Goal: Task Accomplishment & Management: Complete application form

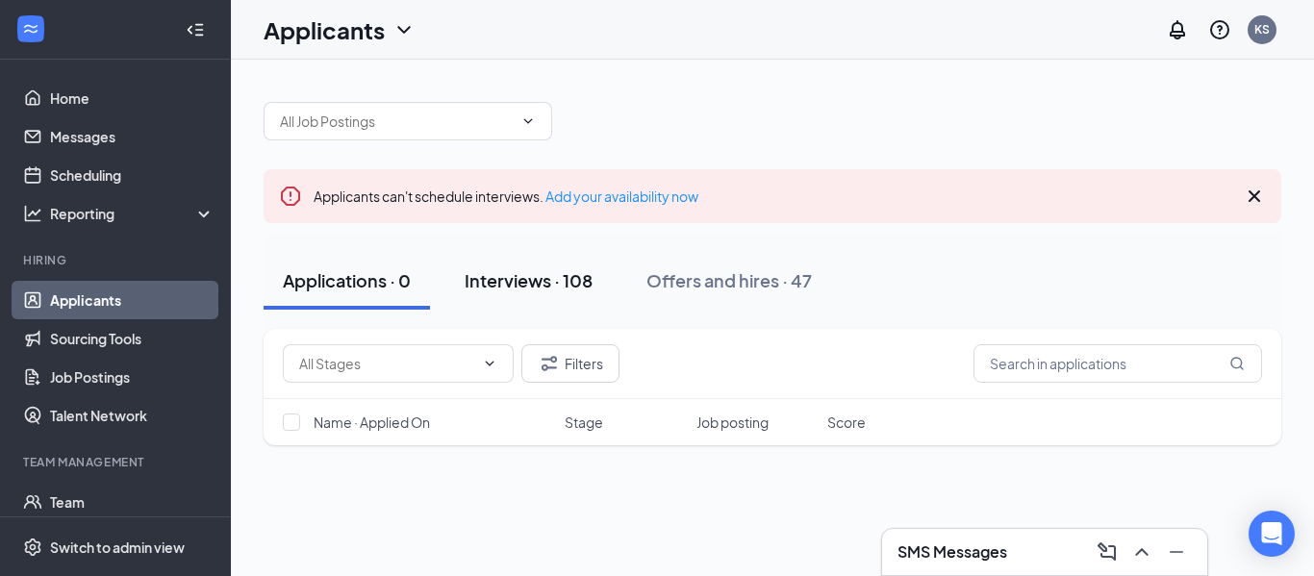
click at [520, 293] on button "Interviews · 108" at bounding box center [528, 281] width 166 height 58
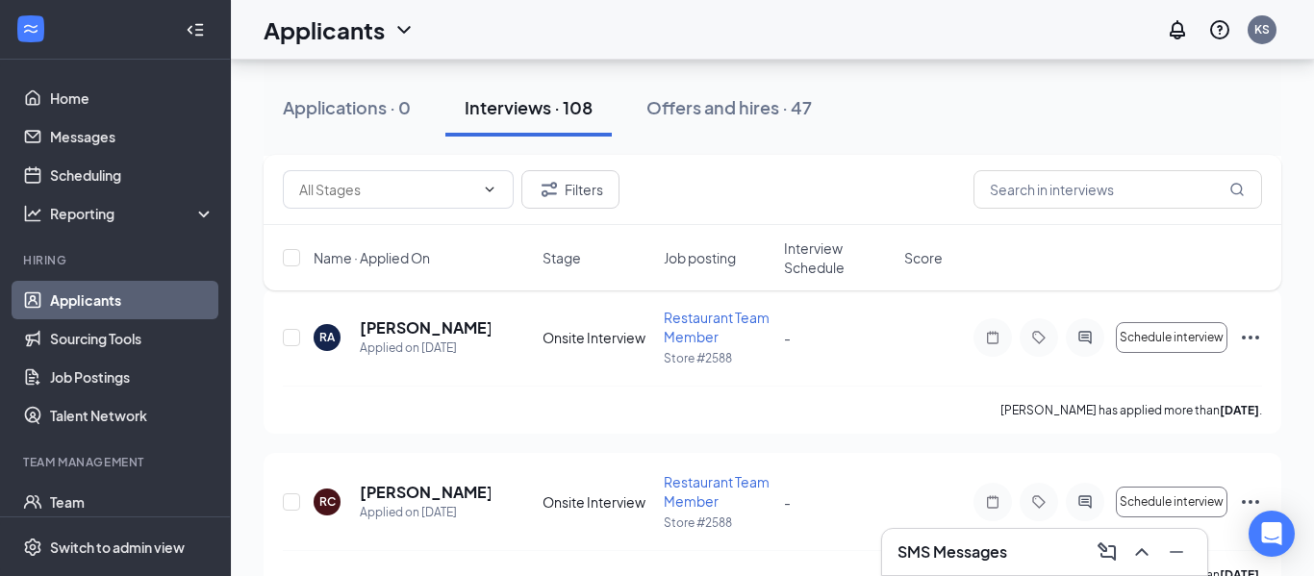
scroll to position [2464, 0]
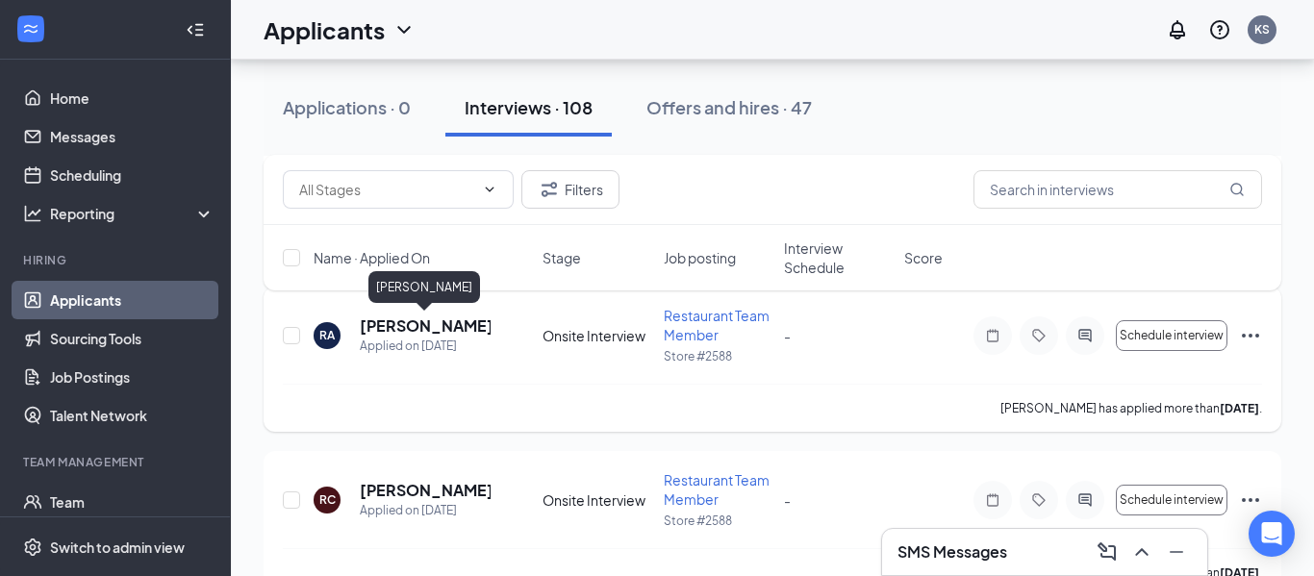
click at [451, 327] on h5 "[PERSON_NAME]" at bounding box center [425, 326] width 131 height 21
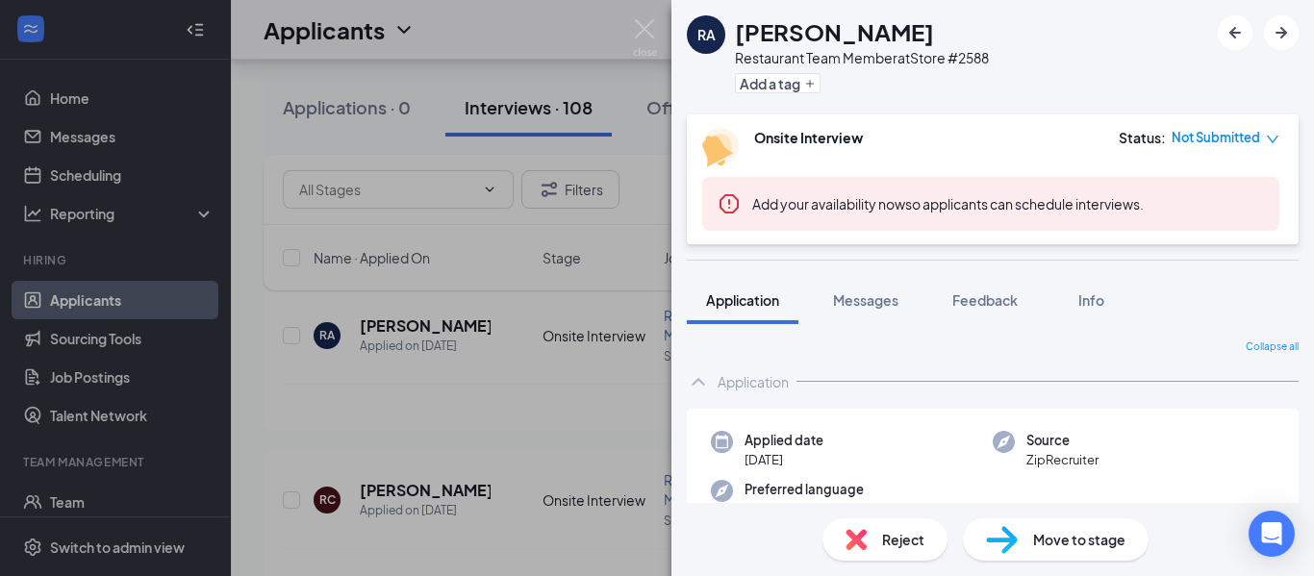
click at [1056, 540] on span "Move to stage" at bounding box center [1079, 539] width 92 height 21
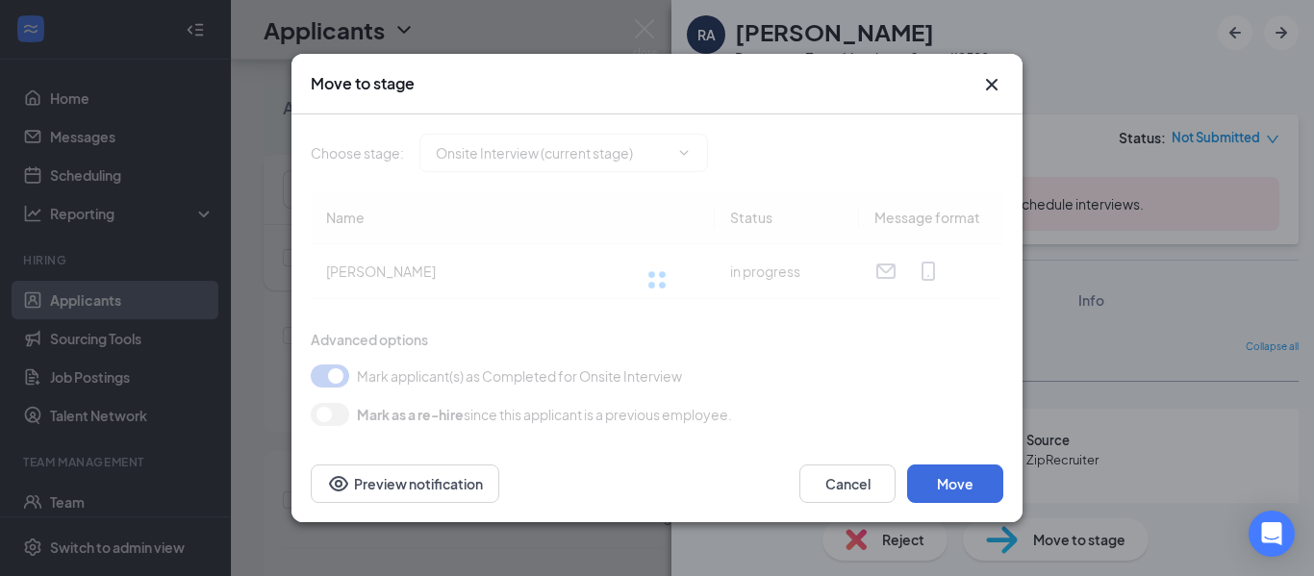
type input "Hiring Complete (next stage)"
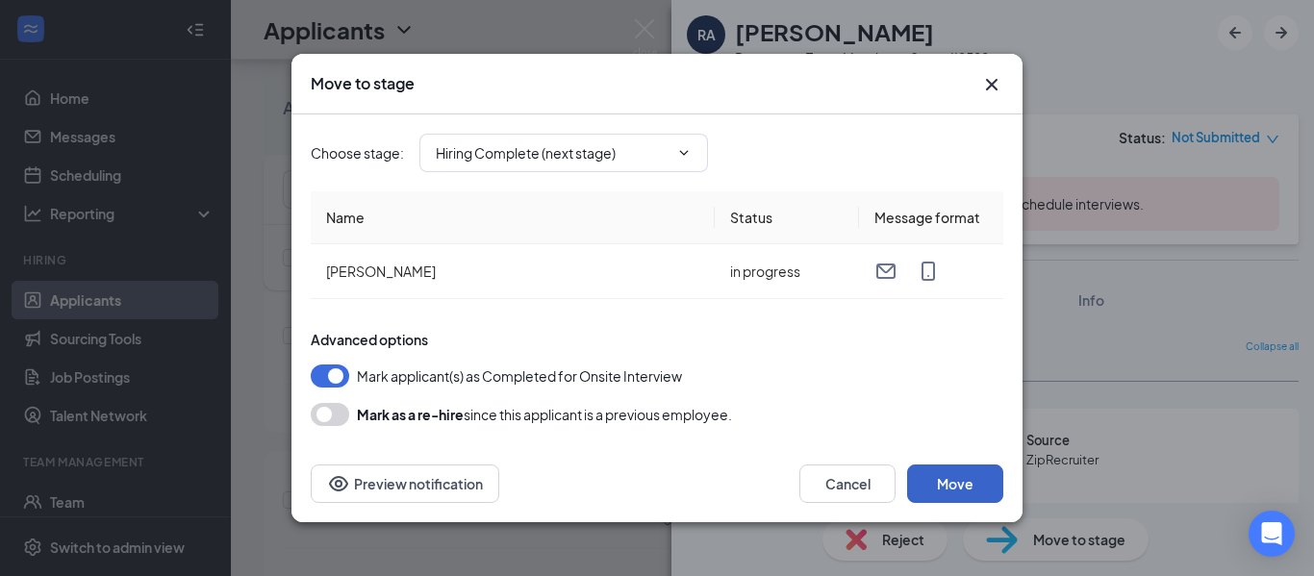
click at [947, 486] on button "Move" at bounding box center [955, 484] width 96 height 38
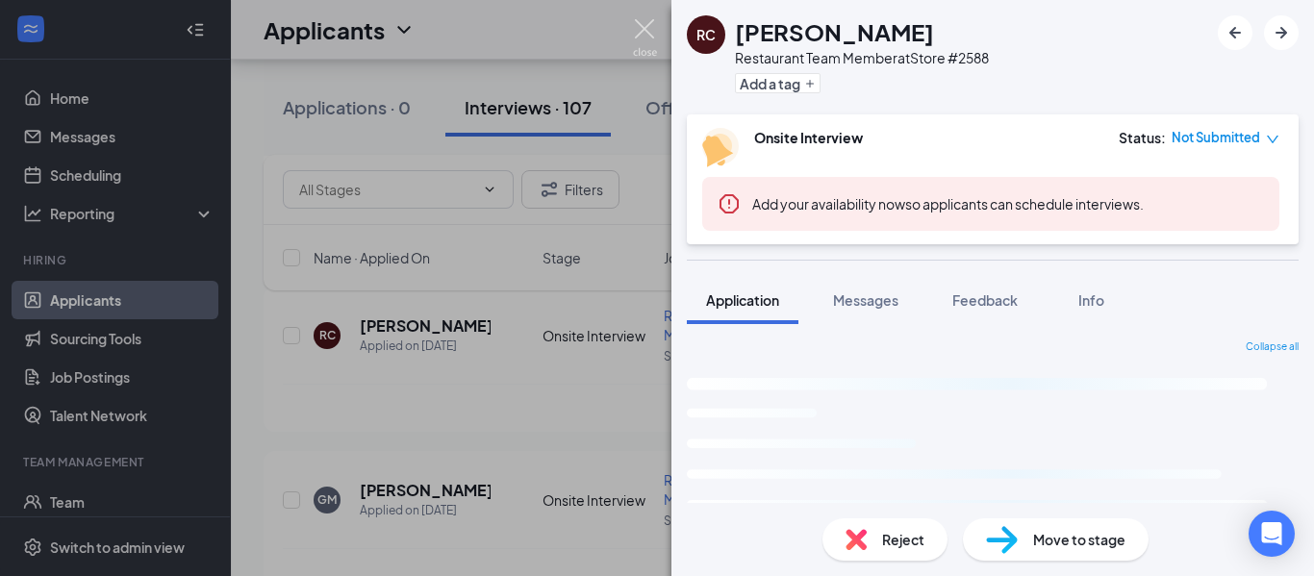
click at [653, 34] on img at bounding box center [645, 38] width 24 height 38
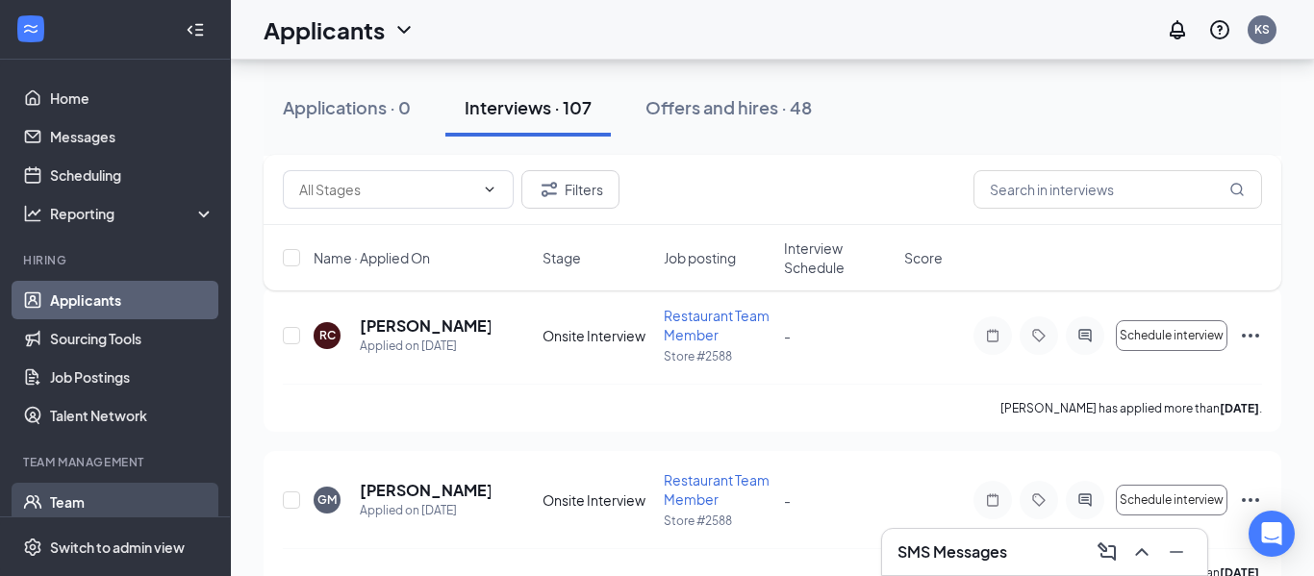
click at [92, 510] on link "Team" at bounding box center [132, 502] width 165 height 38
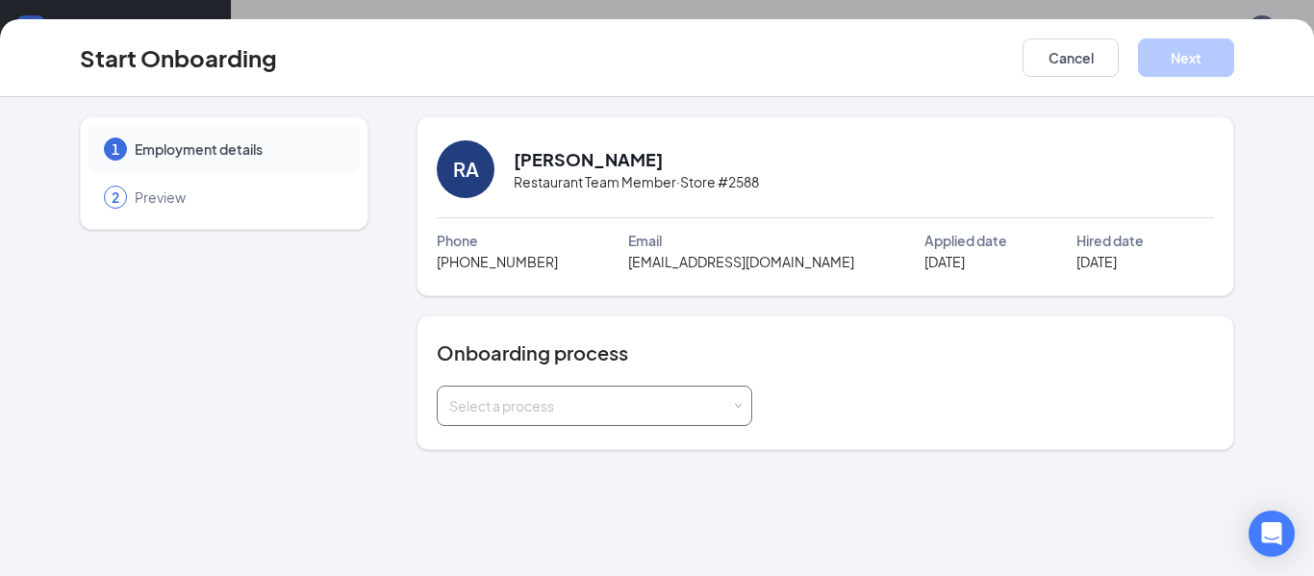
click at [580, 414] on div "Select a process" at bounding box center [590, 405] width 282 height 19
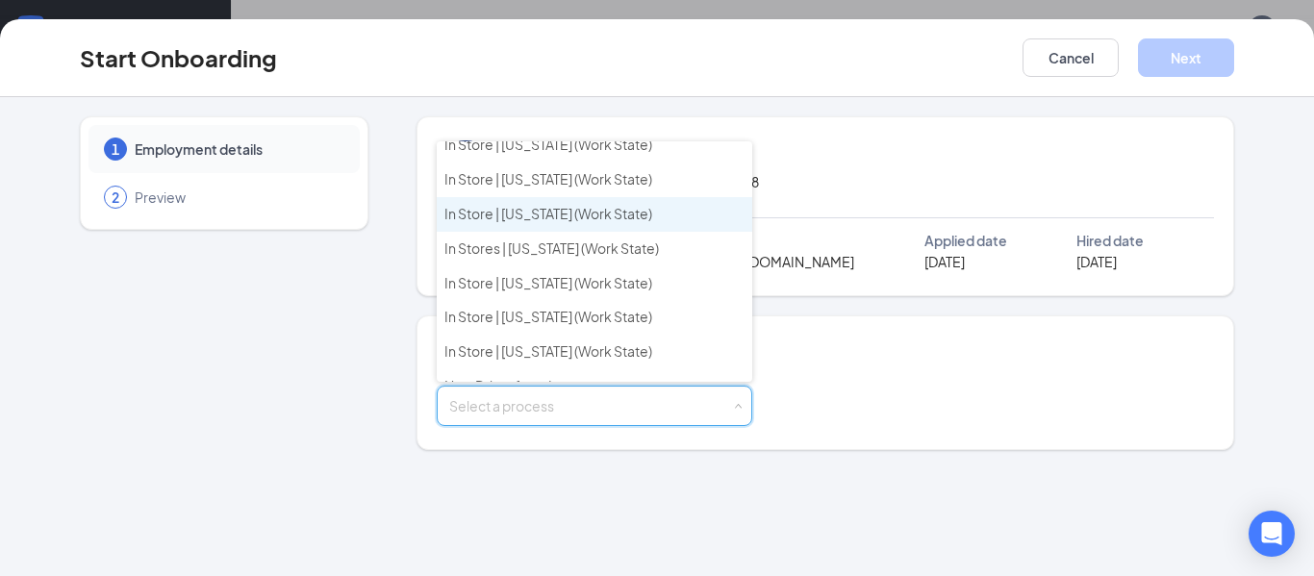
scroll to position [846, 0]
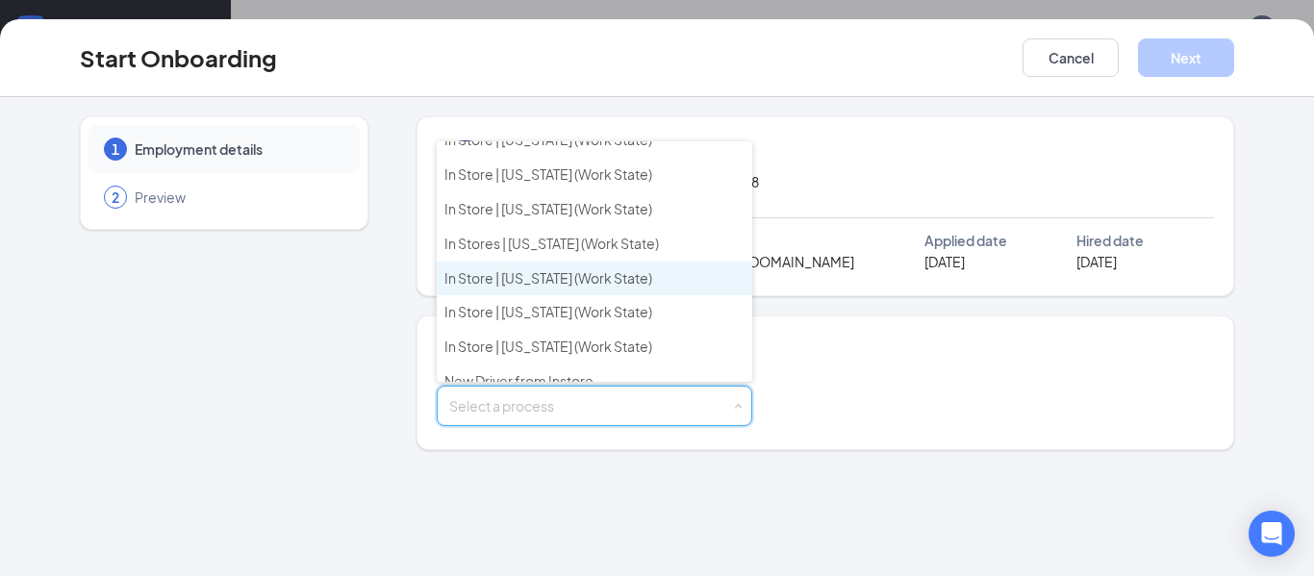
click at [554, 282] on span "In Store | West Virginia (Work State)" at bounding box center [548, 277] width 208 height 17
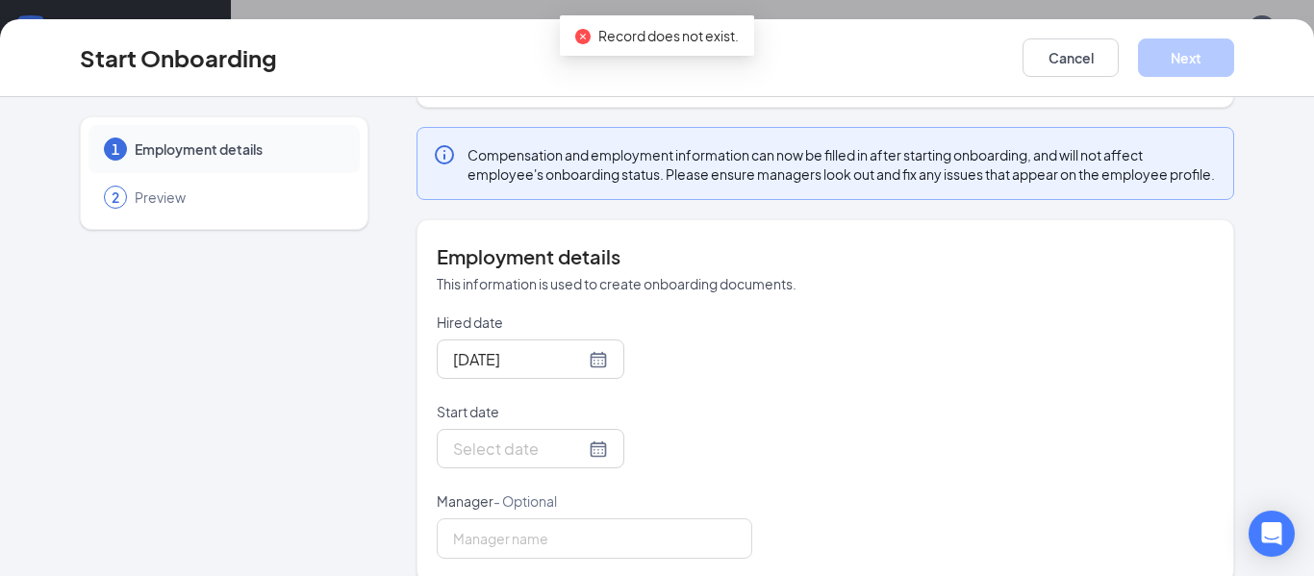
scroll to position [388, 0]
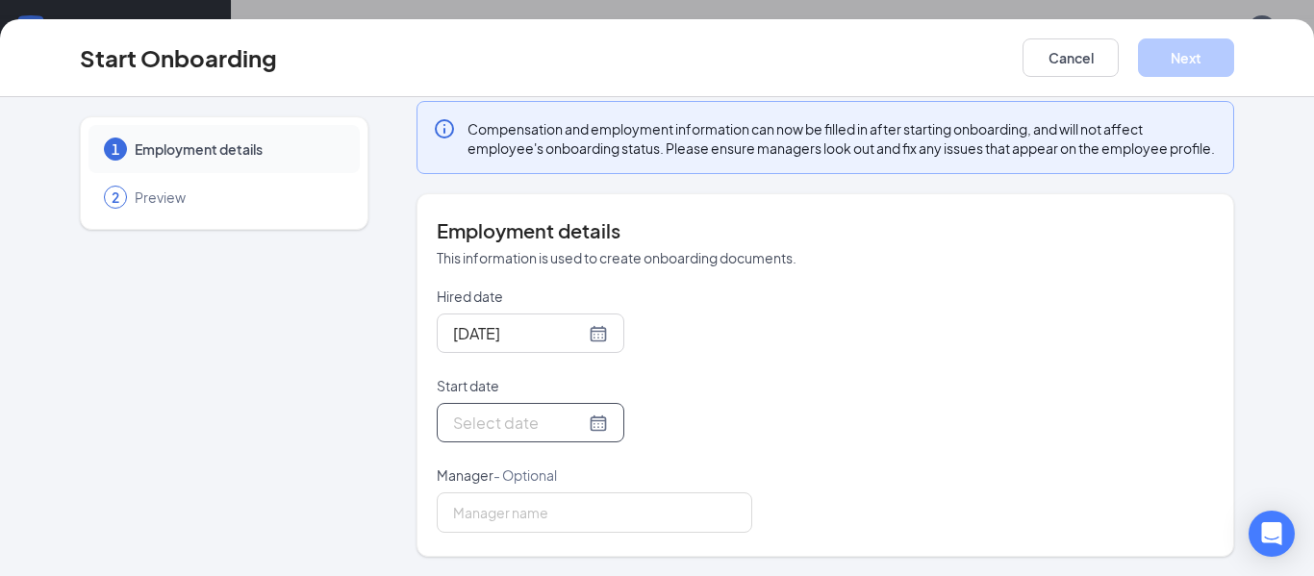
click at [594, 427] on div at bounding box center [530, 423] width 155 height 24
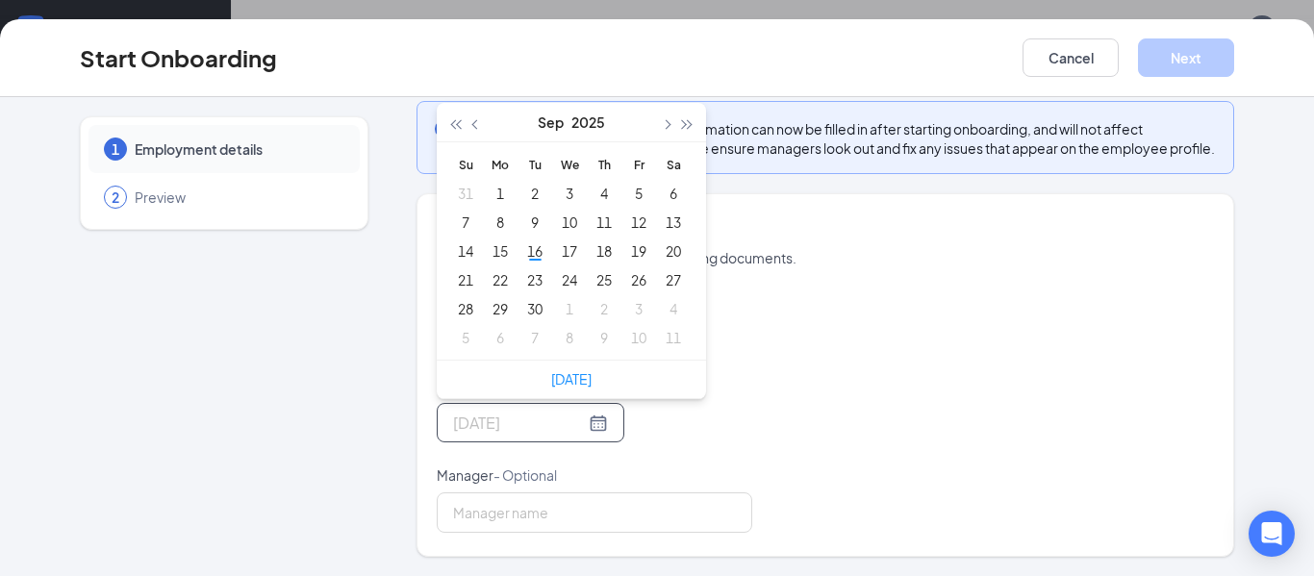
type input "Oct 2, 2025"
type input "Sep 18, 2025"
click at [605, 242] on div "18" at bounding box center [604, 251] width 23 height 23
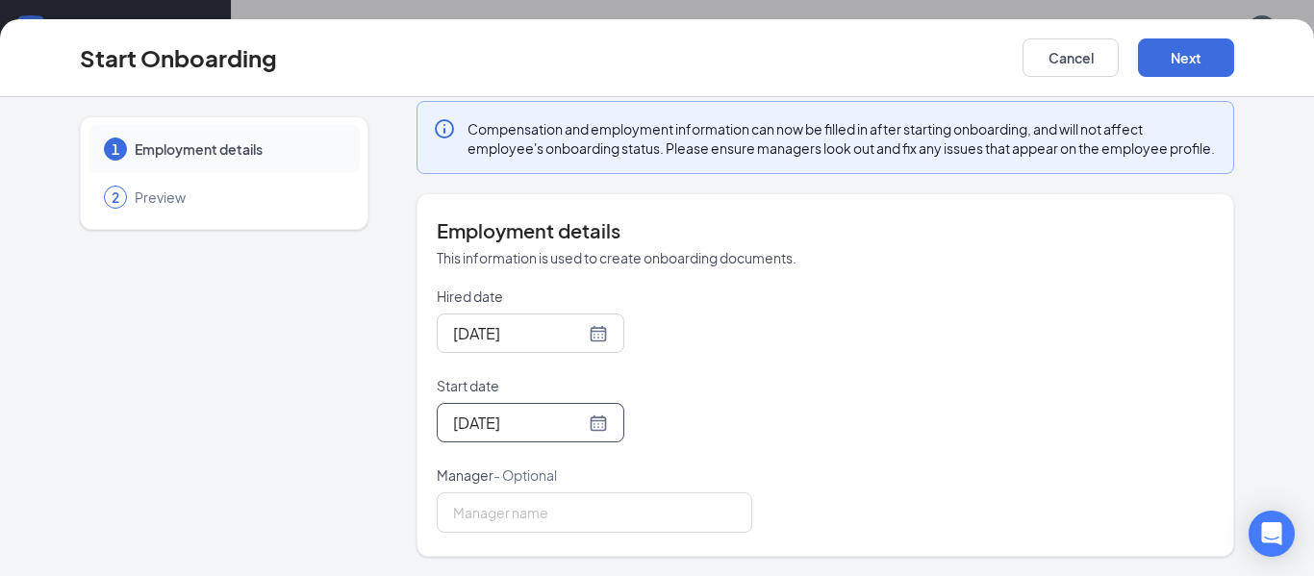
click at [814, 355] on div "Hired date Sep 16, 2025 Start date Sep 18, 2025 Sep 2025 Su Mo Tu We Th Fr Sa 3…" at bounding box center [825, 410] width 777 height 246
click at [564, 509] on input "Manager - Optional" at bounding box center [595, 513] width 316 height 40
type input "[PERSON_NAME]"
click at [1184, 57] on button "Next" at bounding box center [1186, 57] width 96 height 38
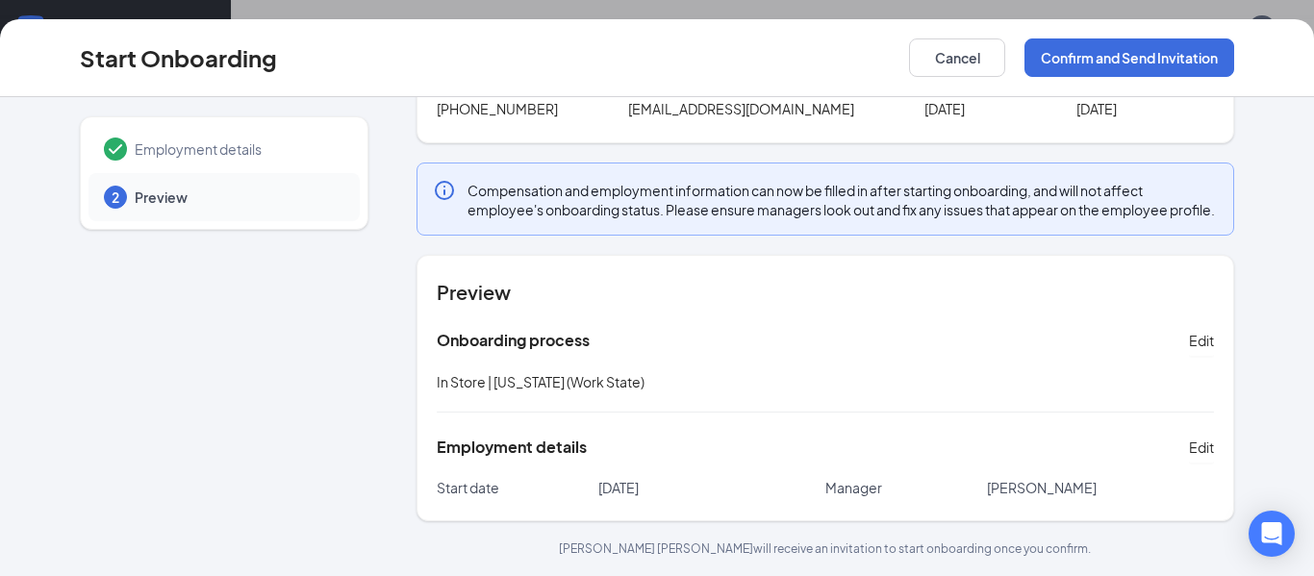
scroll to position [0, 0]
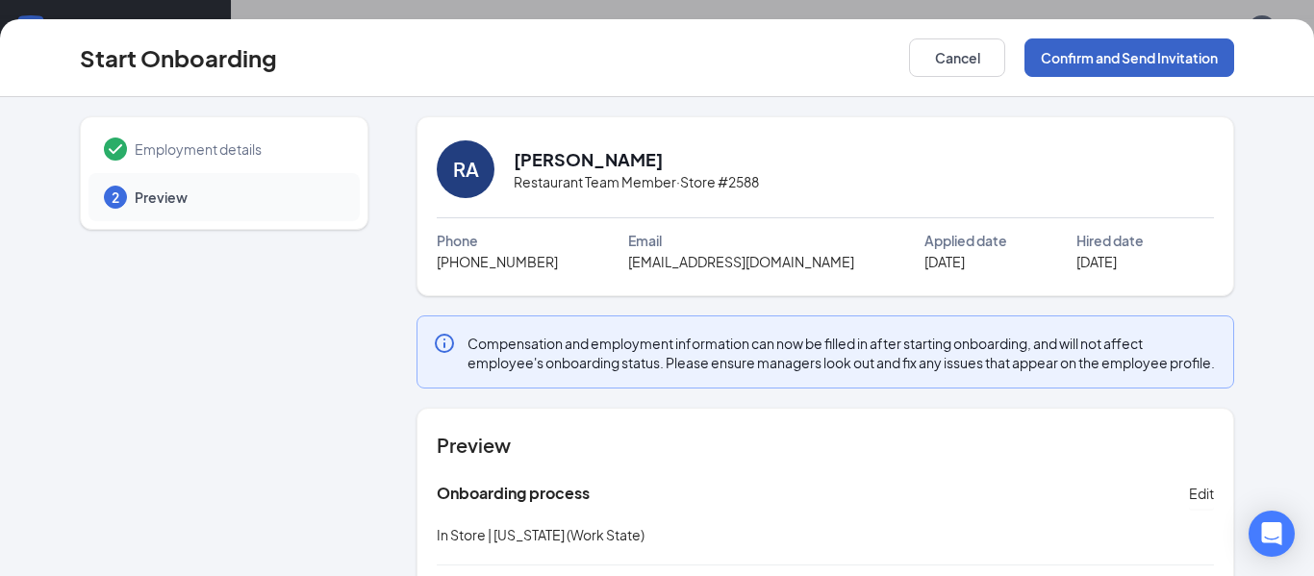
click at [1058, 61] on button "Confirm and Send Invitation" at bounding box center [1130, 57] width 210 height 38
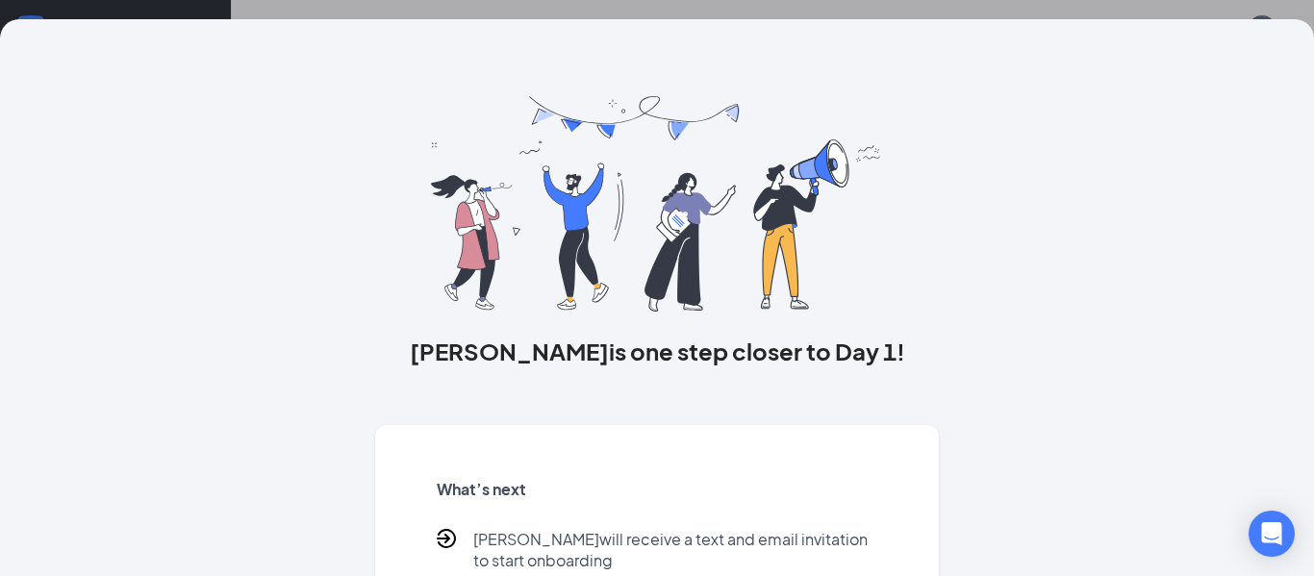
scroll to position [122, 0]
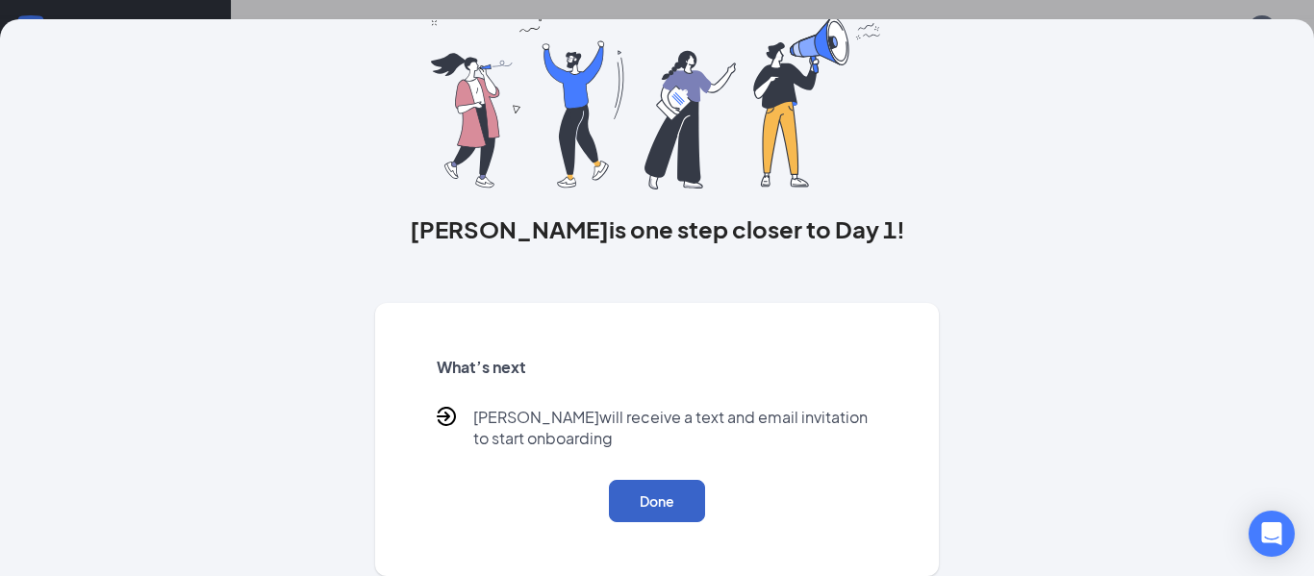
click at [650, 494] on button "Done" at bounding box center [657, 501] width 96 height 42
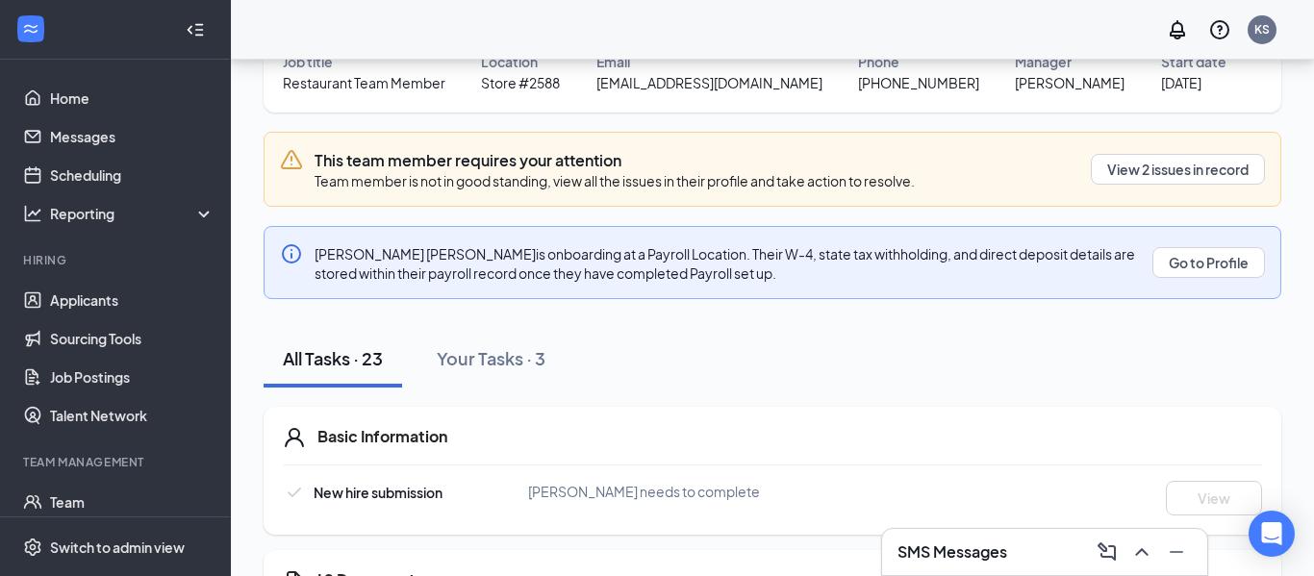
scroll to position [183, 0]
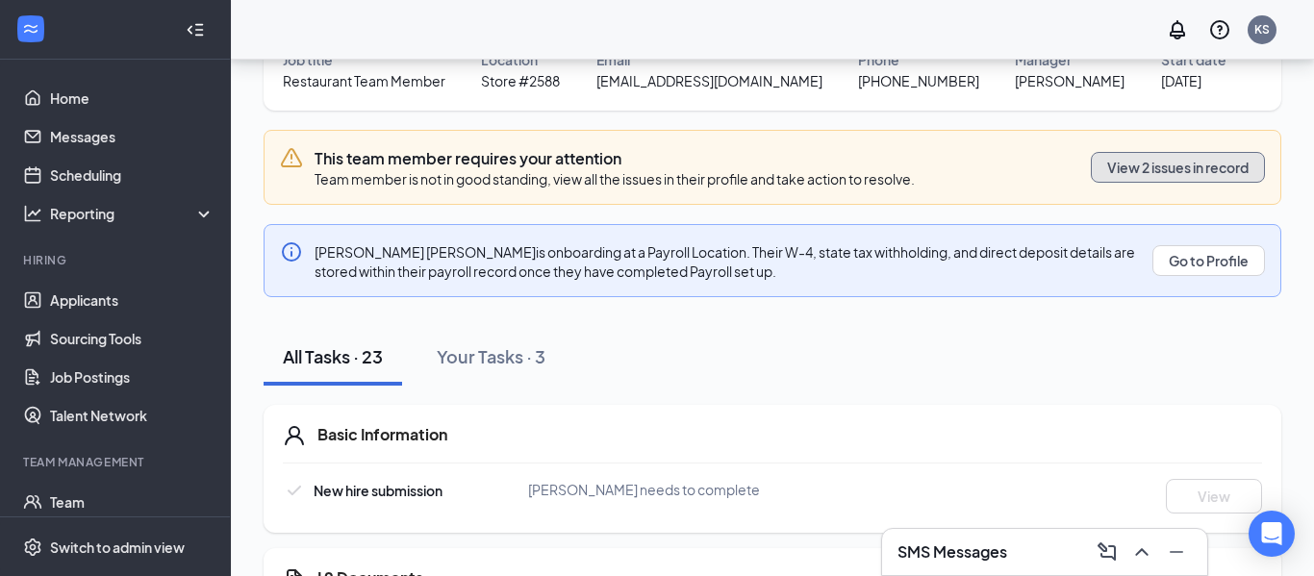
click at [1102, 167] on button "View 2 issues in record" at bounding box center [1178, 167] width 174 height 31
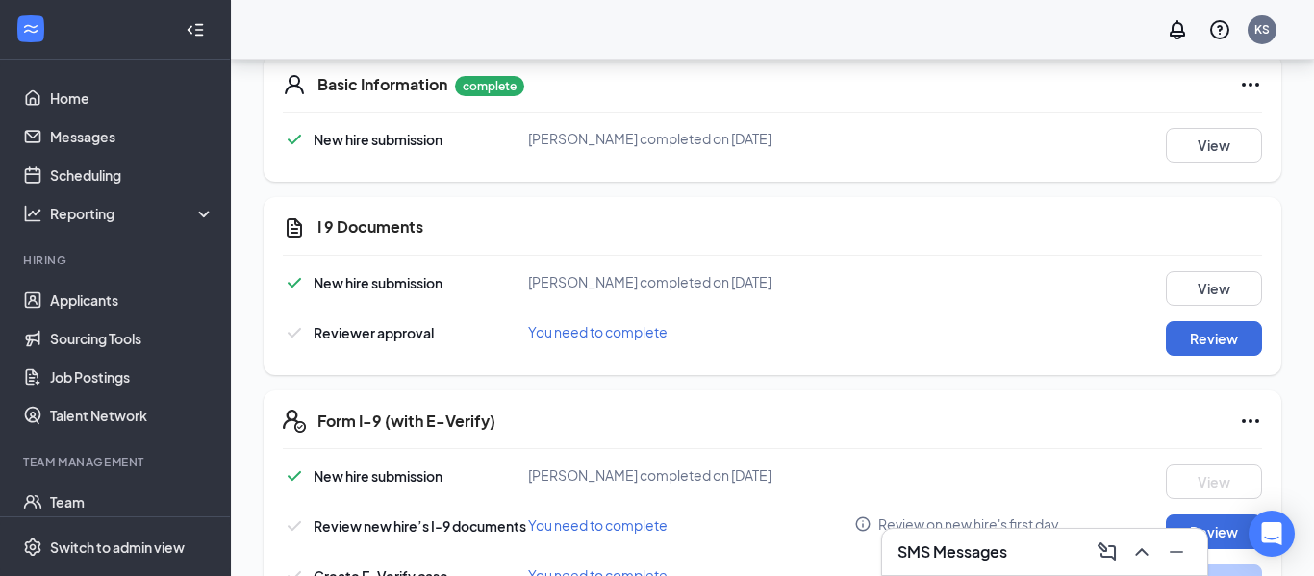
scroll to position [461, 0]
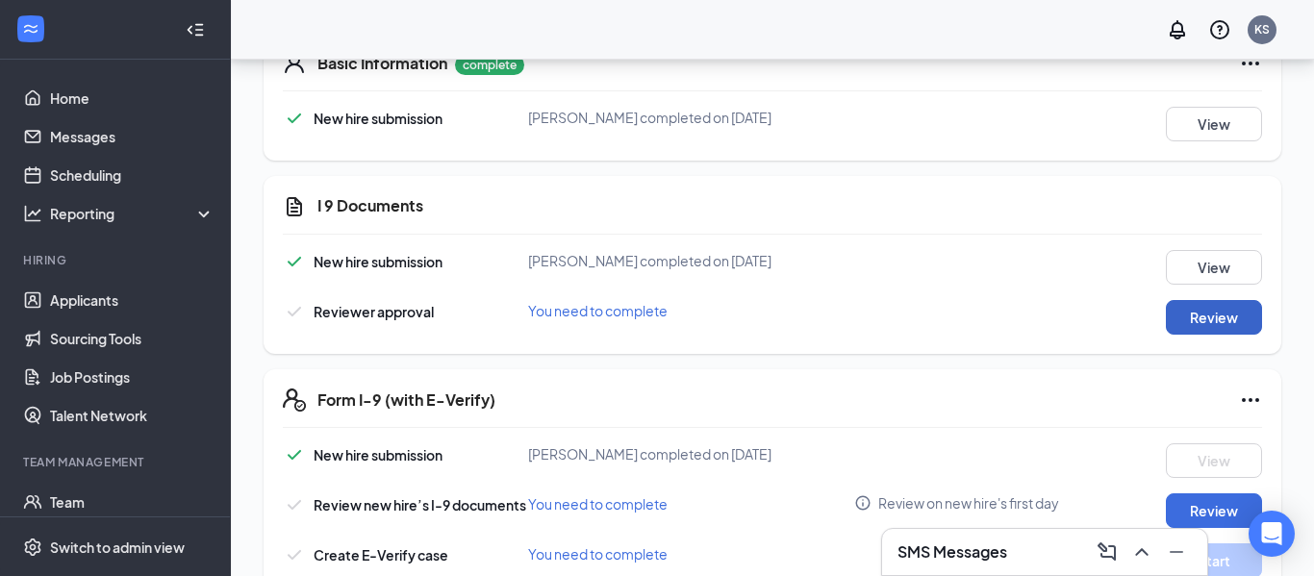
click at [1234, 325] on button "Review" at bounding box center [1214, 317] width 96 height 35
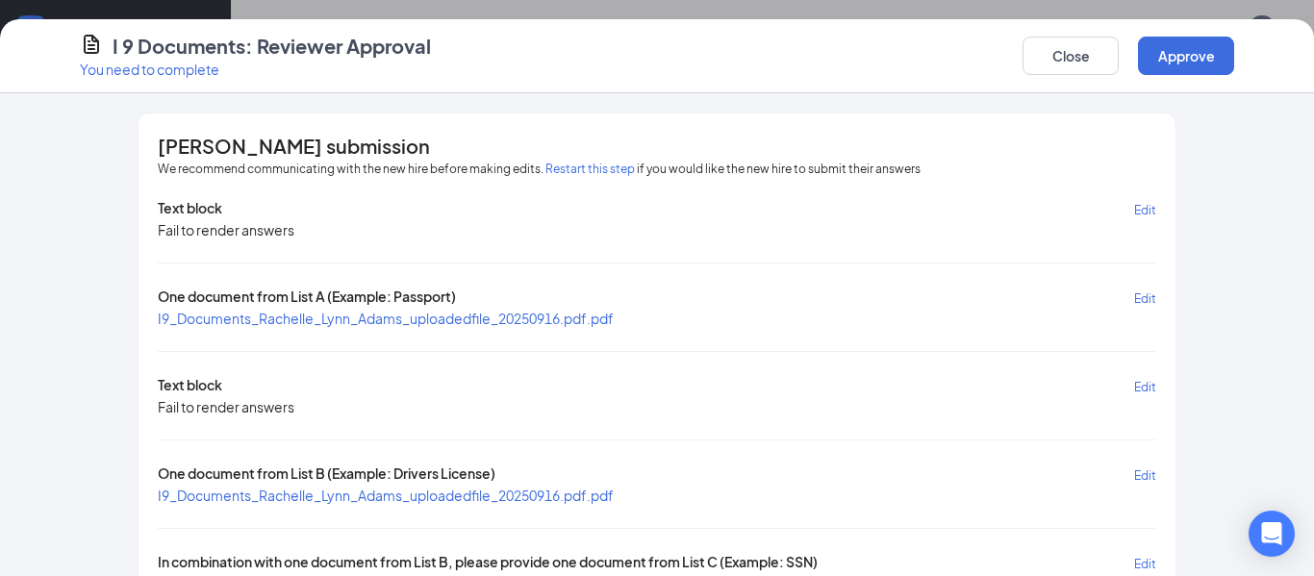
click at [541, 315] on span "I9_Documents_Rachelle_Lynn_Adams_uploadedfile_20250916.pdf.pdf" at bounding box center [386, 318] width 456 height 17
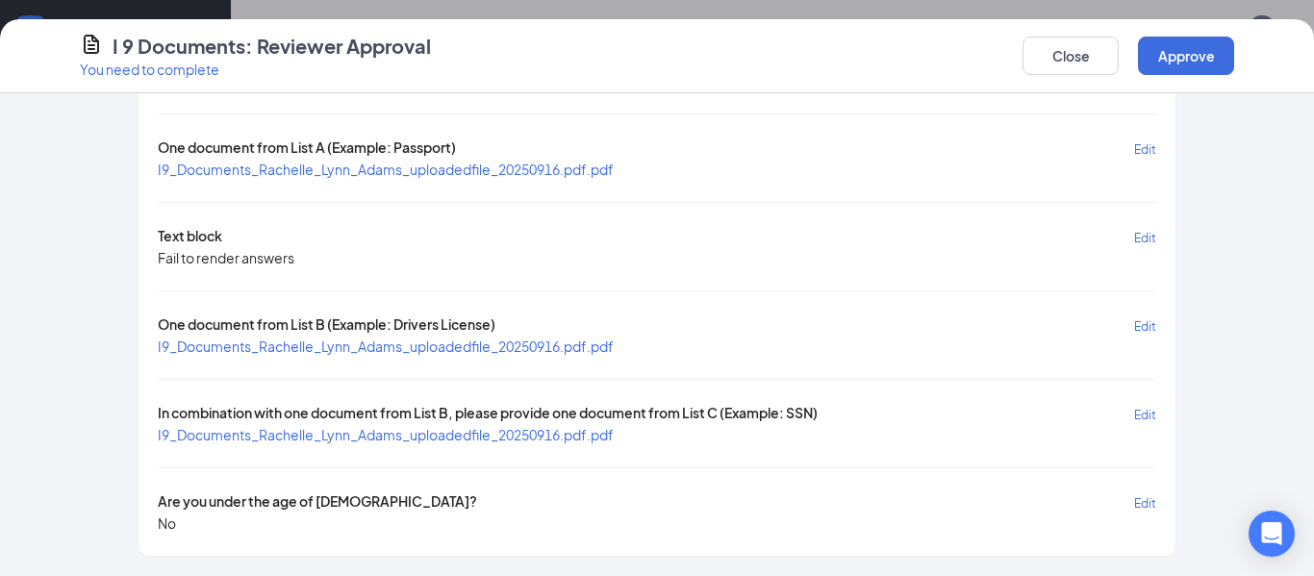
click at [609, 349] on span "I9_Documents_Rachelle_Lynn_Adams_uploadedfile_20250916.pdf.pdf" at bounding box center [386, 346] width 456 height 17
click at [485, 436] on span "I9_Documents_Rachelle_Lynn_Adams_uploadedfile_20250916.pdf.pdf" at bounding box center [386, 434] width 456 height 17
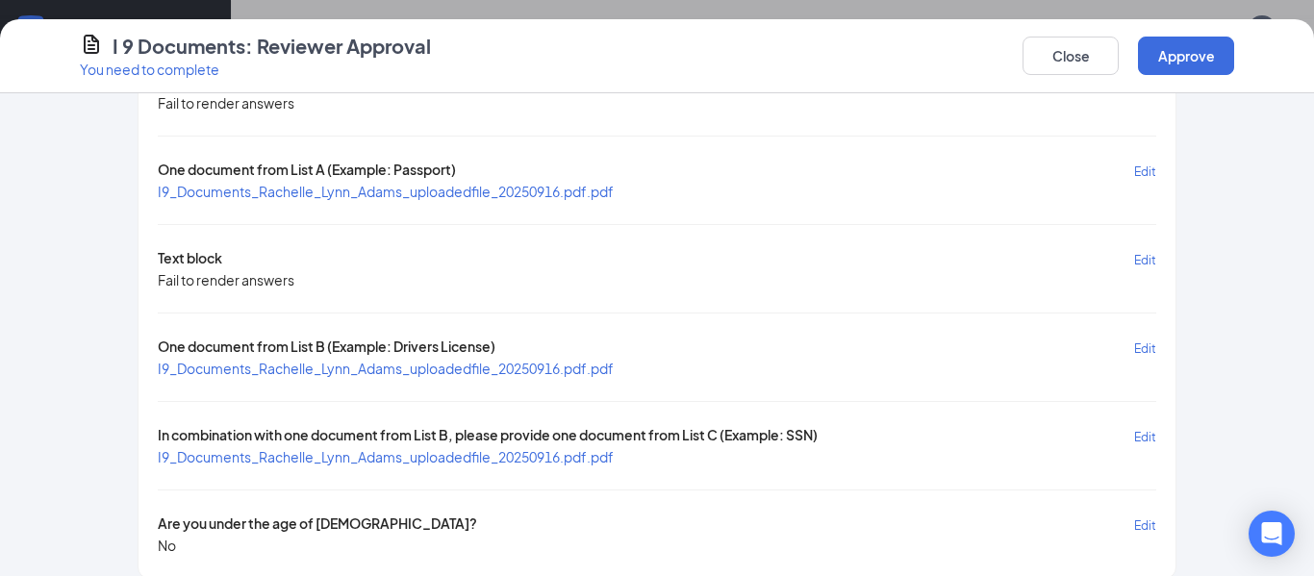
scroll to position [0, 0]
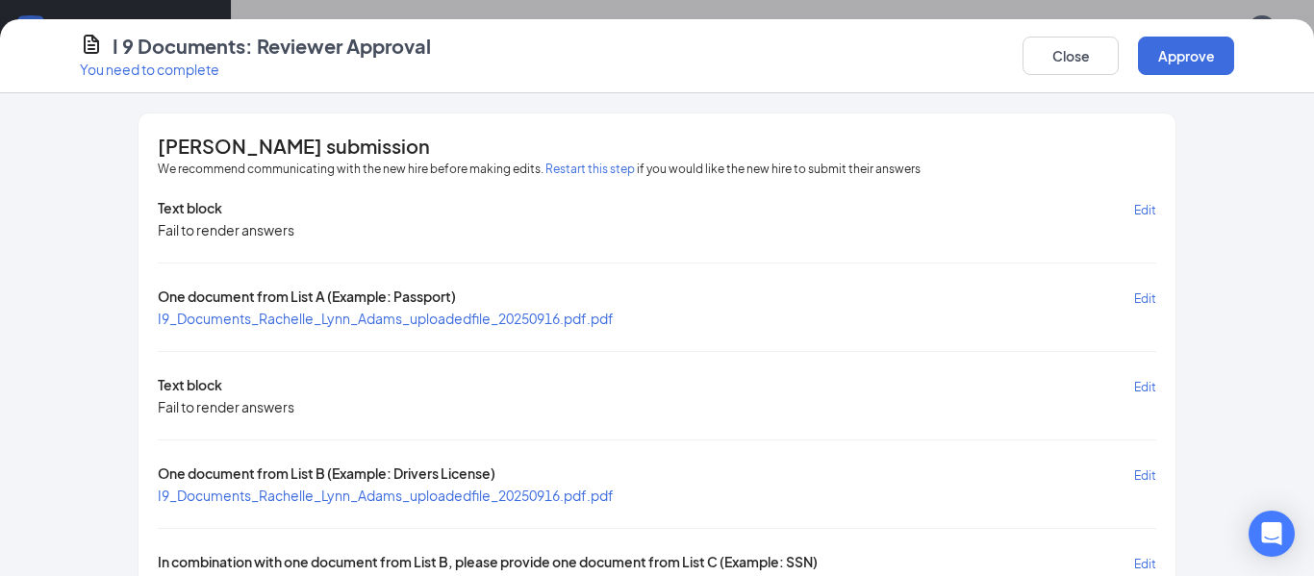
click at [1136, 299] on span "Edit" at bounding box center [1145, 299] width 22 height 14
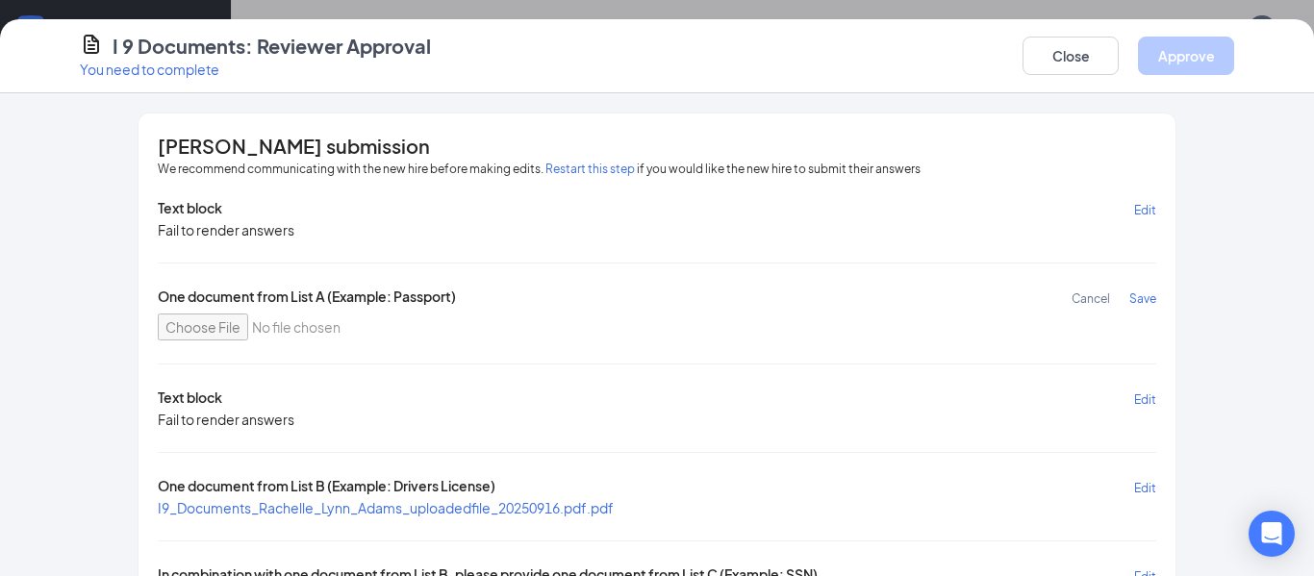
click at [1154, 294] on span "Save" at bounding box center [1142, 299] width 27 height 14
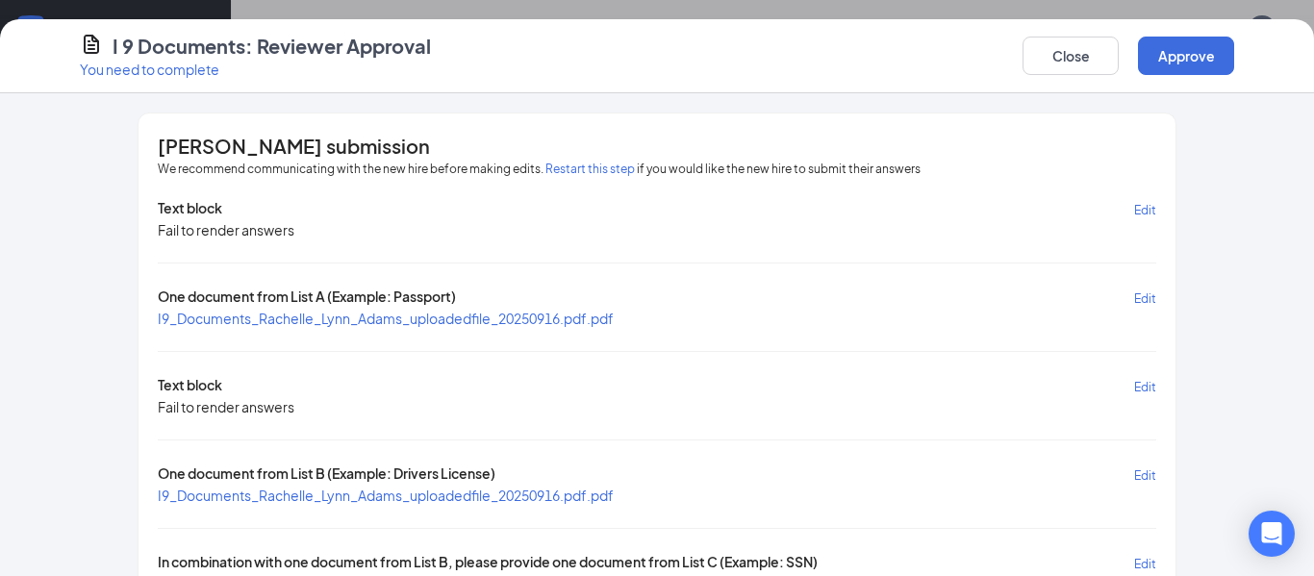
click at [449, 327] on span "I9_Documents_Rachelle_Lynn_Adams_uploadedfile_20250916.pdf.pdf" at bounding box center [386, 318] width 456 height 19
click at [444, 318] on span "I9_Documents_Rachelle_Lynn_Adams_uploadedfile_20250916.pdf.pdf" at bounding box center [386, 318] width 456 height 17
click at [1148, 300] on span "Edit" at bounding box center [1145, 299] width 22 height 14
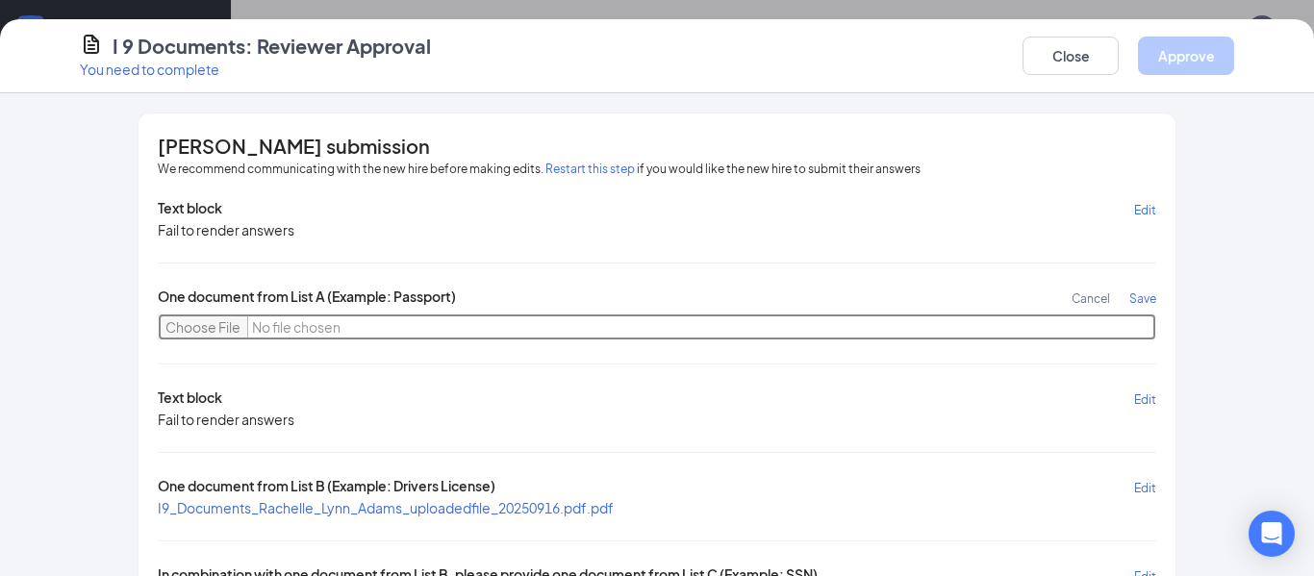
click at [216, 329] on input "file" at bounding box center [657, 327] width 999 height 27
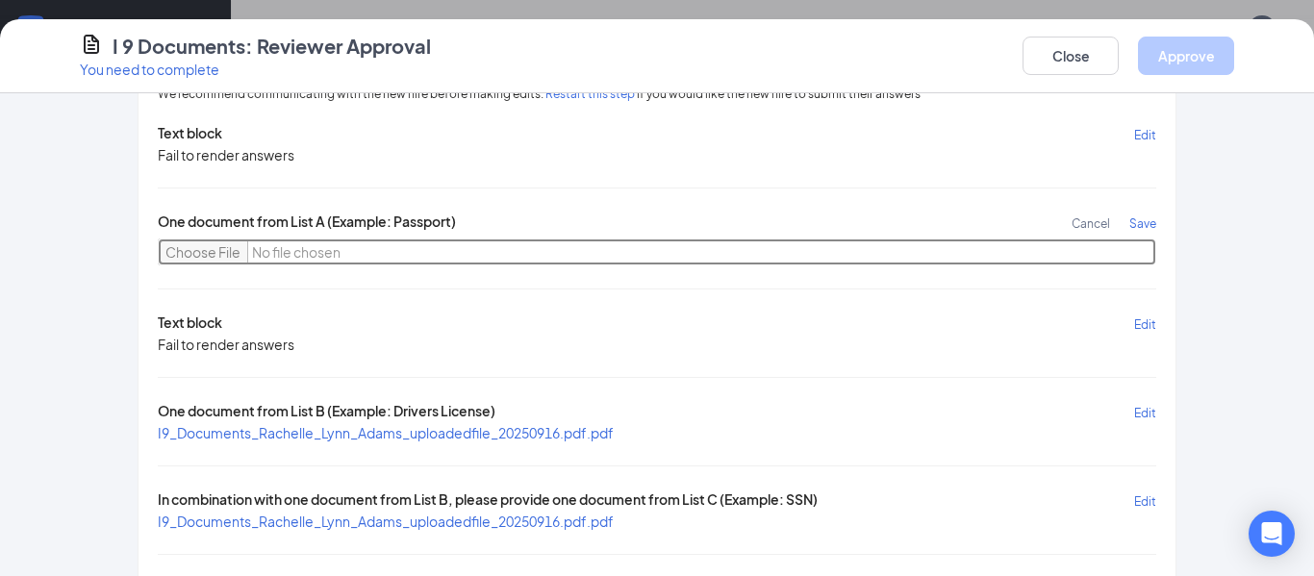
scroll to position [162, 0]
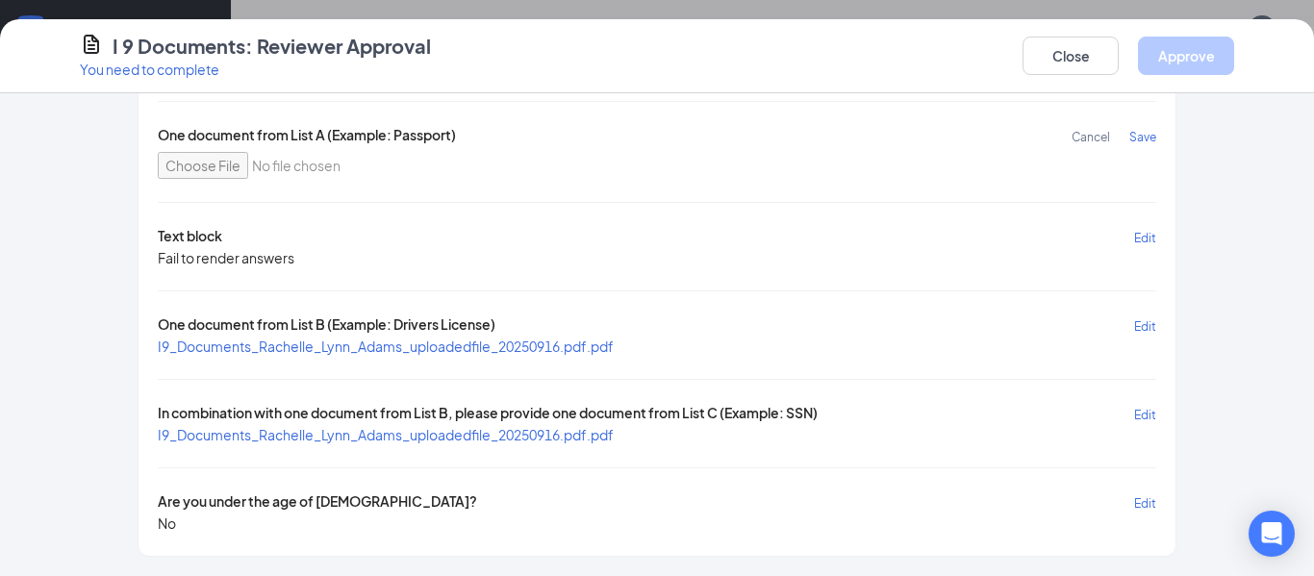
click at [542, 441] on span "I9_Documents_Rachelle_Lynn_Adams_uploadedfile_20250916.pdf.pdf" at bounding box center [386, 434] width 456 height 17
click at [1151, 132] on span "Save" at bounding box center [1142, 137] width 27 height 14
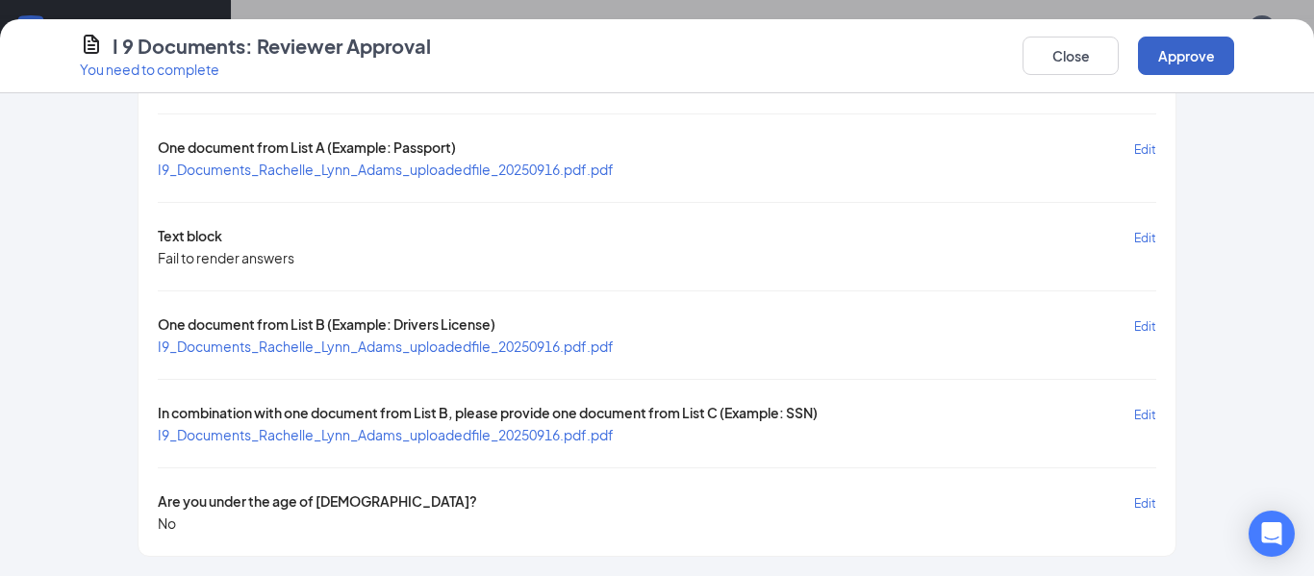
click at [1173, 65] on button "Approve" at bounding box center [1186, 56] width 96 height 38
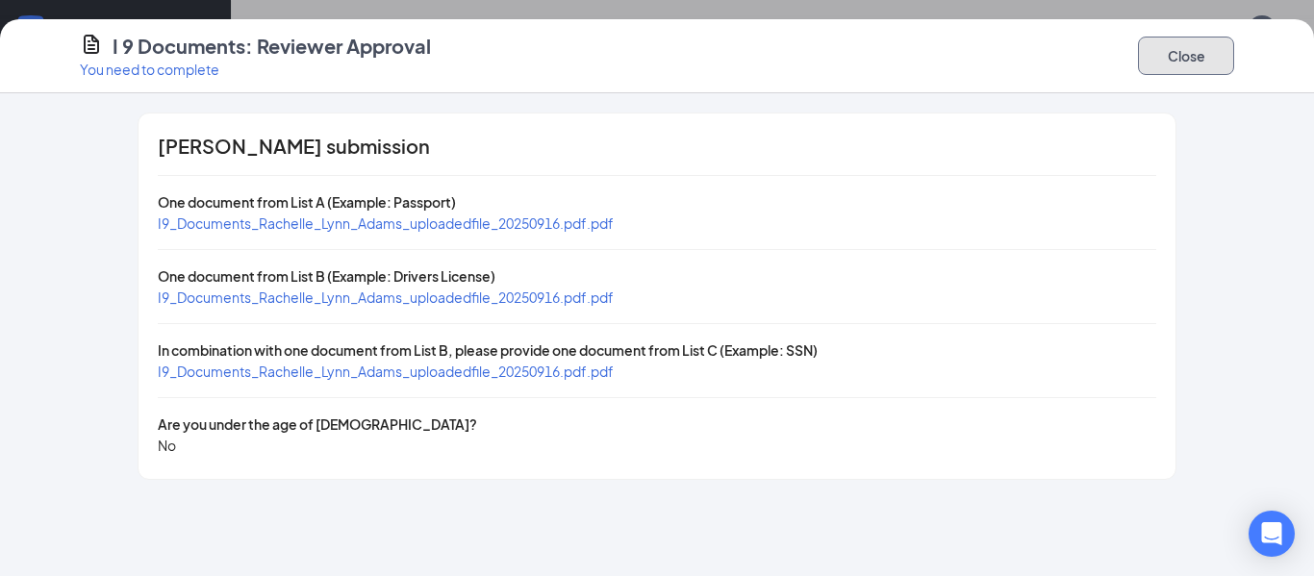
click at [1186, 44] on button "Close" at bounding box center [1186, 56] width 96 height 38
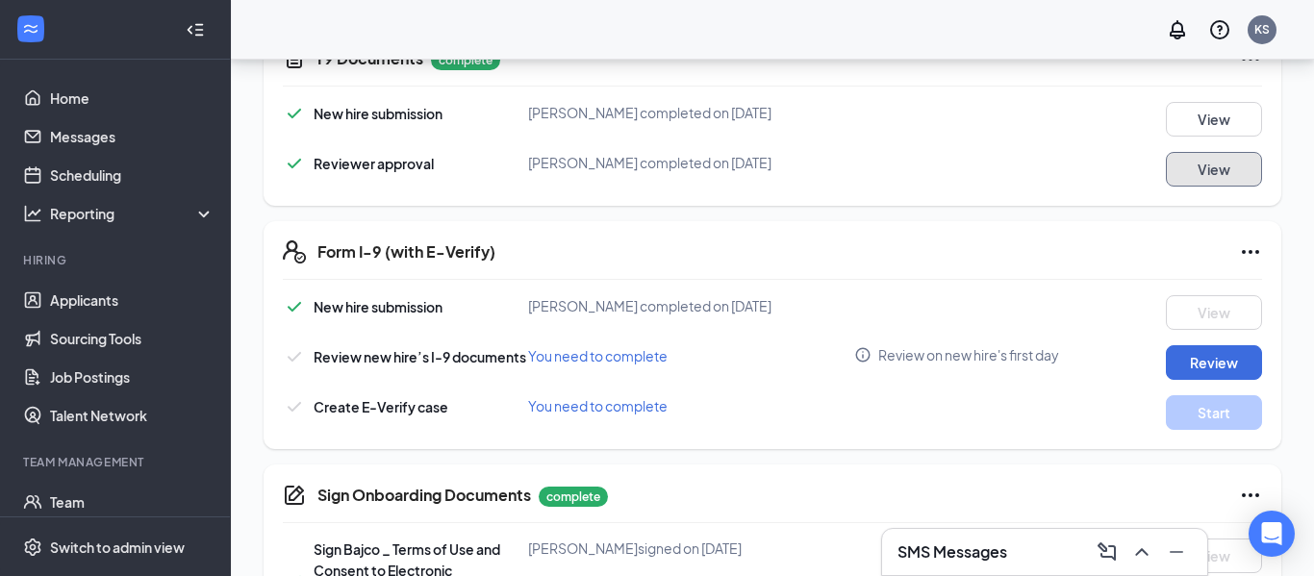
scroll to position [611, 0]
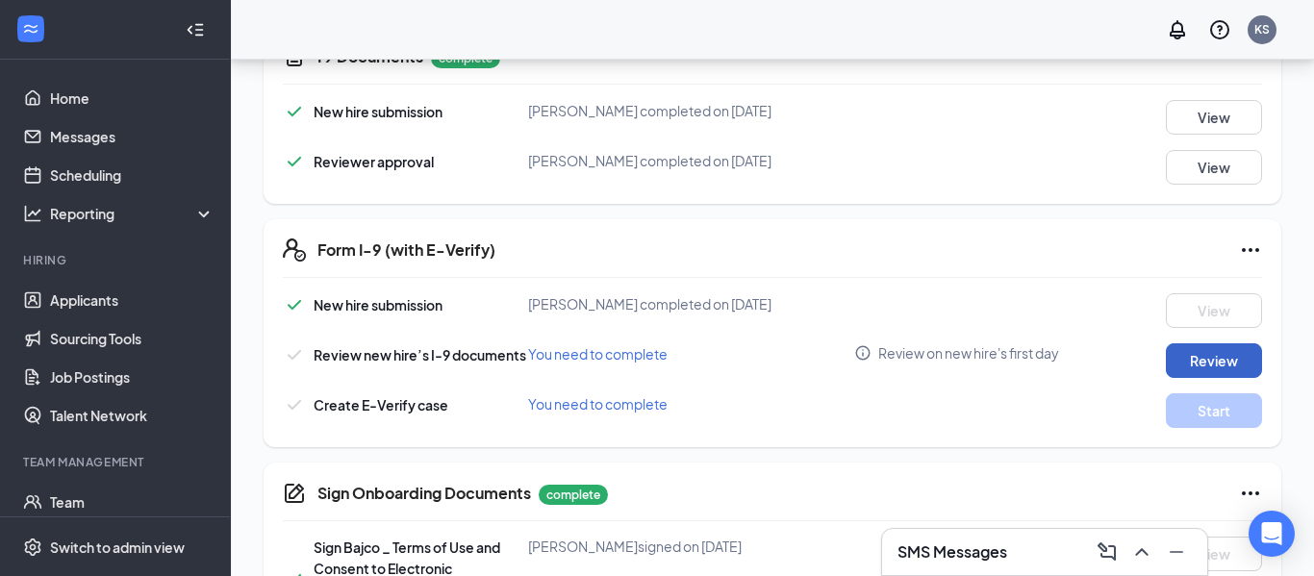
click at [1182, 360] on button "Review" at bounding box center [1214, 360] width 96 height 35
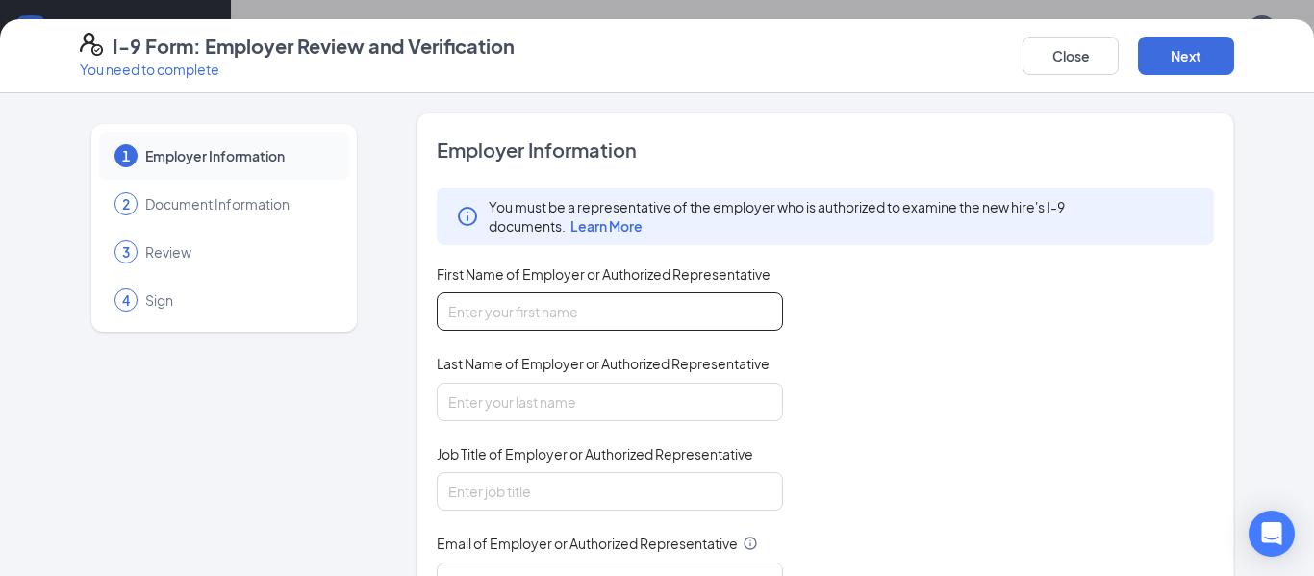
click at [607, 319] on input "First Name of Employer or Authorized Representative" at bounding box center [610, 311] width 346 height 38
type input "Kayla"
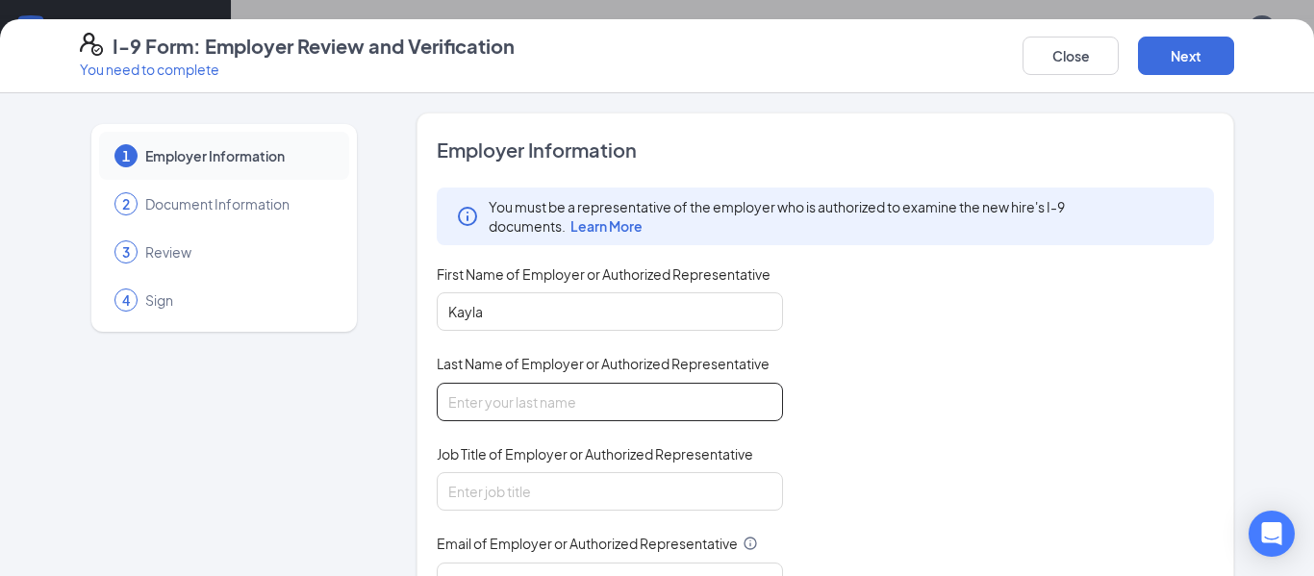
click at [569, 402] on input "Last Name of Employer or Authorized Representative" at bounding box center [610, 402] width 346 height 38
type input "Moyer"
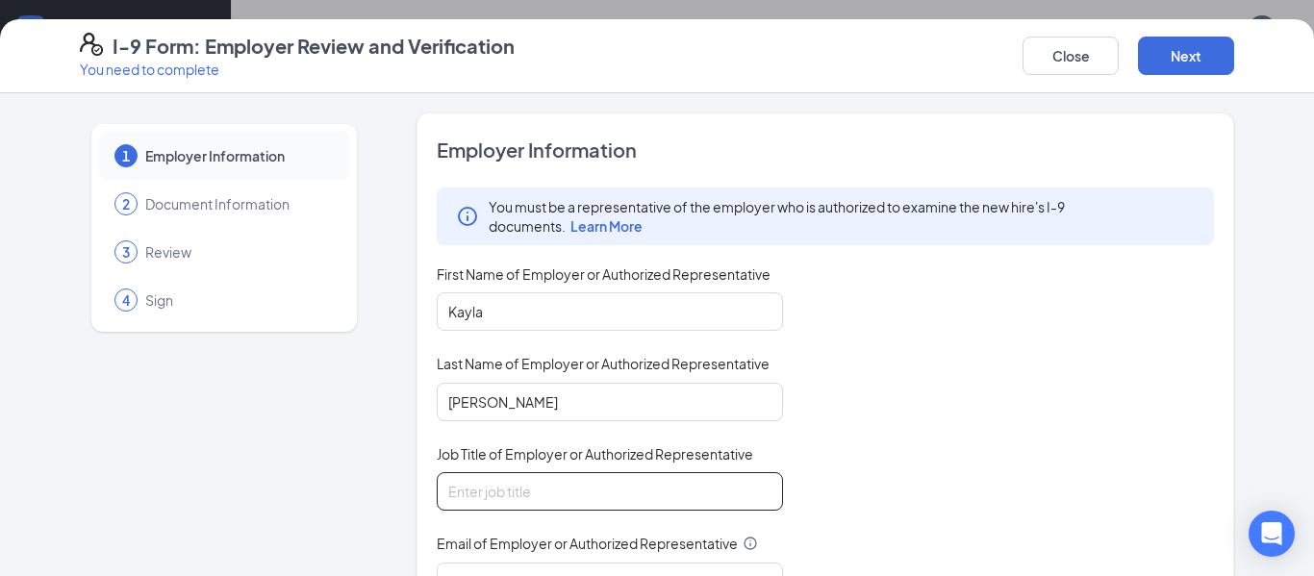
click at [556, 477] on input "Job Title of Employer or Authorized Representative" at bounding box center [610, 491] width 346 height 38
type input "Assistant"
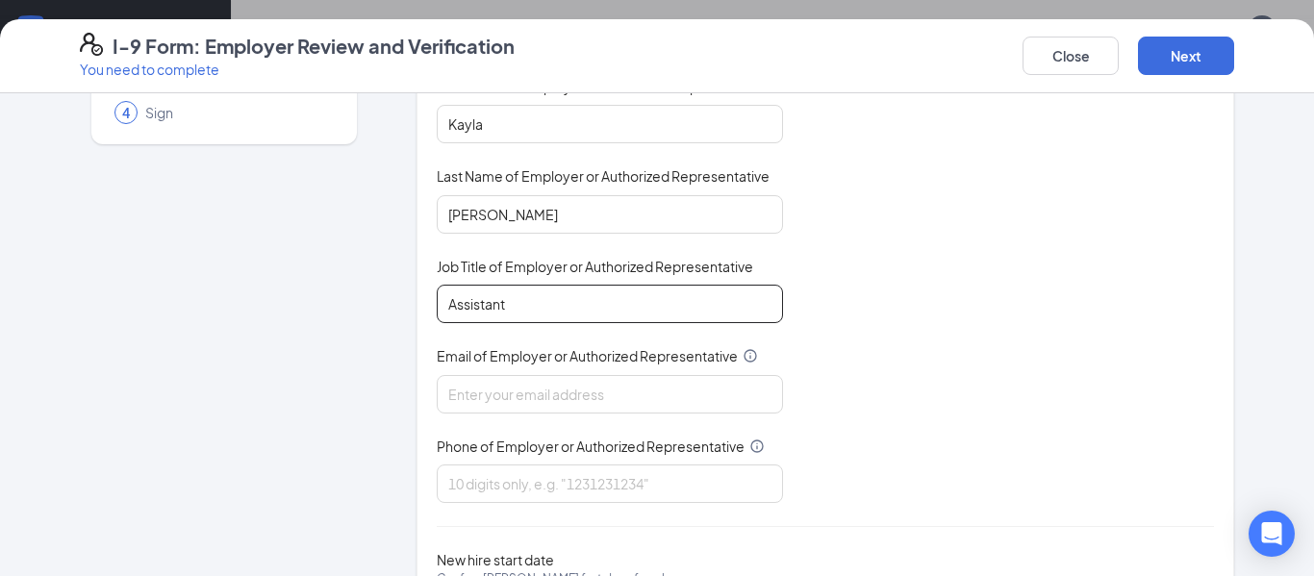
scroll to position [313, 0]
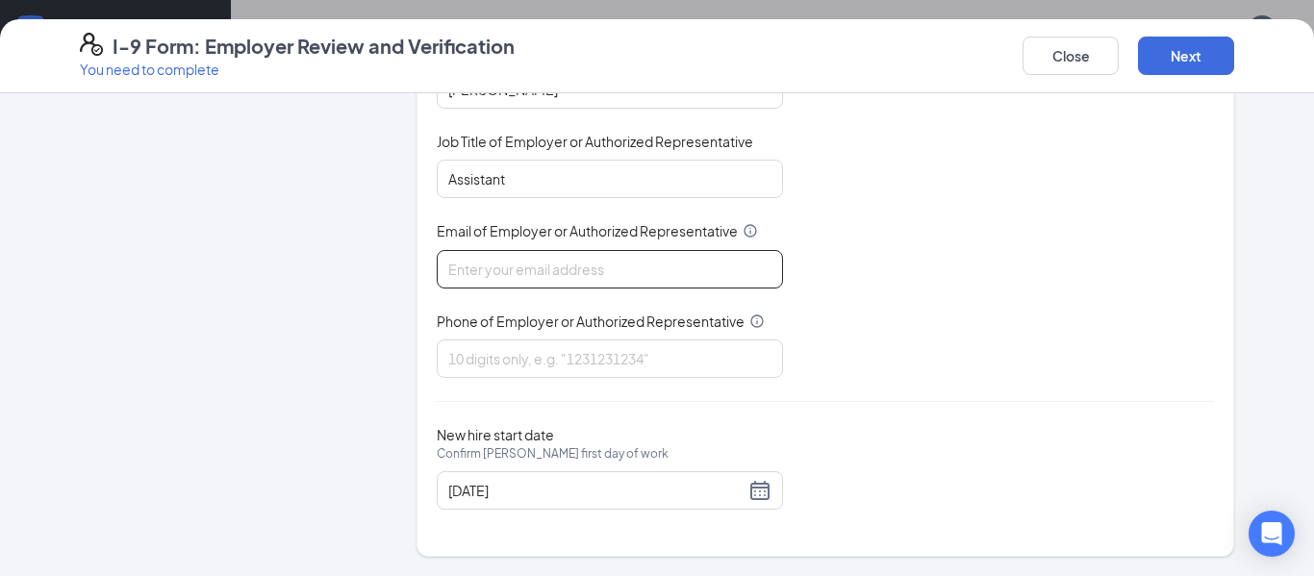
click at [525, 271] on input "Email of Employer or Authorized Representative" at bounding box center [610, 269] width 346 height 38
type input "2588@bajco.net"
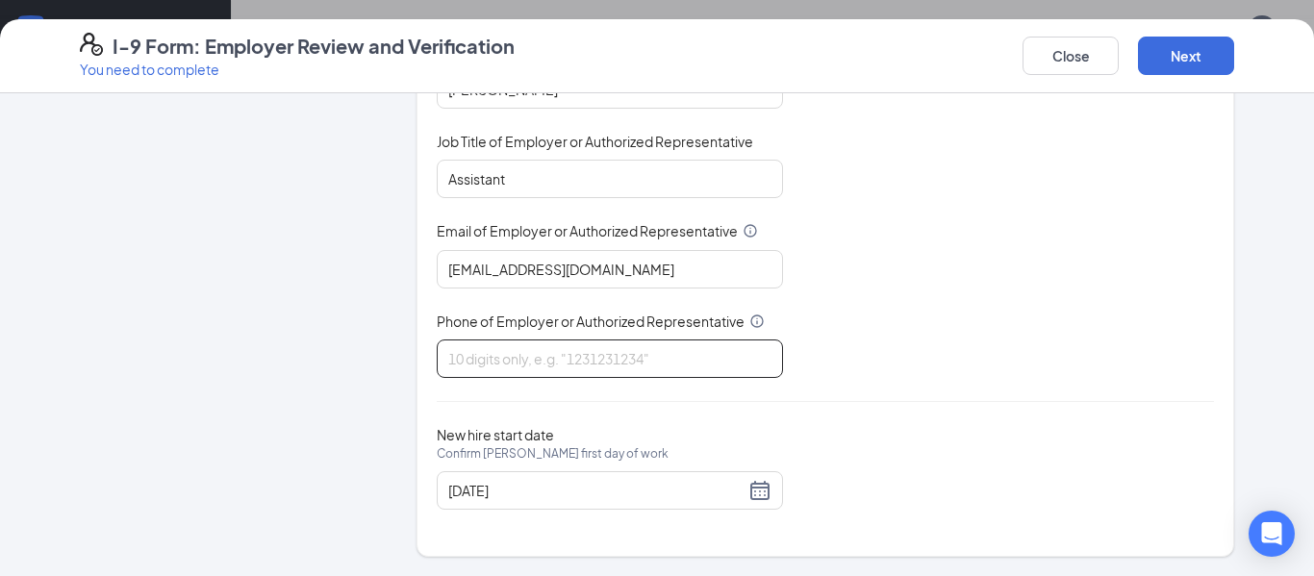
click at [551, 348] on input "Phone of Employer or Authorized Representative" at bounding box center [610, 359] width 346 height 38
type input "3042600800"
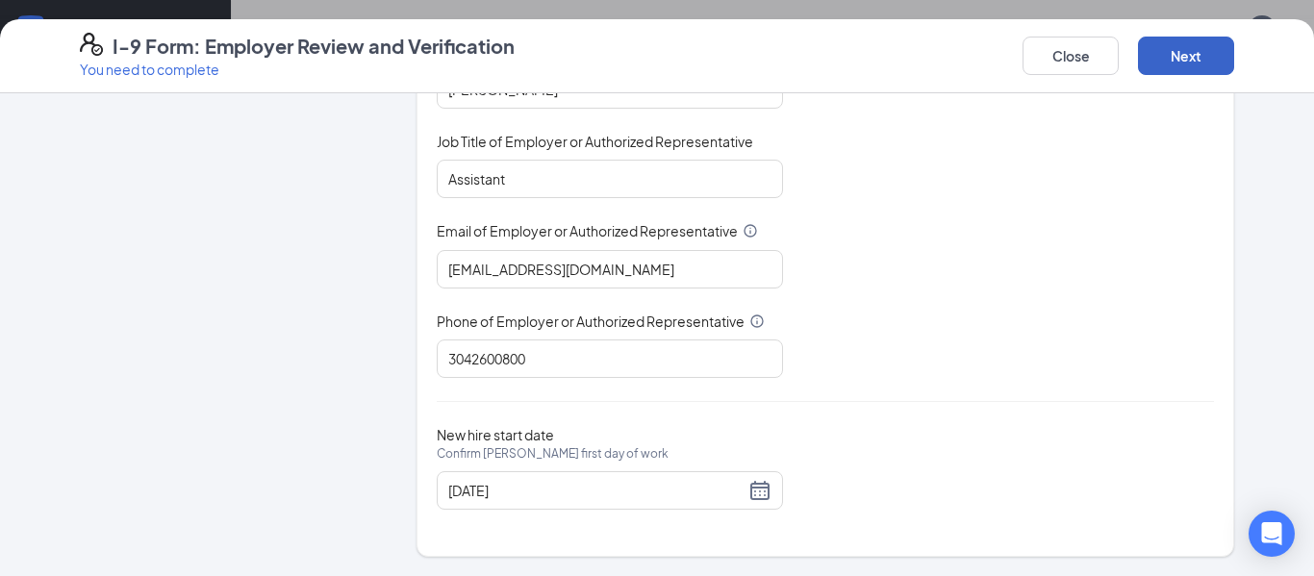
click at [1202, 53] on button "Next" at bounding box center [1186, 56] width 96 height 38
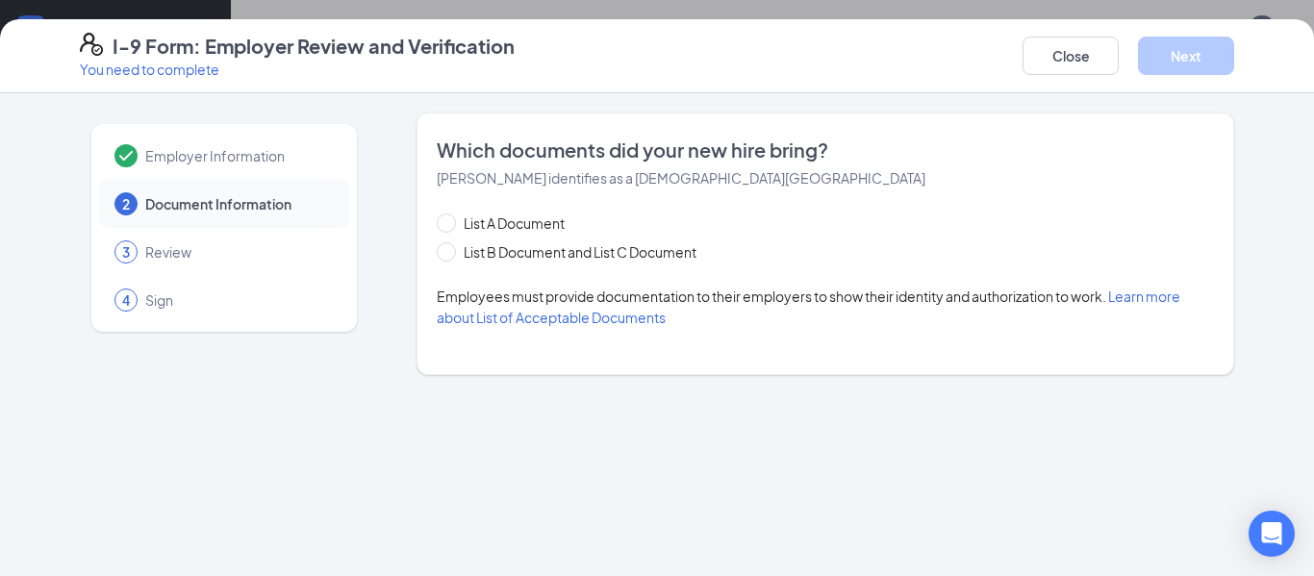
scroll to position [0, 0]
click at [444, 249] on input "List B Document and List C Document" at bounding box center [443, 248] width 13 height 13
radio input "true"
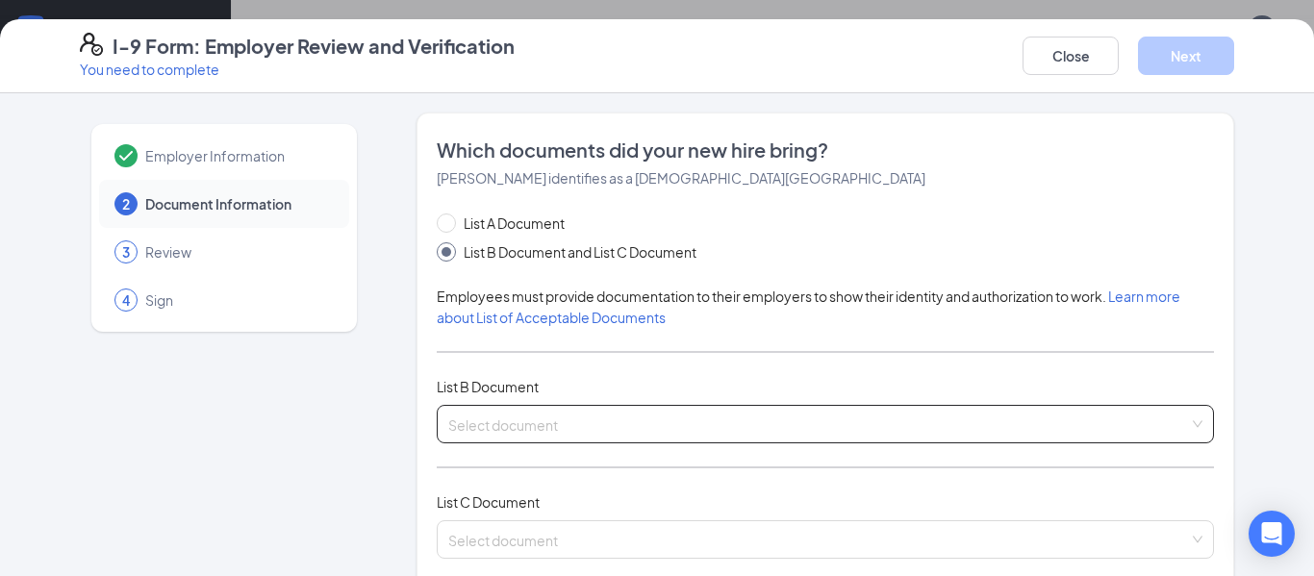
click at [569, 424] on input "search" at bounding box center [818, 420] width 741 height 29
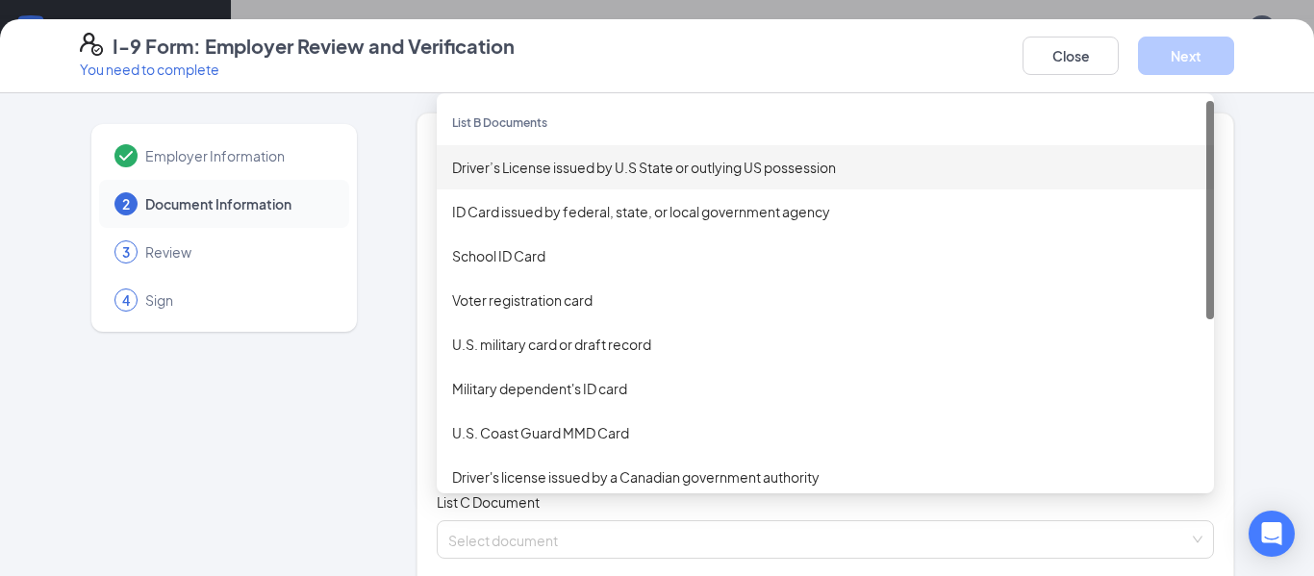
click at [583, 172] on div "Driver’s License issued by U.S State or outlying US possession" at bounding box center [825, 167] width 747 height 21
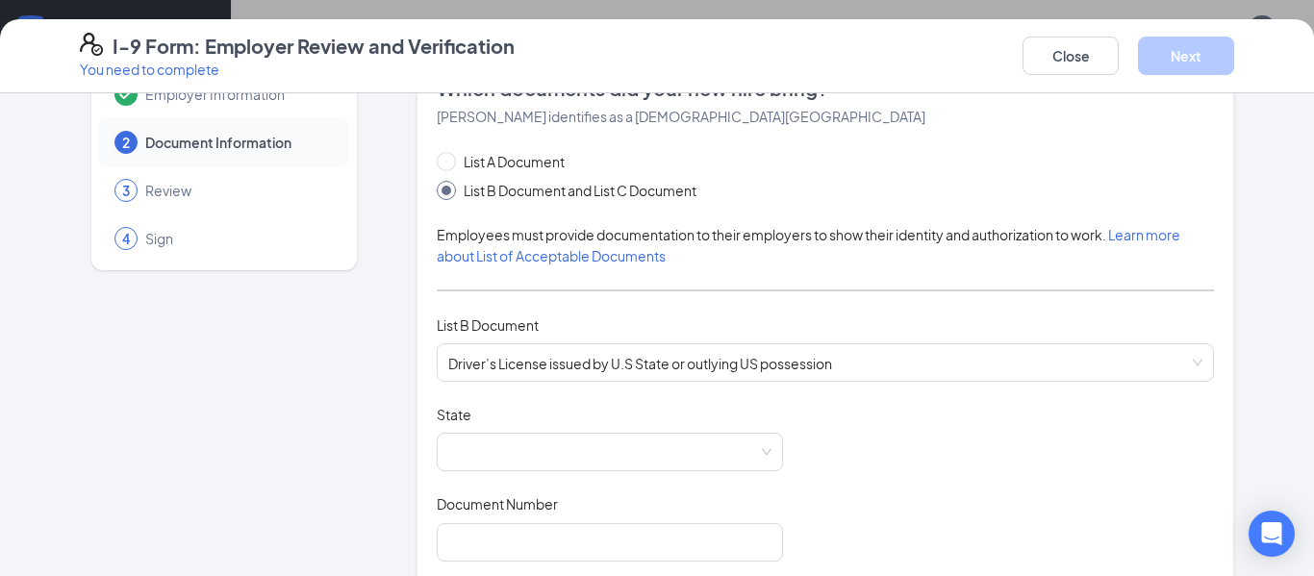
scroll to position [63, 0]
click at [575, 437] on span at bounding box center [609, 451] width 323 height 37
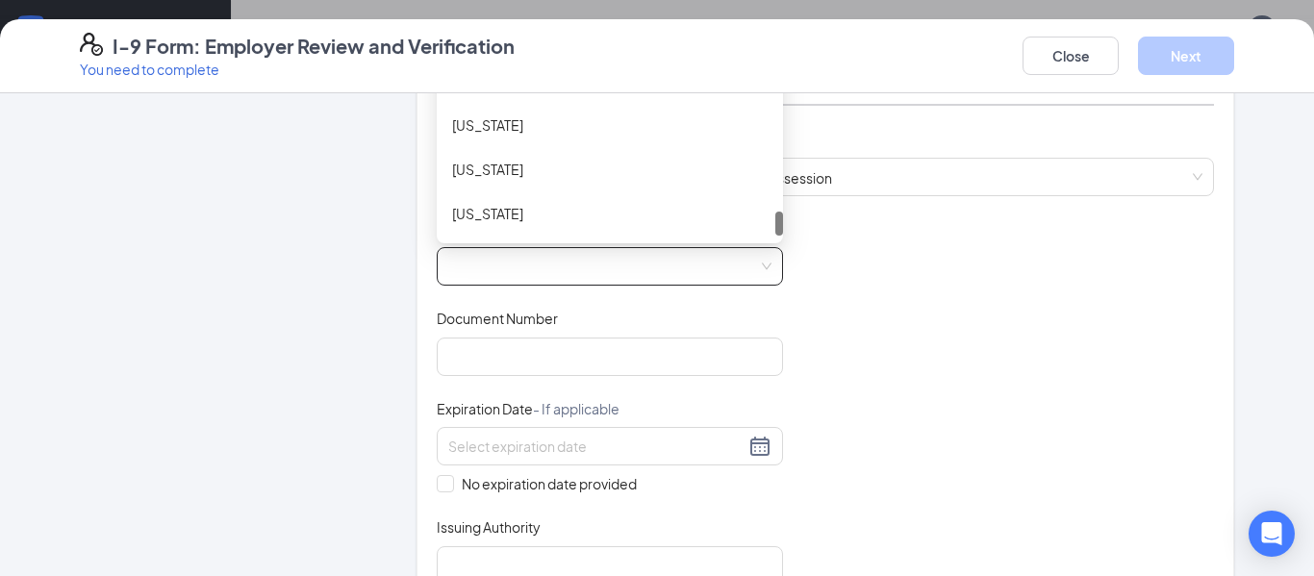
scroll to position [0, 0]
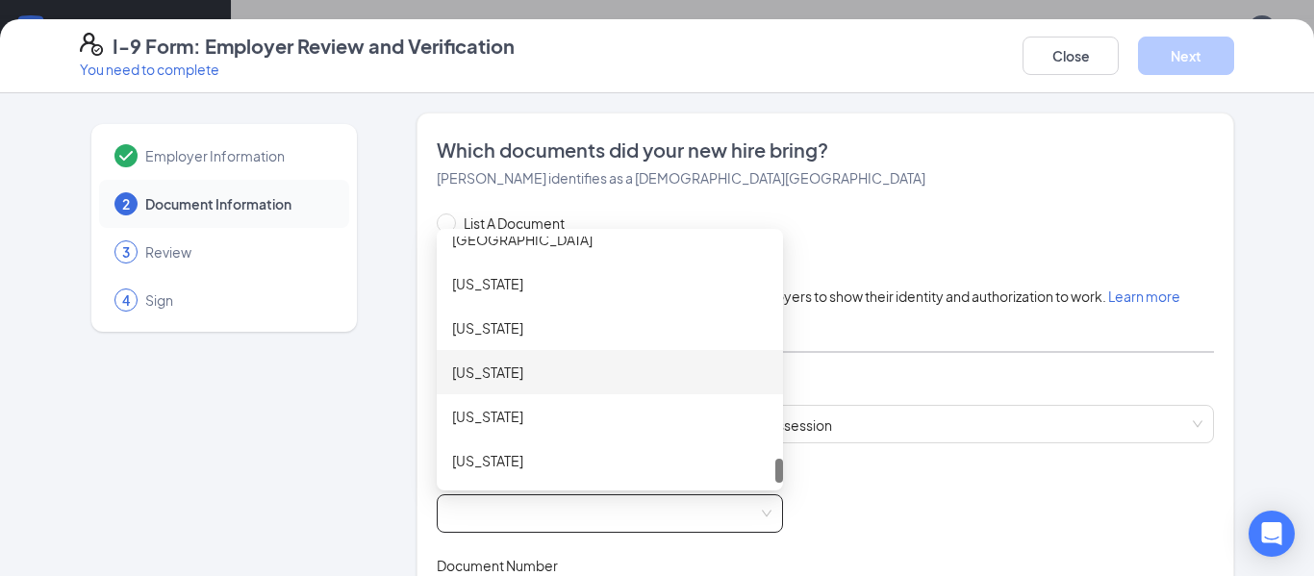
click at [507, 391] on div "West Virginia" at bounding box center [610, 372] width 346 height 44
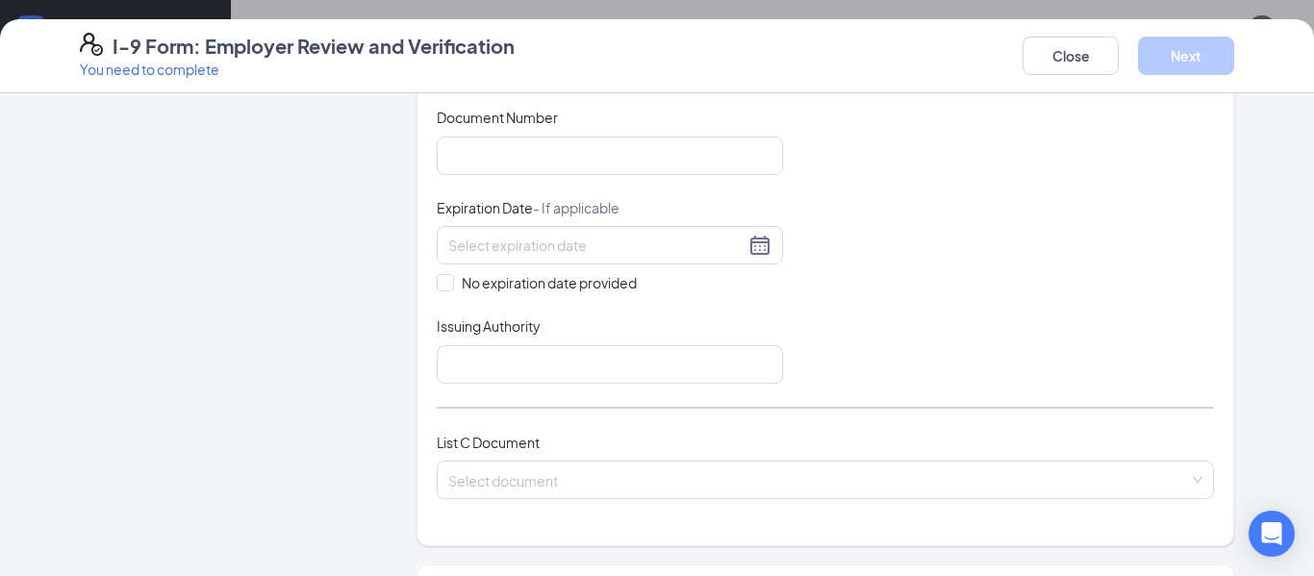
scroll to position [468, 0]
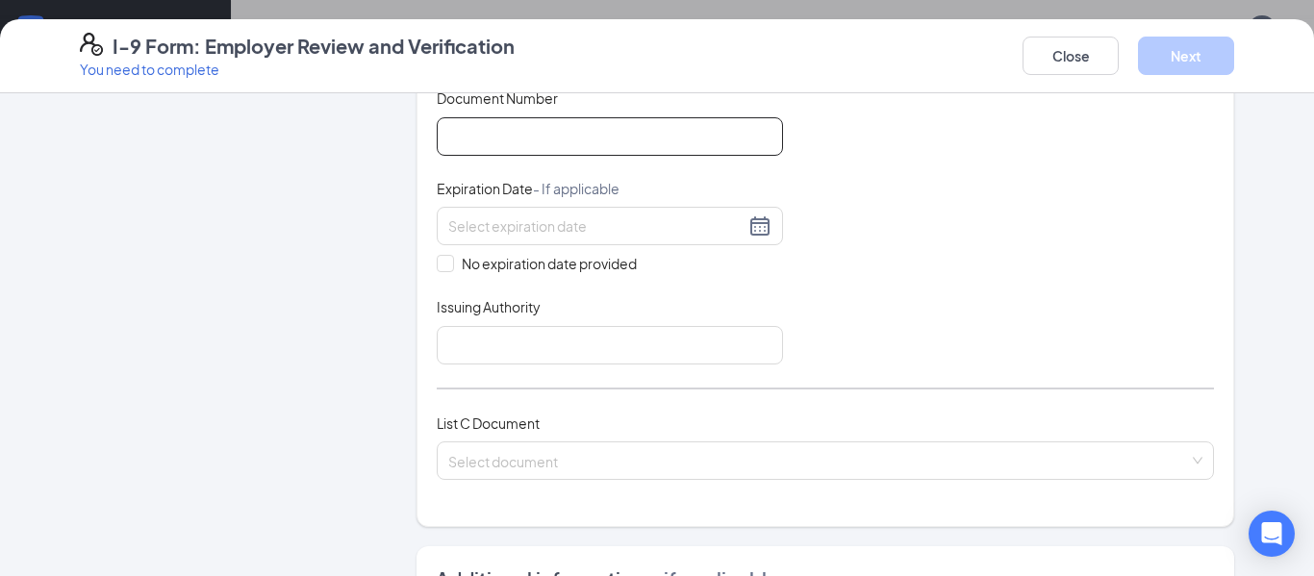
click at [649, 144] on input "Document Number" at bounding box center [610, 136] width 346 height 38
type input "c"
type input "C783590"
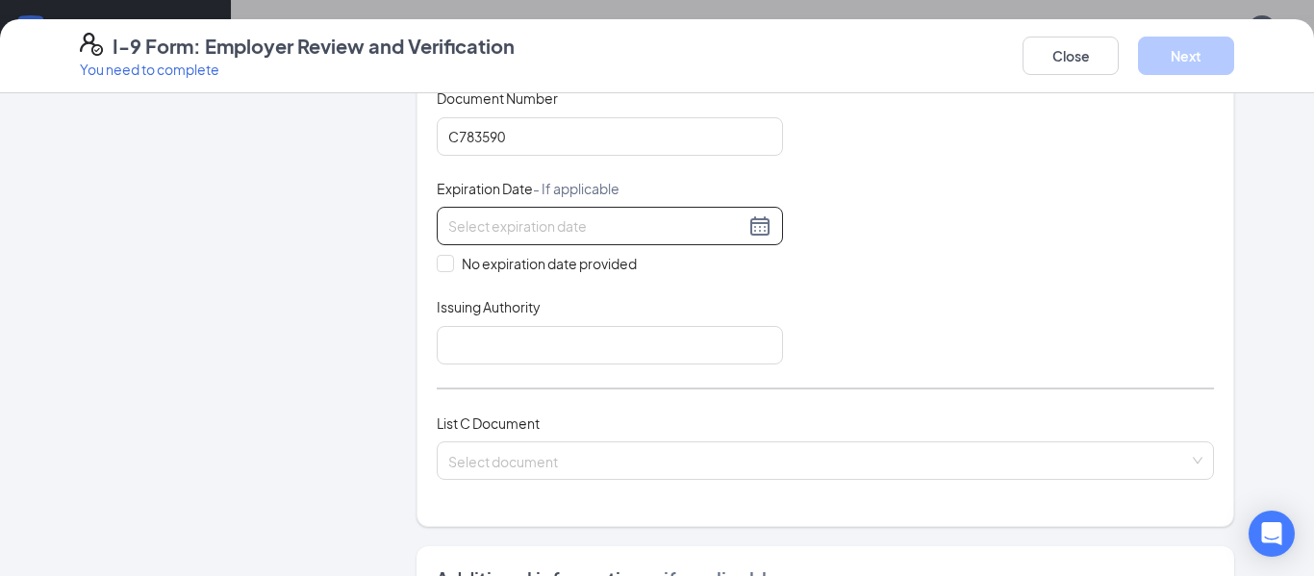
click at [736, 229] on input at bounding box center [596, 225] width 296 height 21
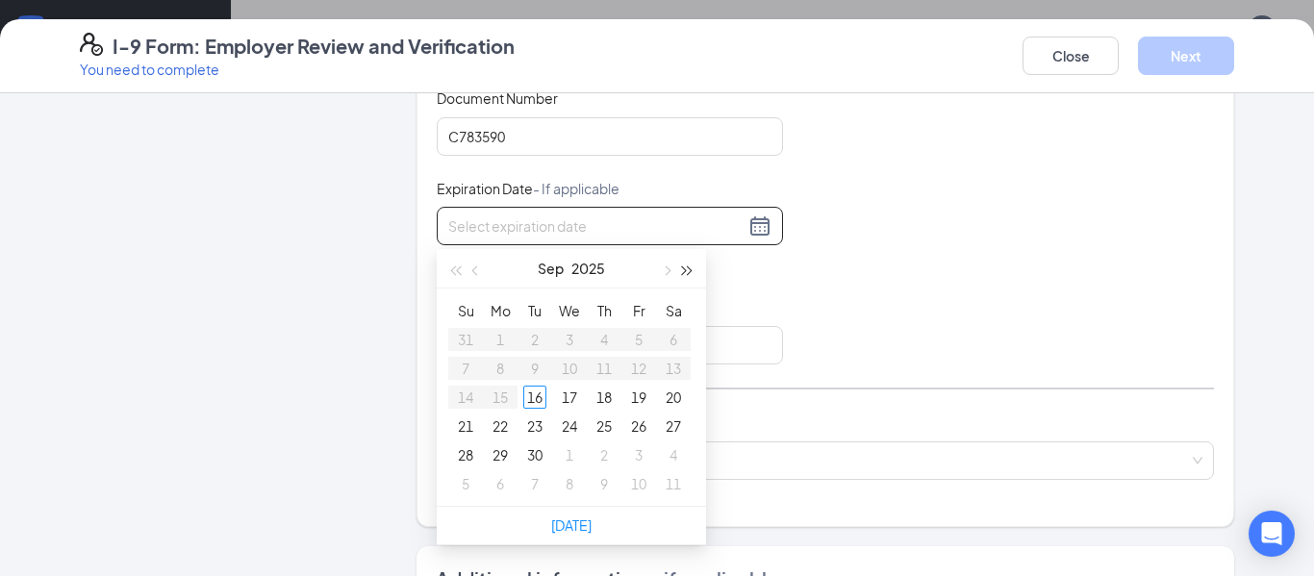
click at [692, 272] on button "button" at bounding box center [687, 268] width 21 height 38
click at [475, 275] on button "button" at bounding box center [476, 268] width 21 height 38
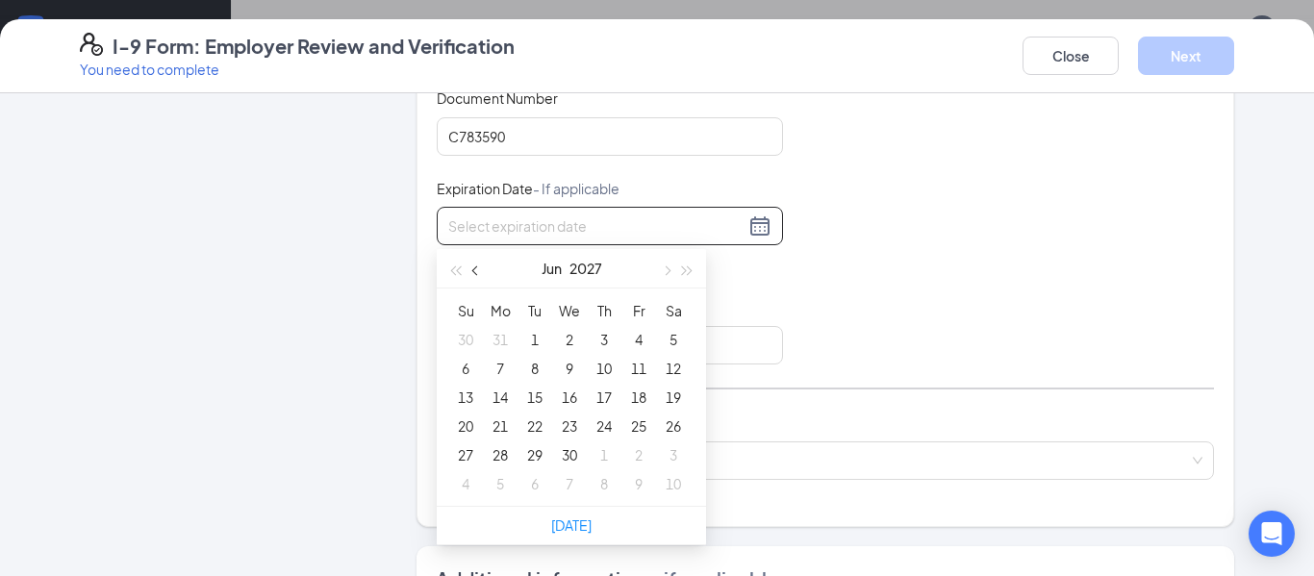
click at [475, 275] on button "button" at bounding box center [476, 268] width 21 height 38
click at [663, 277] on button "button" at bounding box center [665, 268] width 21 height 38
type input "06/22/2027"
type input "06/15/2027"
type input "06/09/2027"
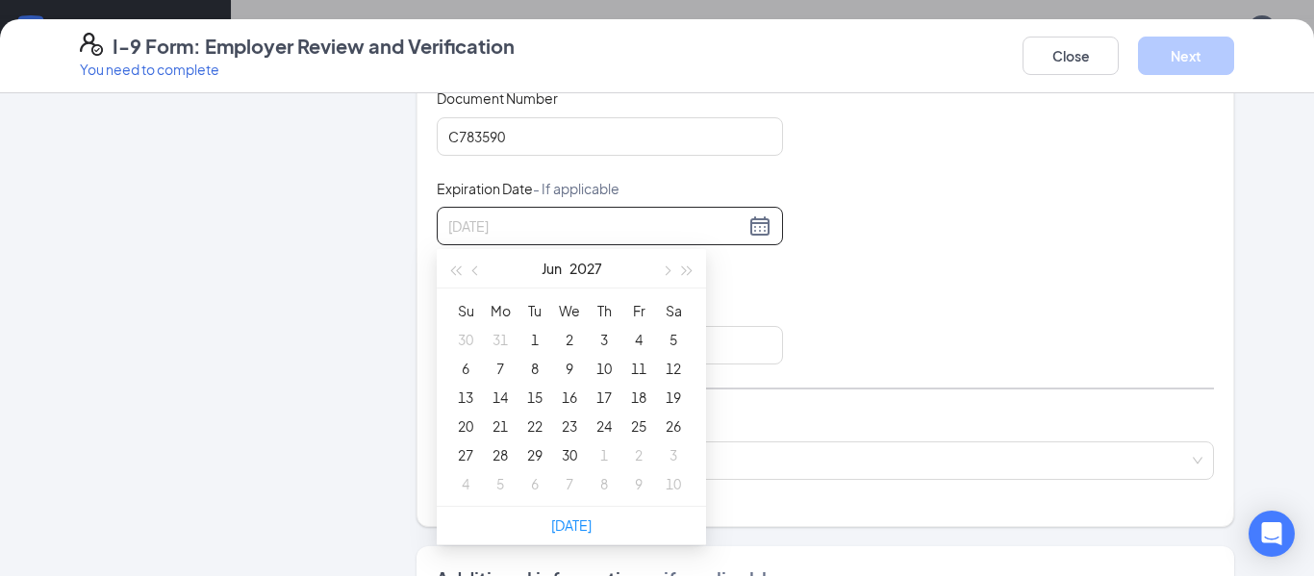
type input "06/12/2027"
type input "06/11/2027"
click at [638, 366] on div "11" at bounding box center [638, 368] width 23 height 23
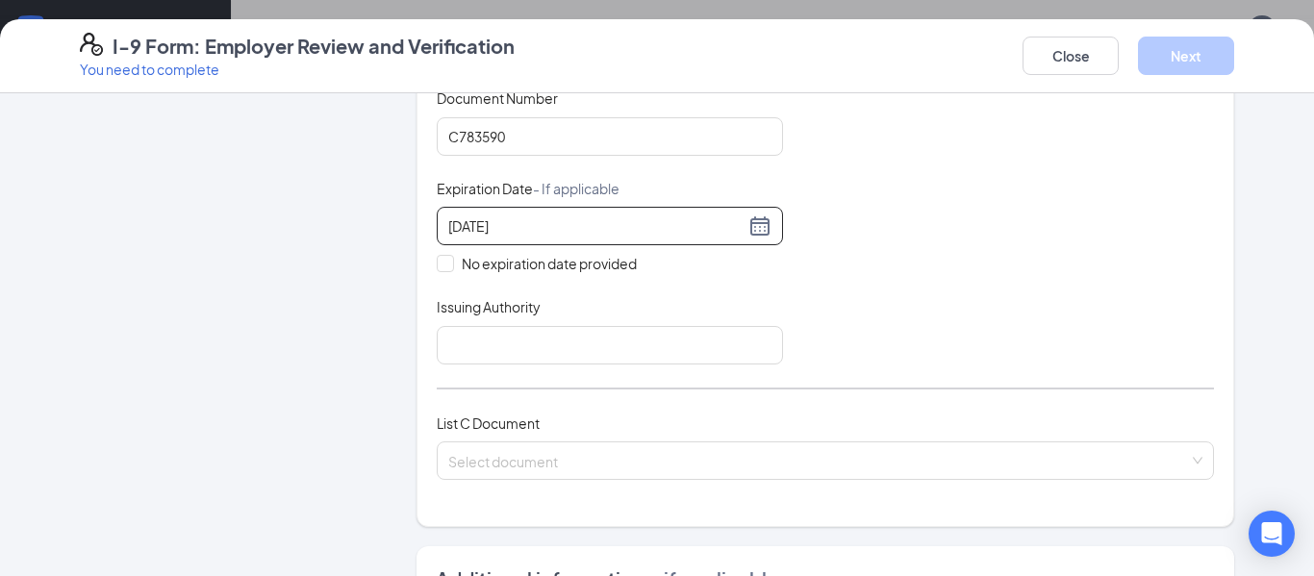
click at [866, 263] on div "Document Title Driver’s License issued by U.S State or outlying US possession S…" at bounding box center [825, 182] width 777 height 366
click at [497, 353] on input "Issuing Authority" at bounding box center [610, 345] width 346 height 38
type input "West Virginia"
click at [543, 456] on input "search" at bounding box center [818, 457] width 741 height 29
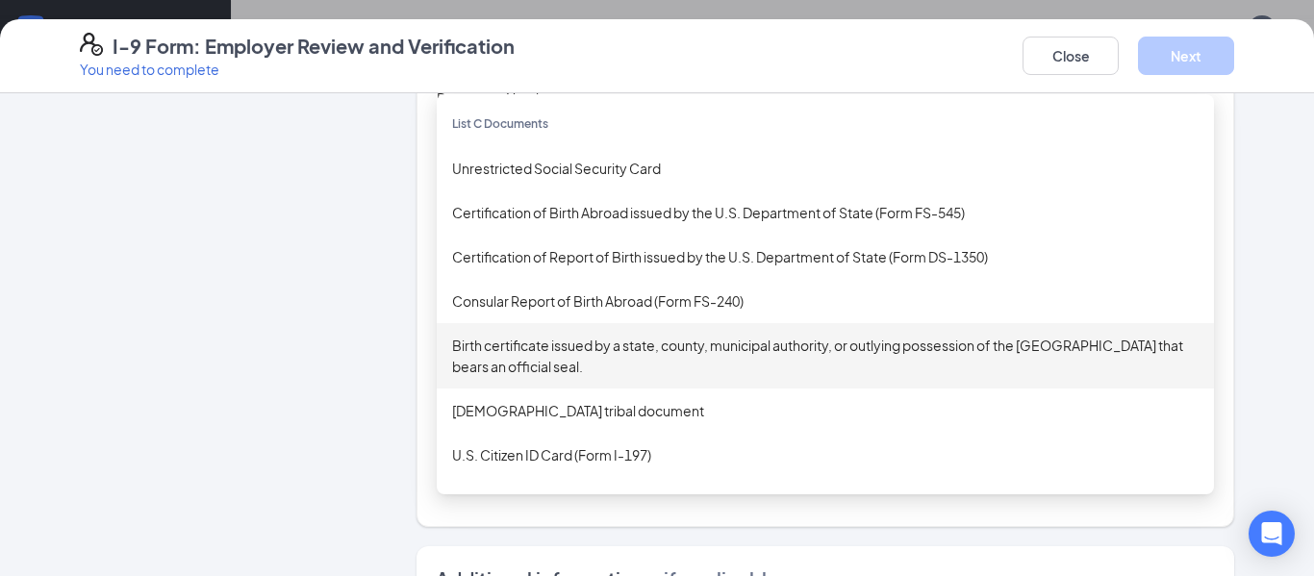
click at [728, 355] on div "Birth certificate issued by a state, county, municipal authority, or outlying p…" at bounding box center [825, 356] width 747 height 42
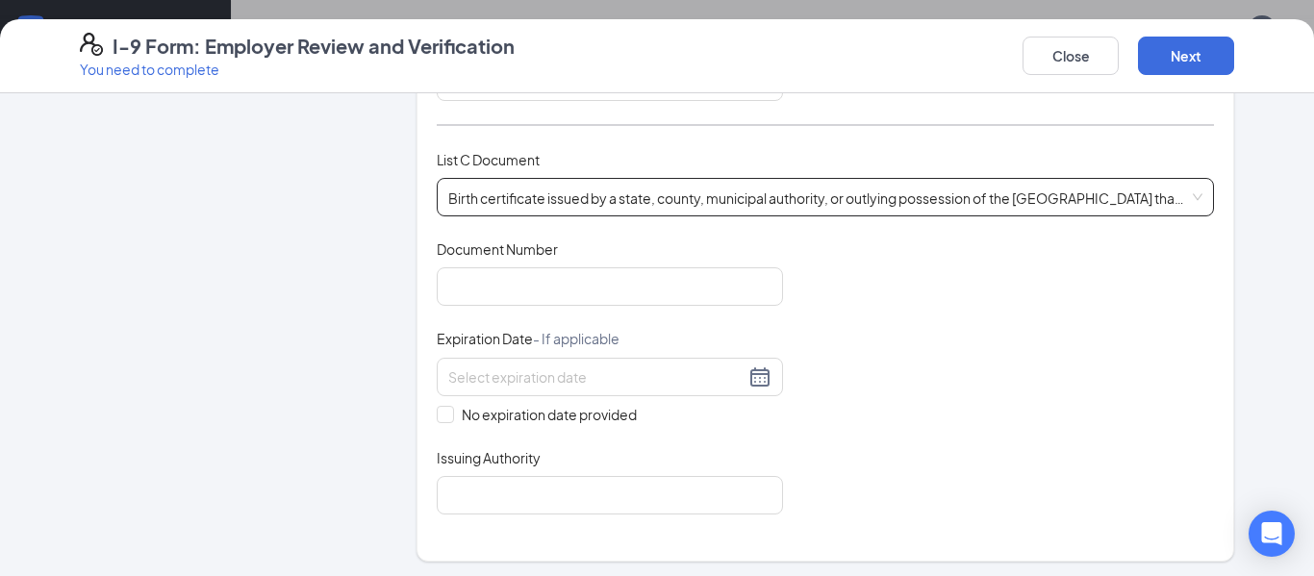
scroll to position [734, 0]
click at [644, 288] on input "Document Number" at bounding box center [610, 284] width 346 height 38
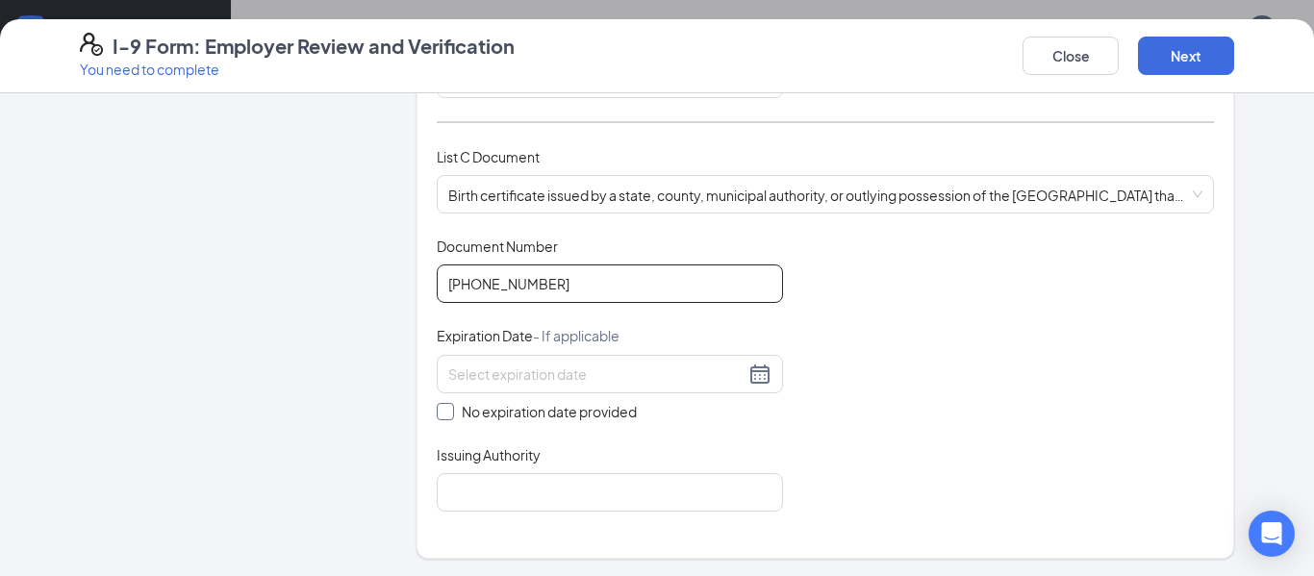
type input "145-92-052537"
click at [444, 410] on input "No expiration date provided" at bounding box center [443, 409] width 13 height 13
checkbox input "true"
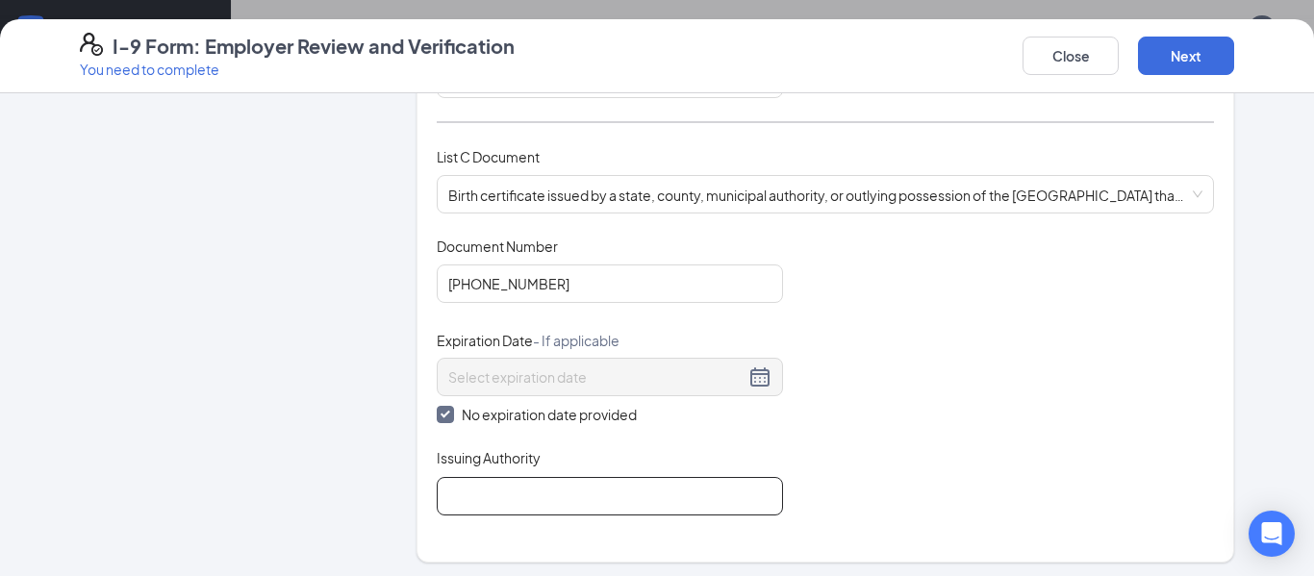
click at [479, 494] on input "Issuing Authority" at bounding box center [610, 496] width 346 height 38
type input "birth certificate"
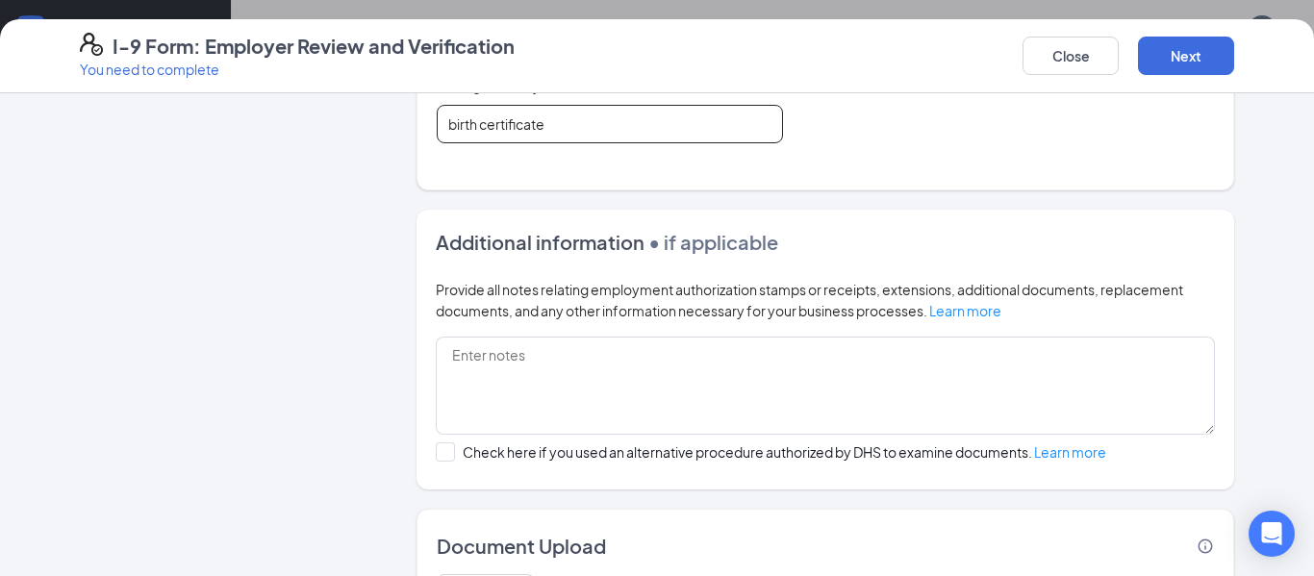
scroll to position [1222, 0]
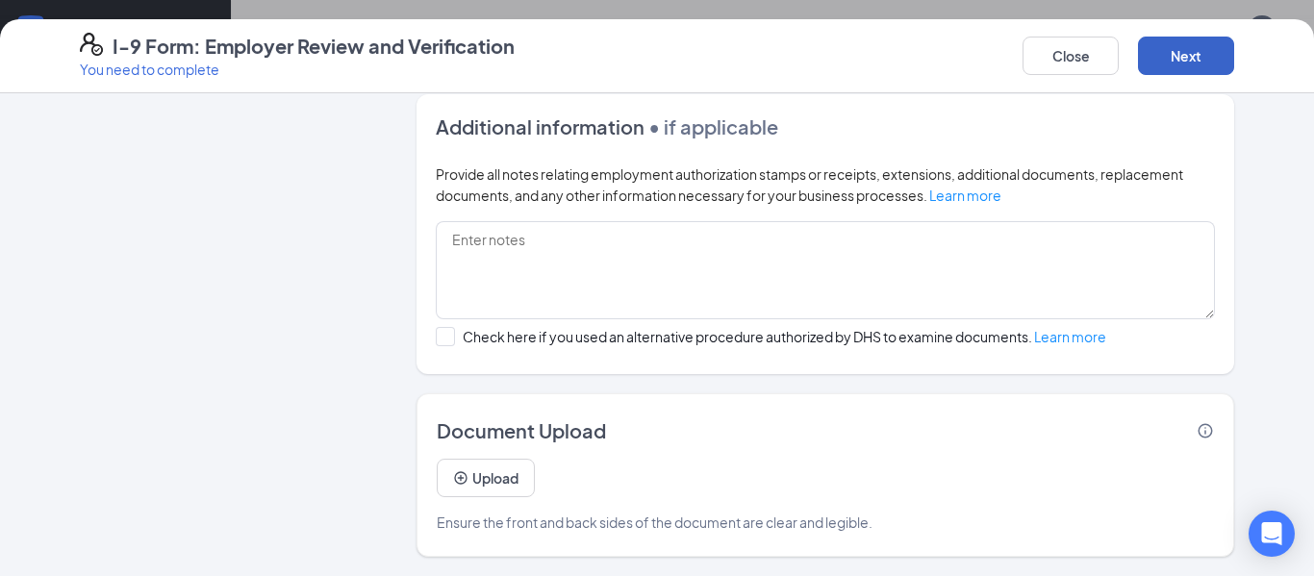
click at [1200, 50] on button "Next" at bounding box center [1186, 56] width 96 height 38
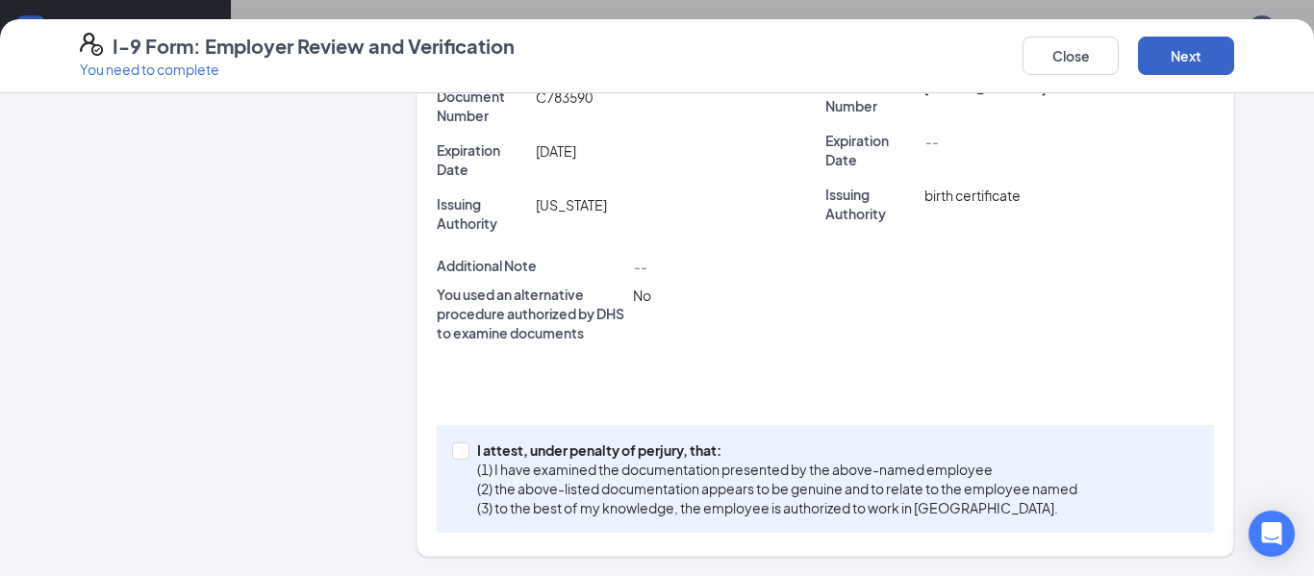
scroll to position [622, 0]
click at [459, 444] on input "I attest, under penalty of perjury, that: (1) I have examined the documentation…" at bounding box center [458, 449] width 13 height 13
checkbox input "true"
click at [1156, 60] on button "Next" at bounding box center [1186, 56] width 96 height 38
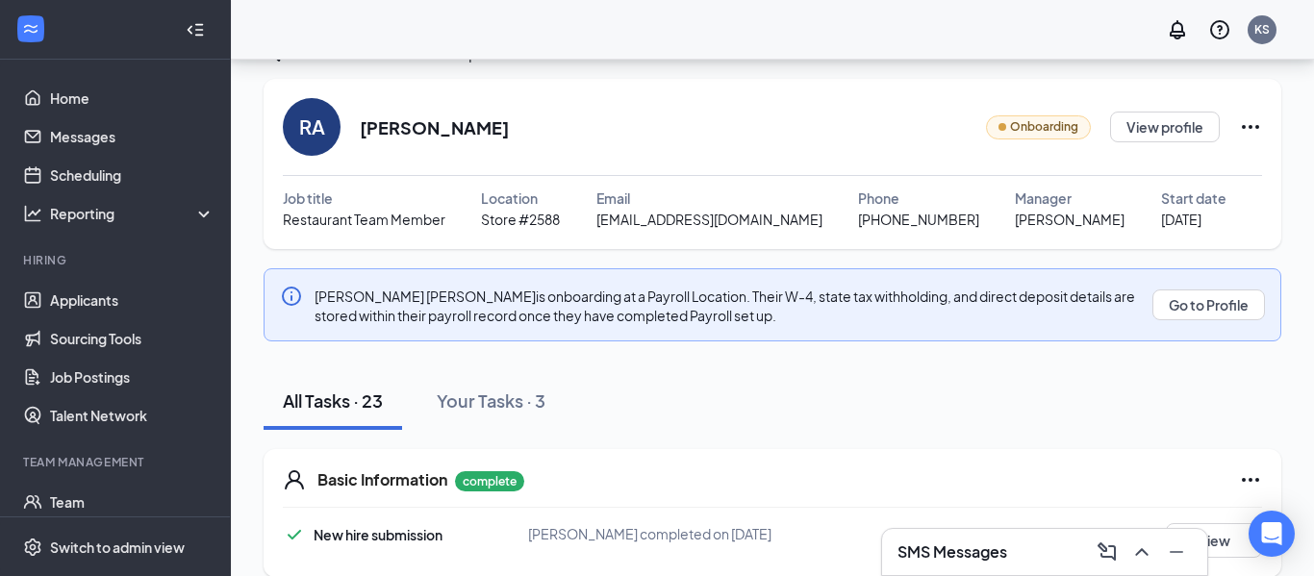
scroll to position [0, 0]
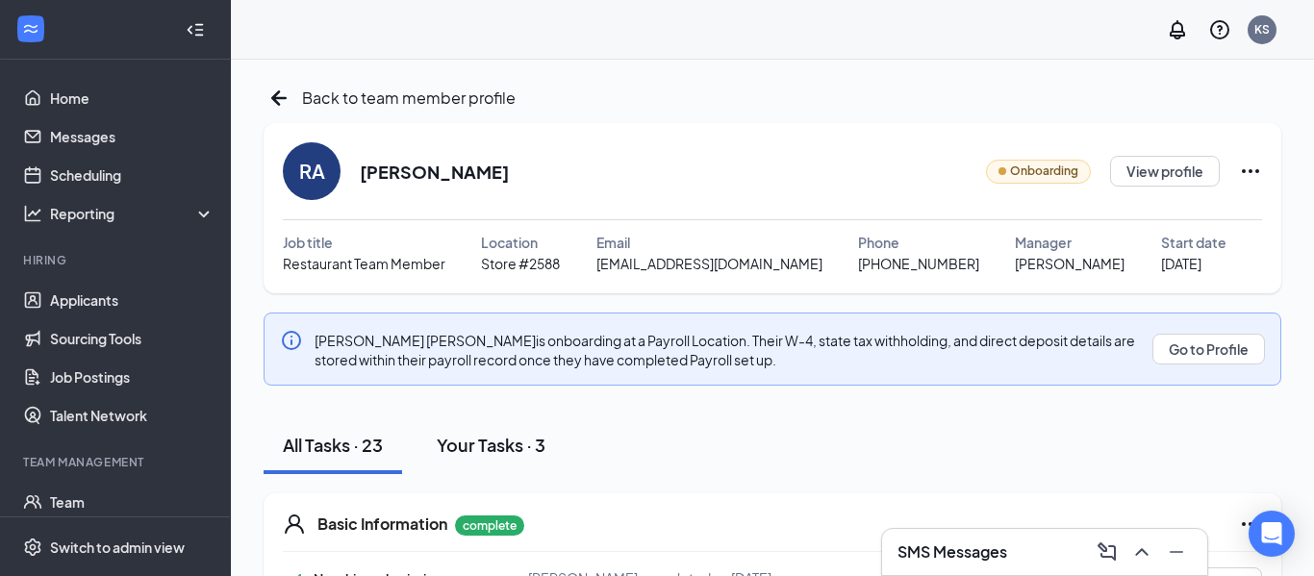
click at [507, 443] on div "Your Tasks · 3" at bounding box center [491, 445] width 109 height 24
click at [292, 329] on icon "Info" at bounding box center [291, 340] width 23 height 23
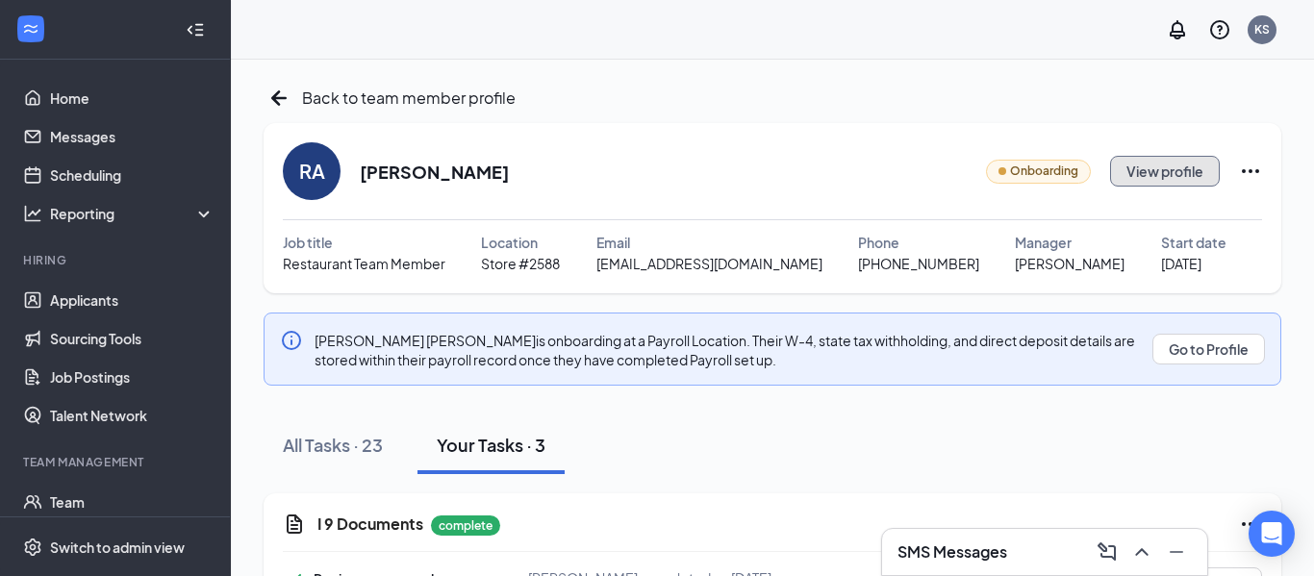
click at [1187, 170] on button "View profile" at bounding box center [1165, 171] width 110 height 31
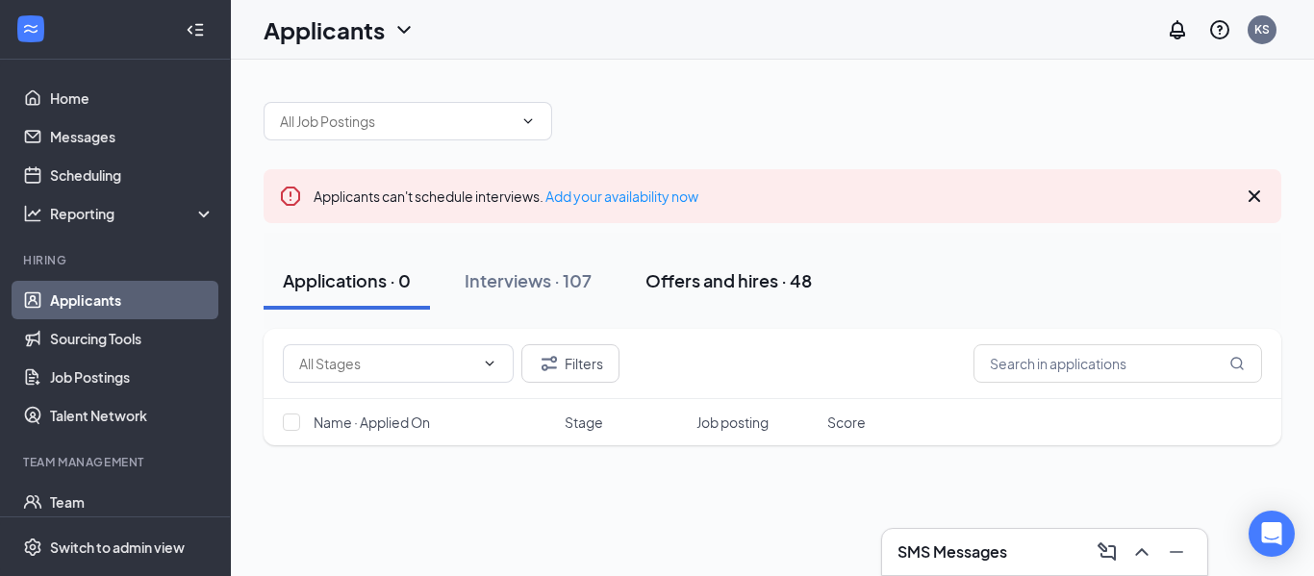
click at [678, 283] on div "Offers and hires · 48" at bounding box center [729, 280] width 166 height 24
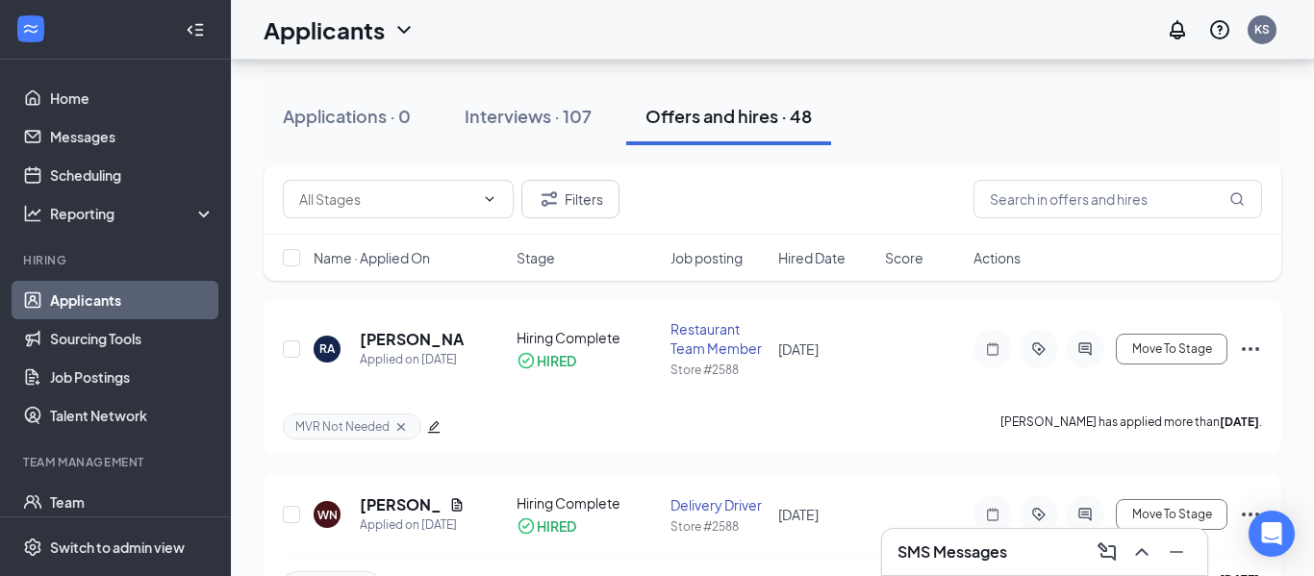
scroll to position [168, 0]
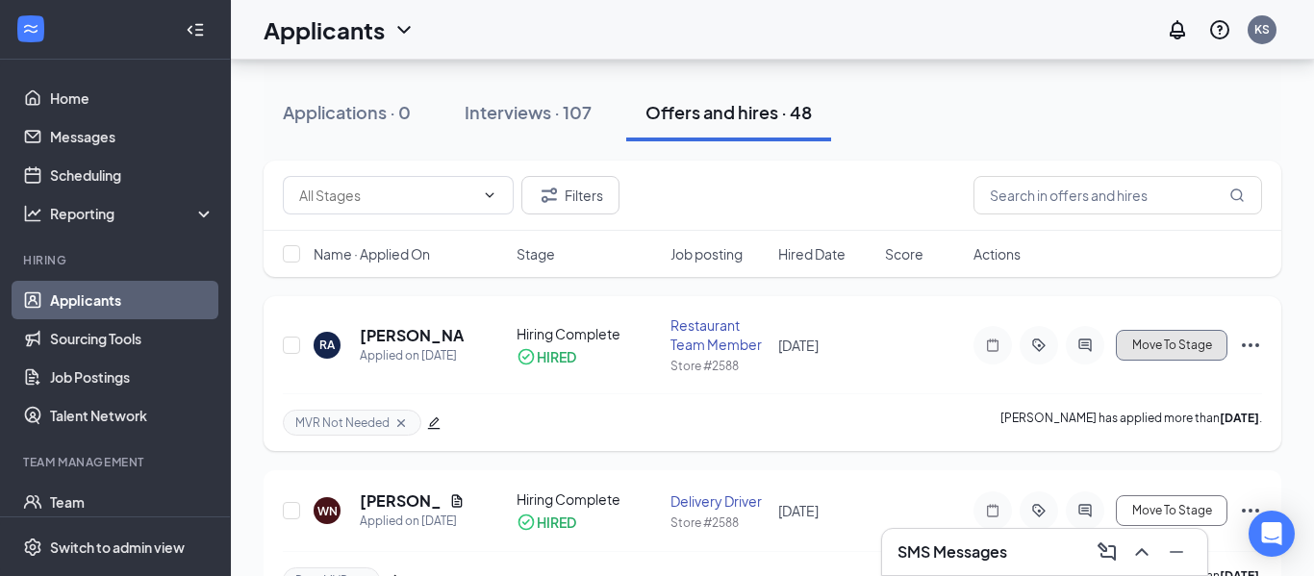
click at [1173, 335] on button "Move To Stage" at bounding box center [1172, 345] width 112 height 31
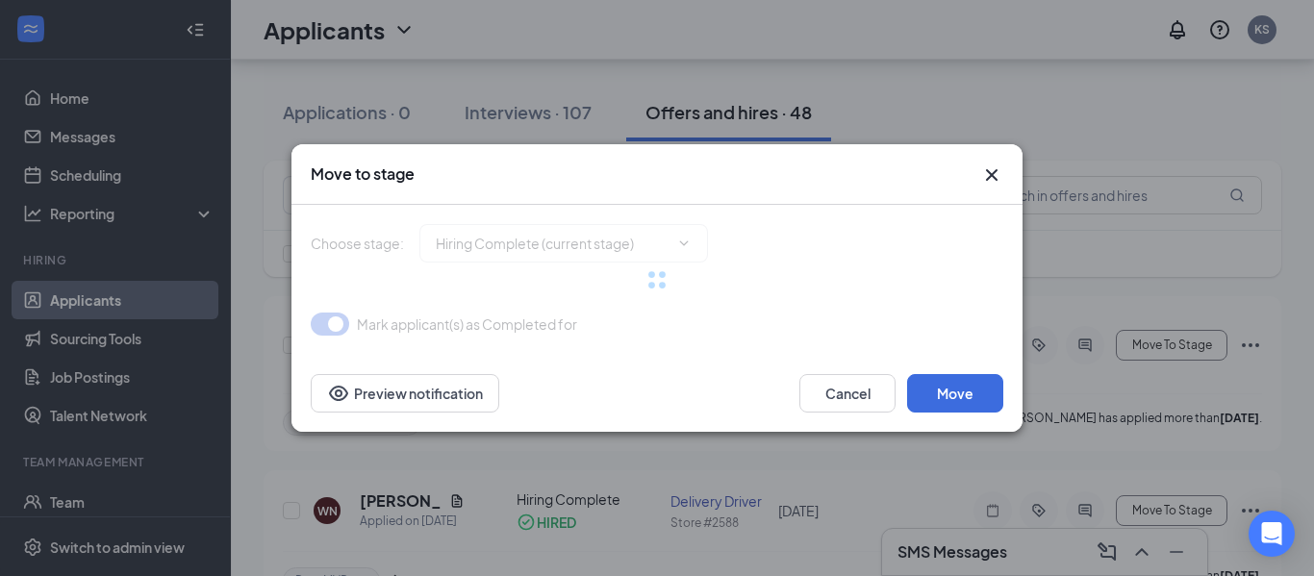
type input "Additional Questions (final stage)"
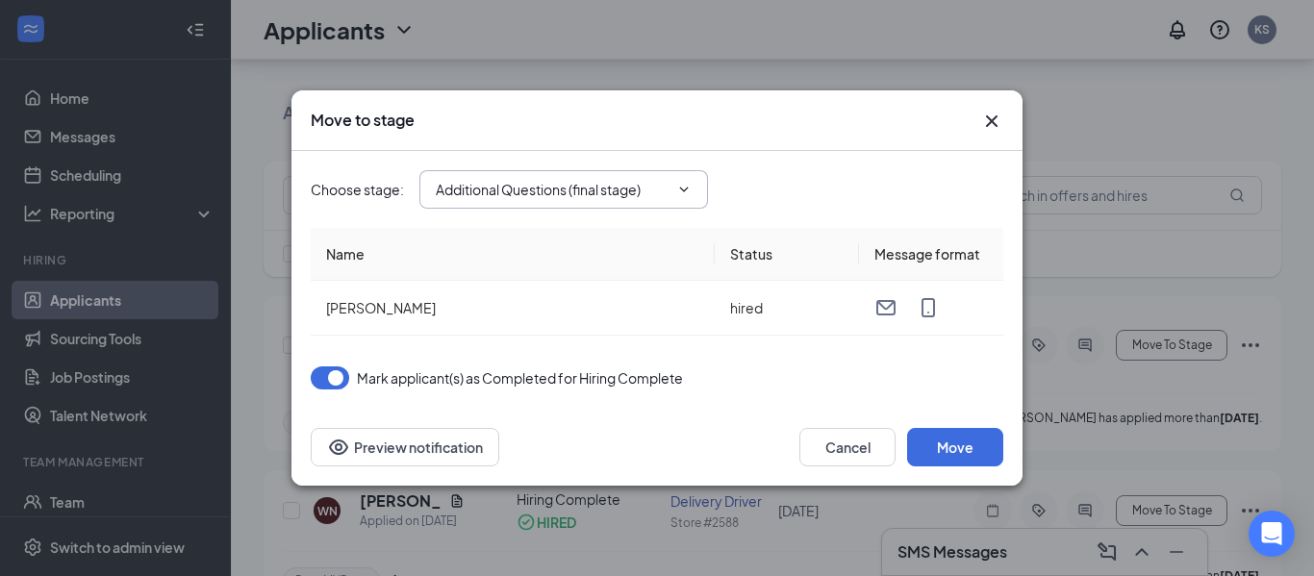
click at [676, 182] on icon "ChevronDown" at bounding box center [683, 189] width 15 height 15
click at [640, 186] on input "Additional Questions (final stage)" at bounding box center [552, 189] width 233 height 21
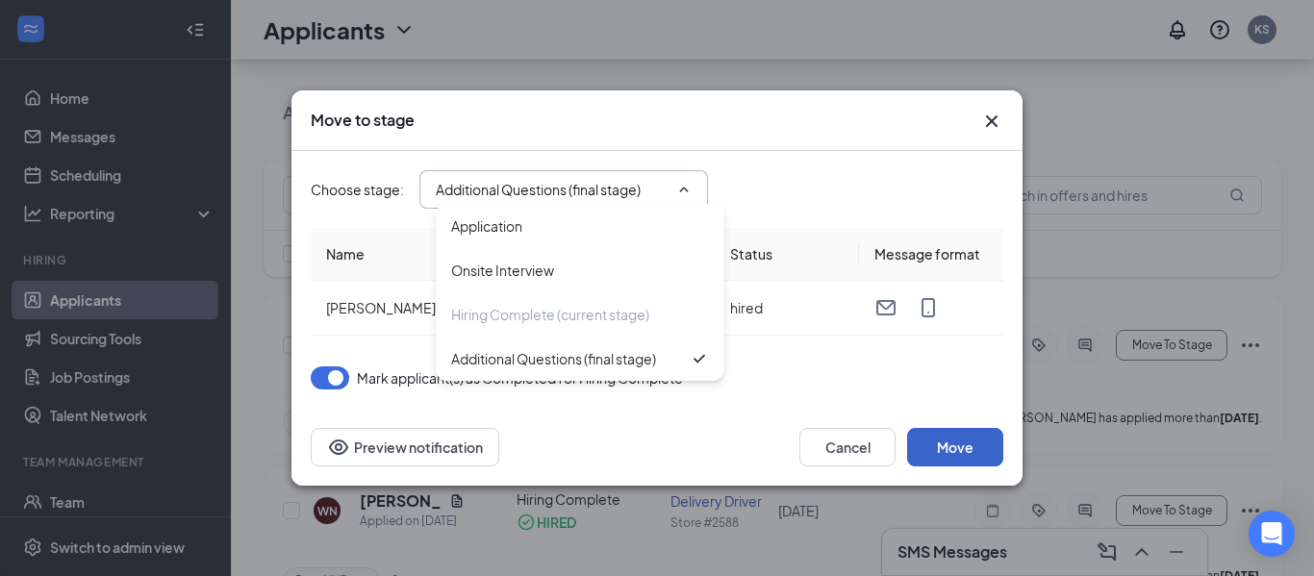
click at [978, 438] on button "Move" at bounding box center [955, 447] width 96 height 38
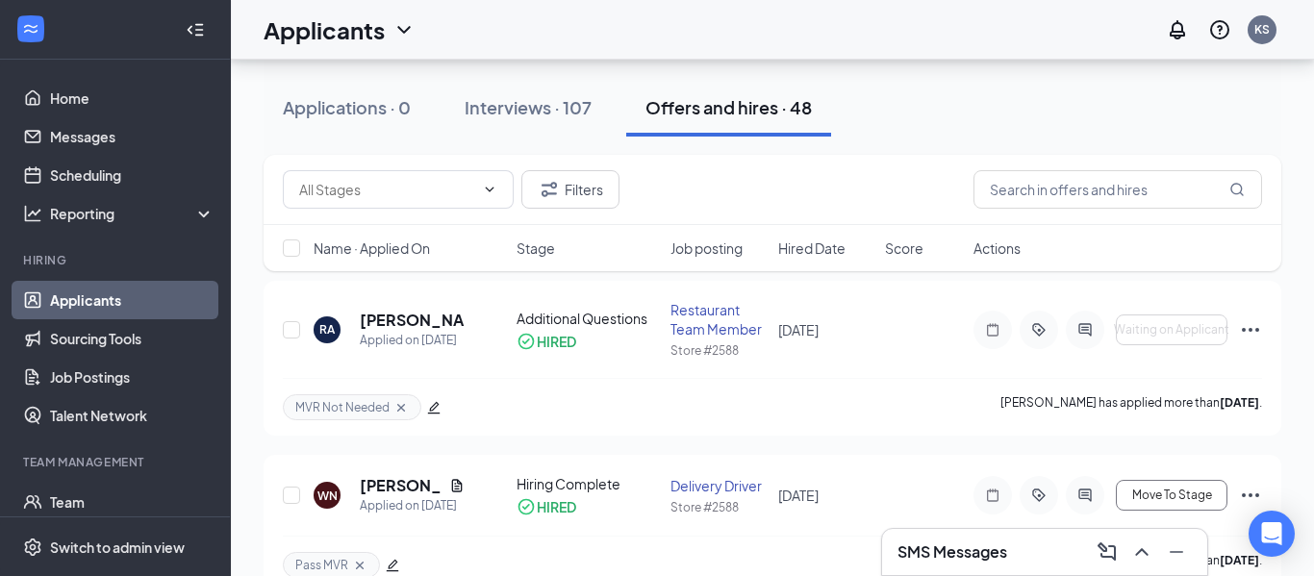
scroll to position [190, 0]
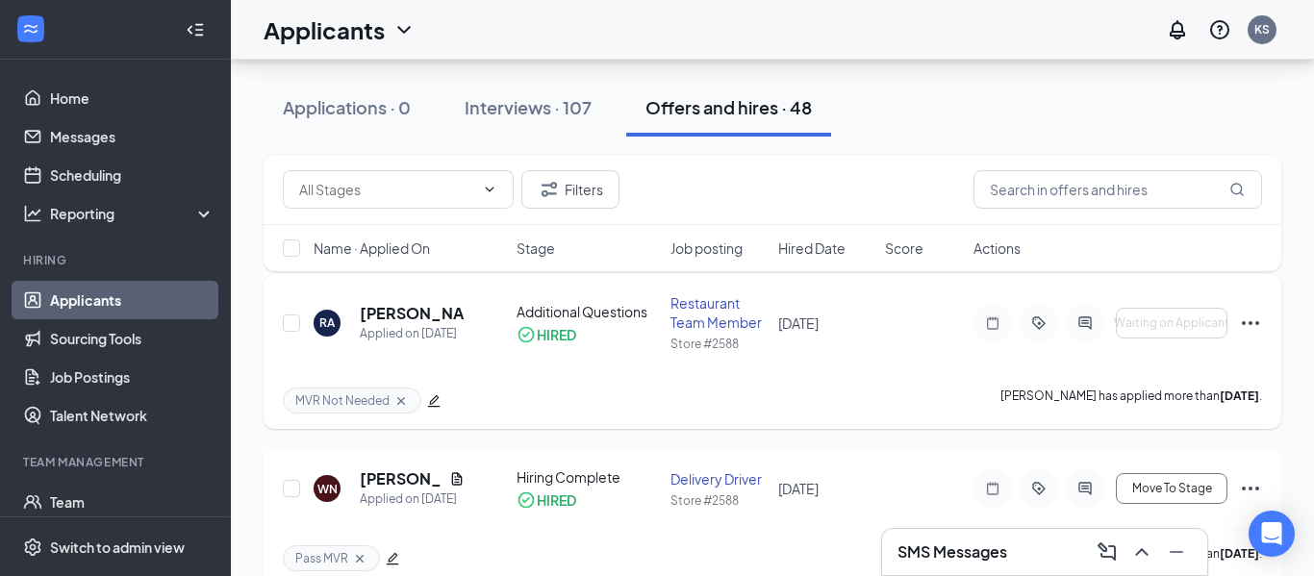
click at [1250, 316] on icon "Ellipses" at bounding box center [1250, 323] width 23 height 23
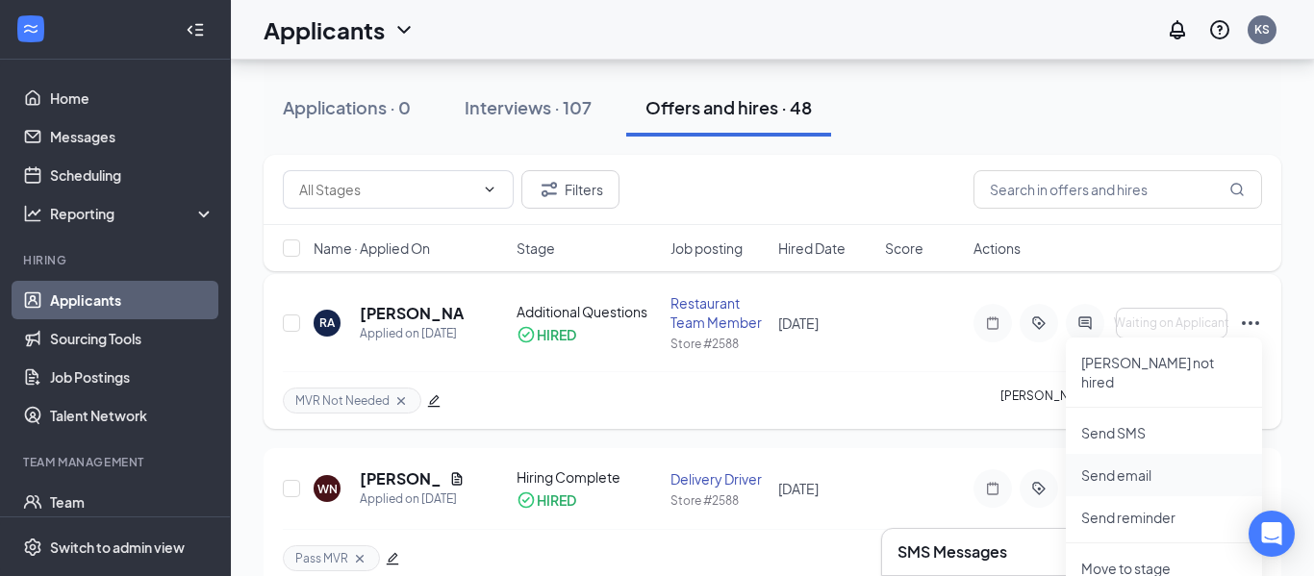
click at [1141, 466] on p "Send email" at bounding box center [1163, 475] width 165 height 19
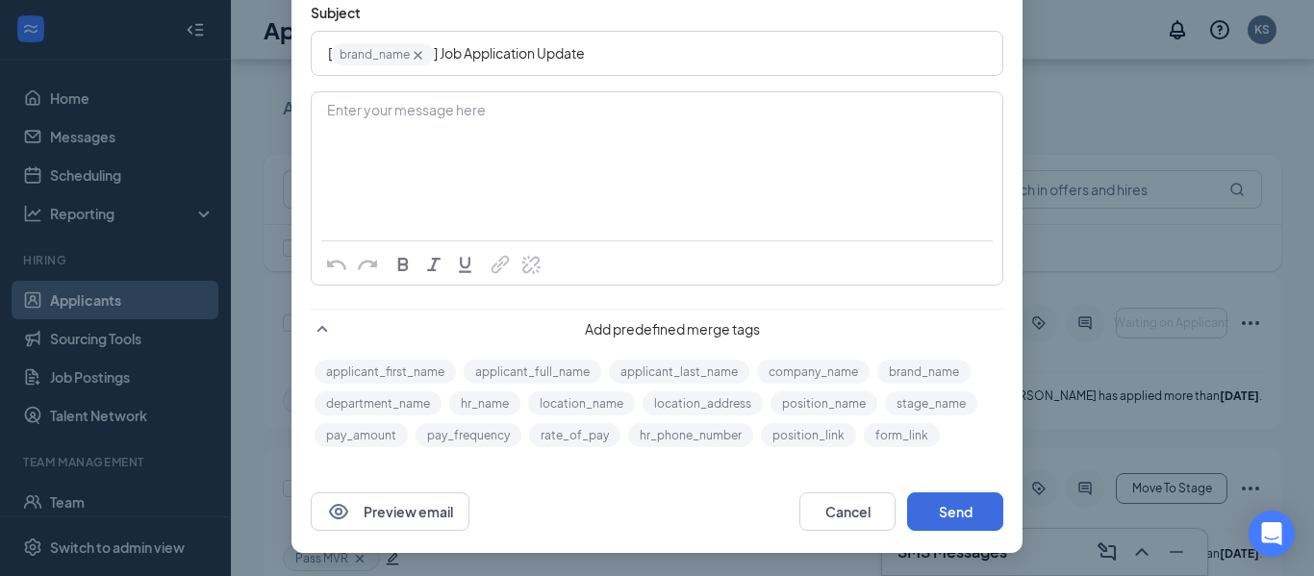
scroll to position [0, 0]
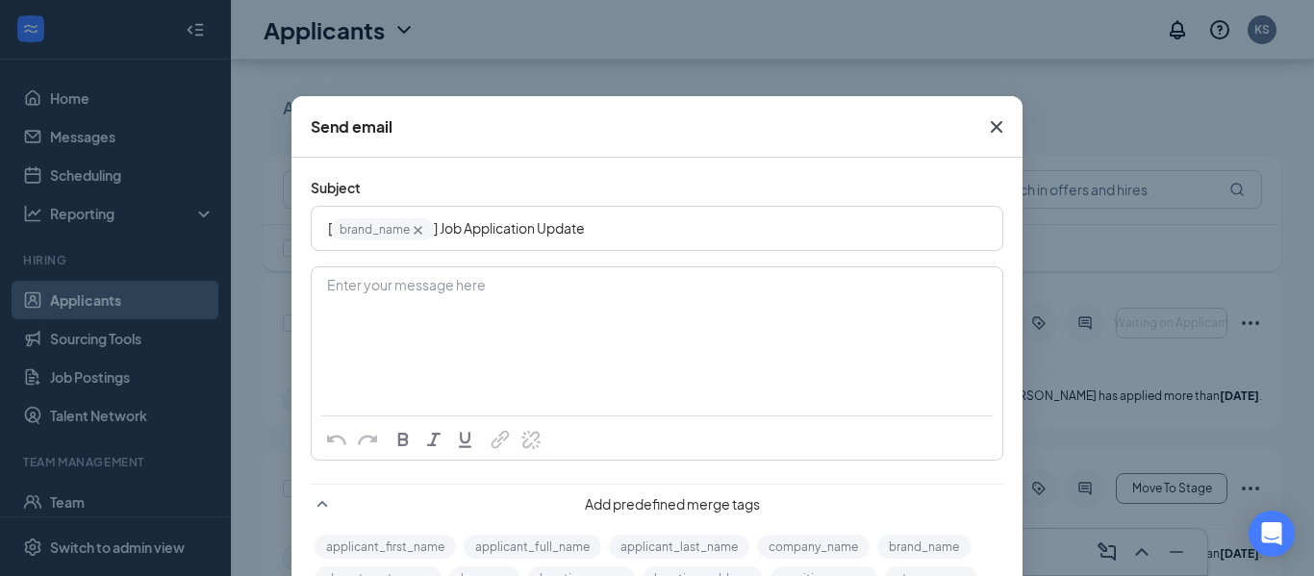
click at [999, 127] on icon "Cross" at bounding box center [996, 126] width 23 height 23
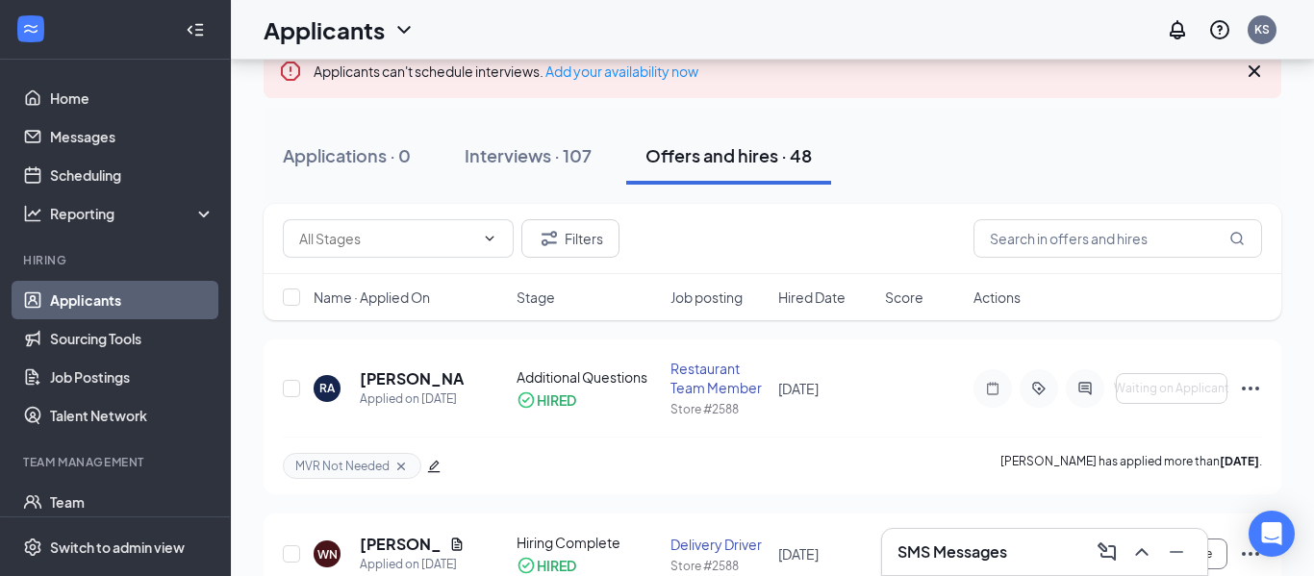
scroll to position [117, 0]
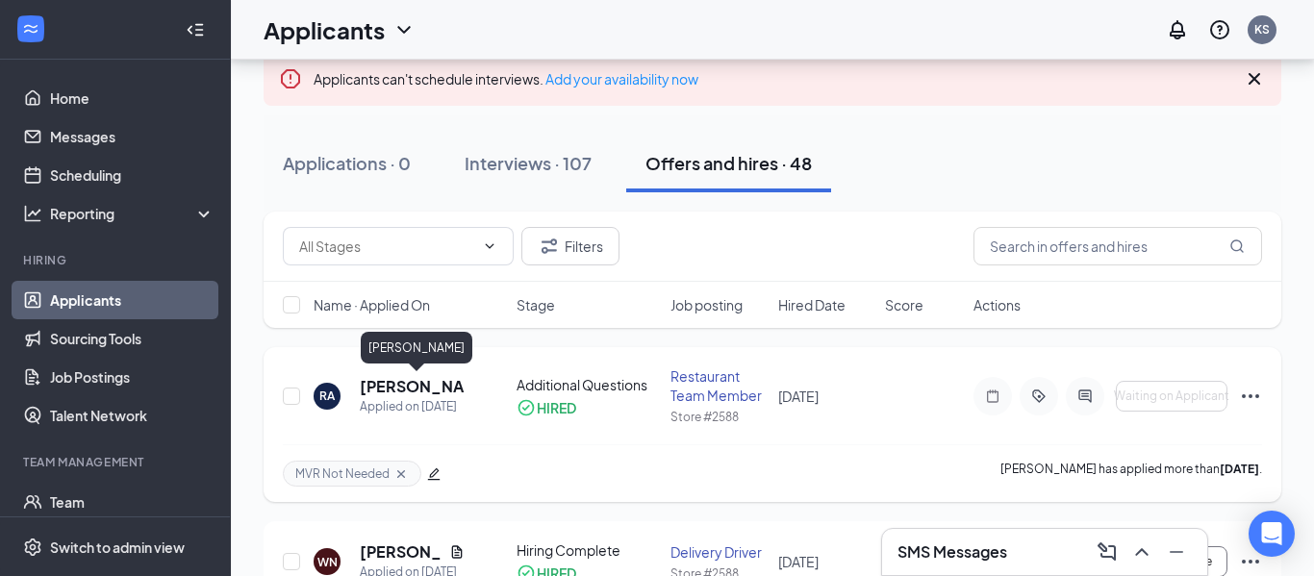
click at [368, 392] on h5 "[PERSON_NAME]" at bounding box center [412, 386] width 105 height 21
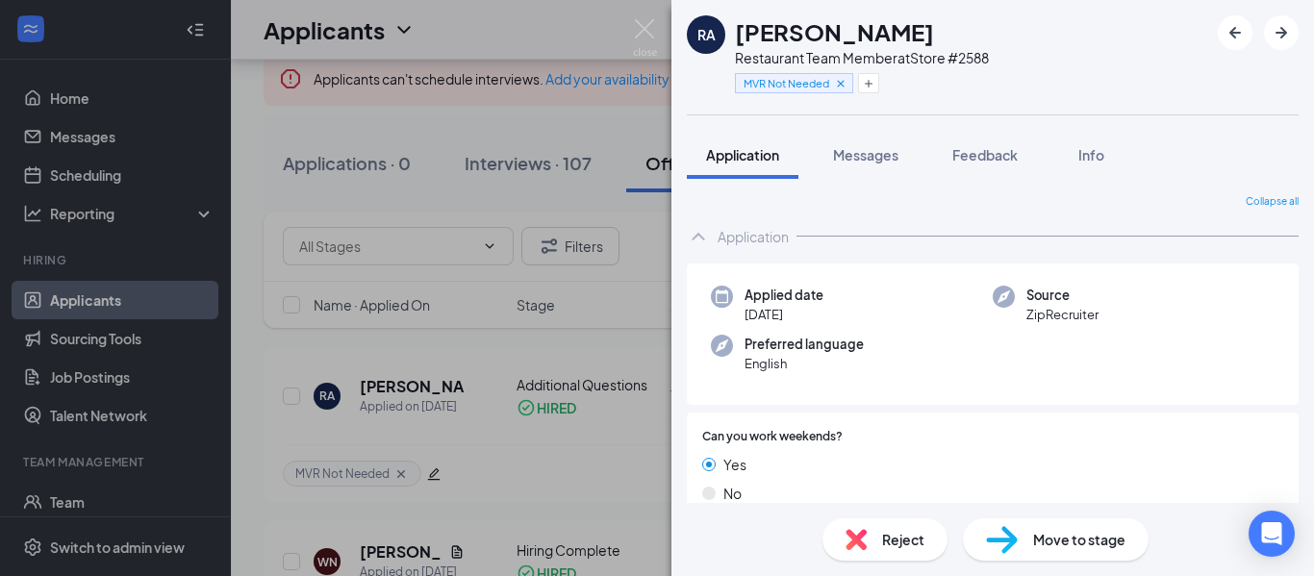
click at [1056, 555] on div "Move to stage" at bounding box center [1056, 540] width 186 height 42
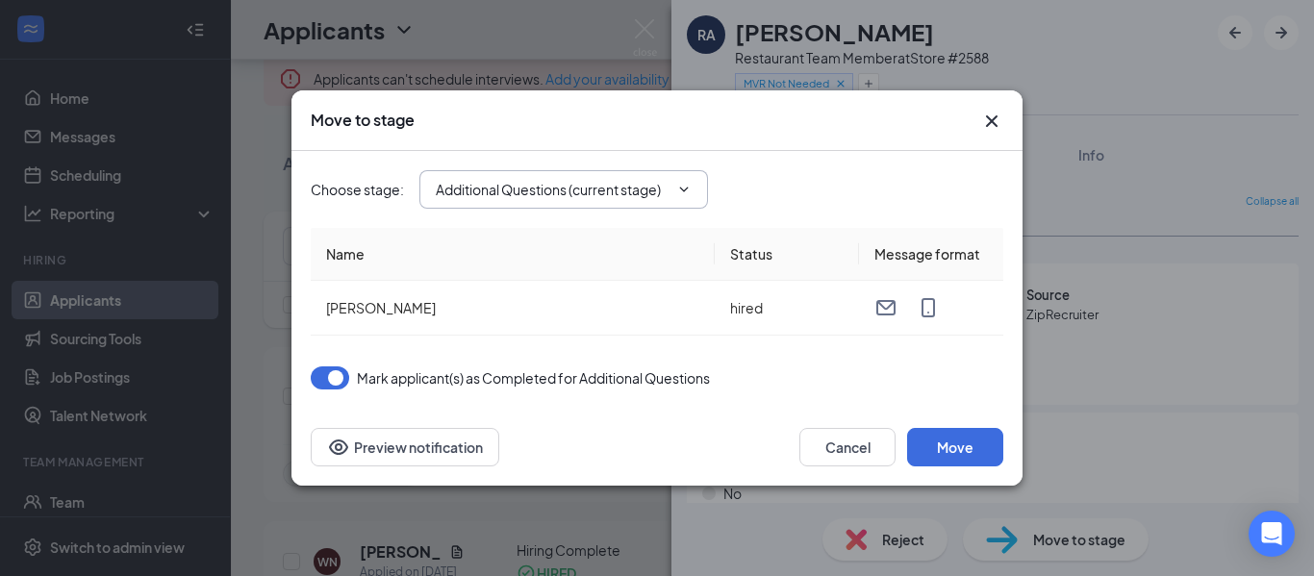
click at [692, 184] on icon "ChevronDown" at bounding box center [683, 189] width 15 height 15
click at [525, 197] on input "Additional Questions (current stage)" at bounding box center [552, 189] width 233 height 21
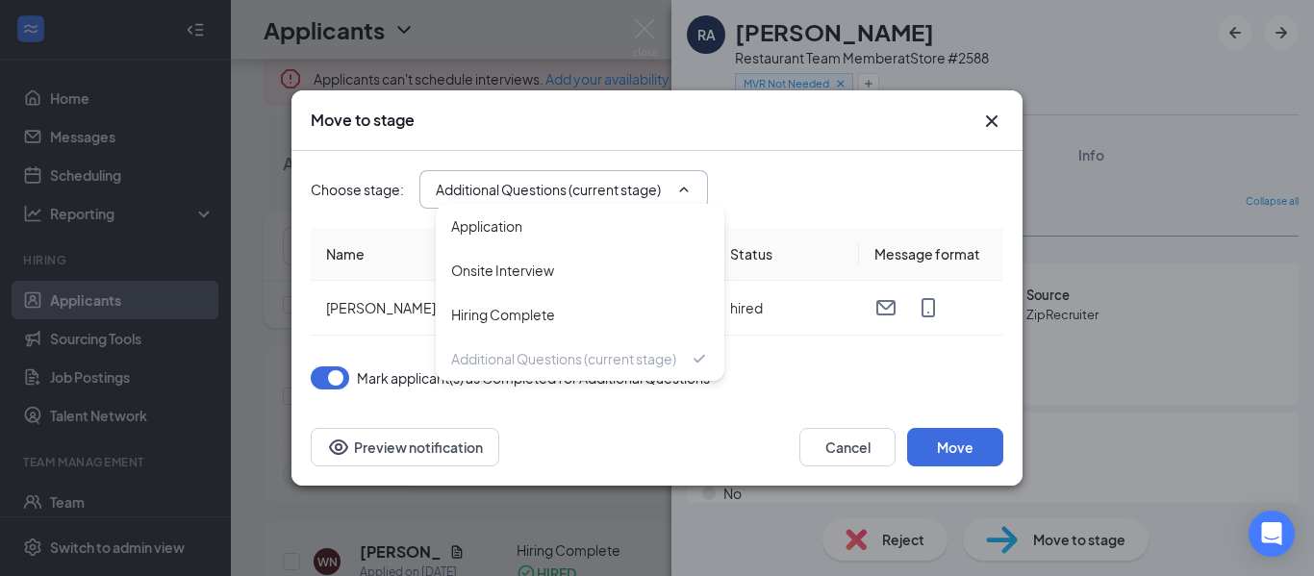
click at [480, 487] on div "Move to stage Choose stage : Additional Questions (current stage) Application O…" at bounding box center [657, 288] width 1314 height 576
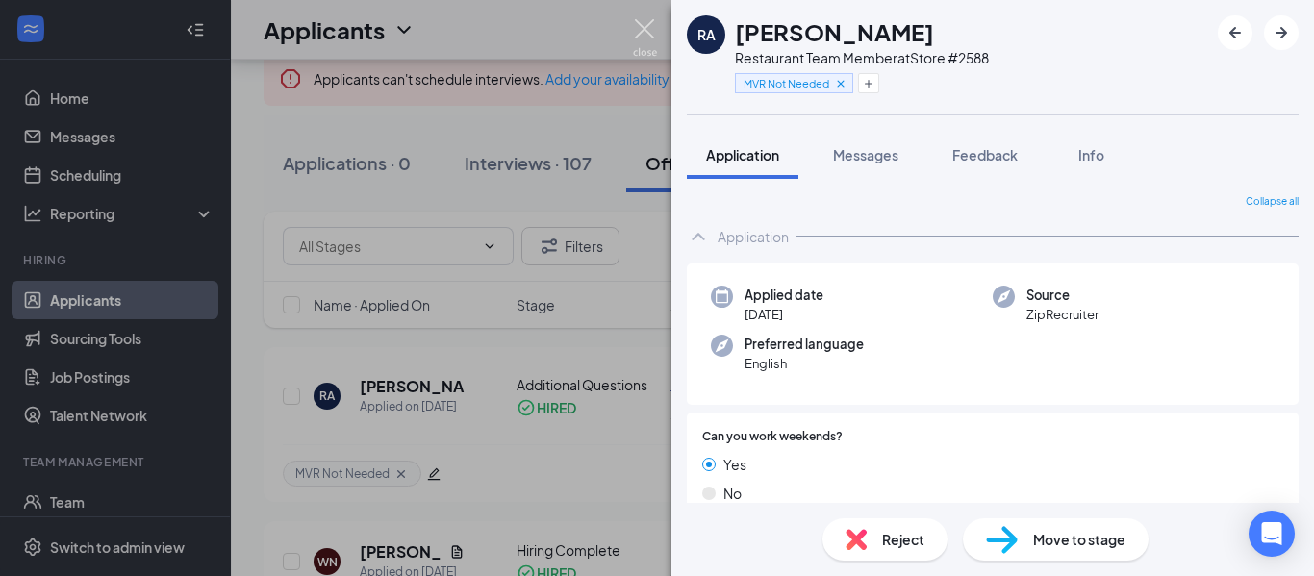
click at [640, 31] on img at bounding box center [645, 38] width 24 height 38
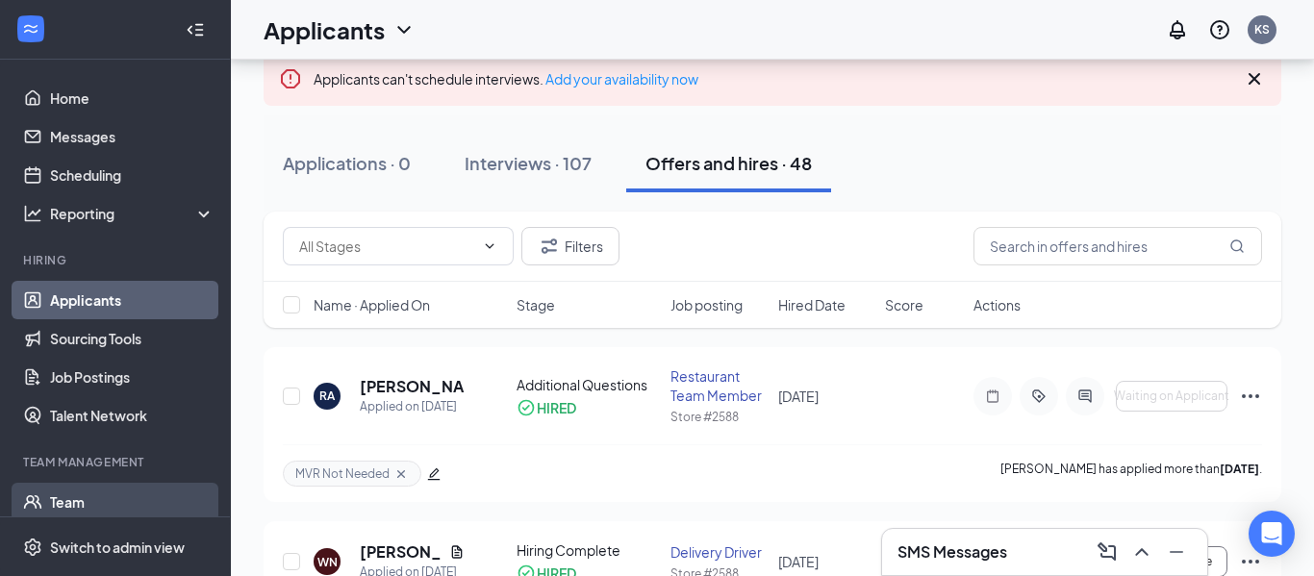
click at [63, 497] on link "Team" at bounding box center [132, 502] width 165 height 38
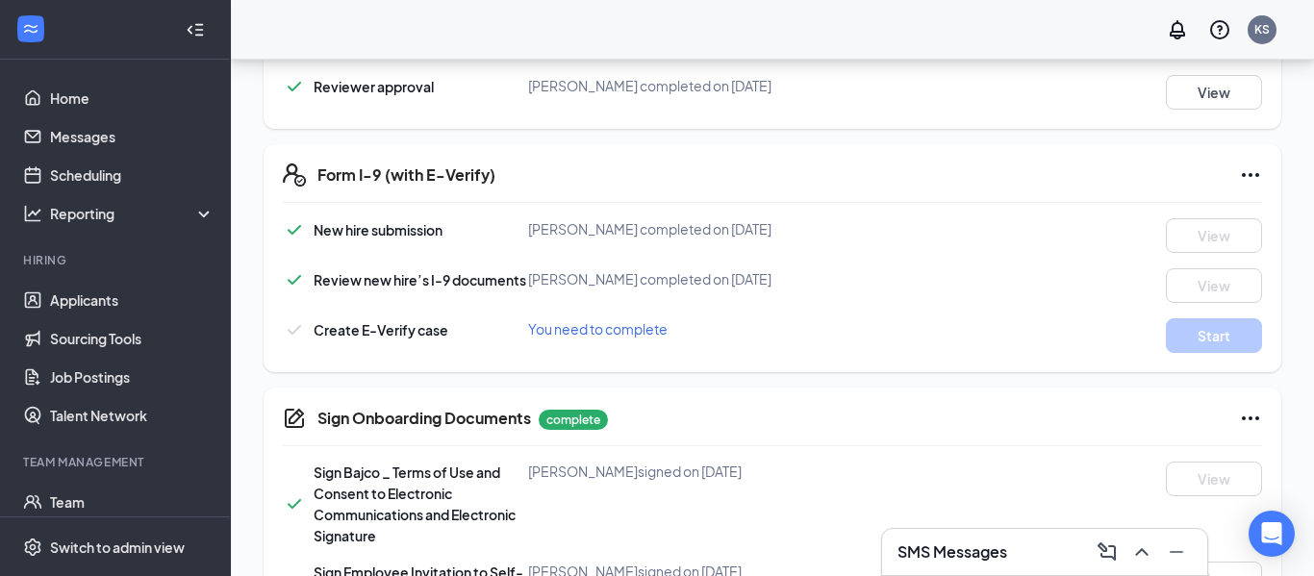
scroll to position [681, 0]
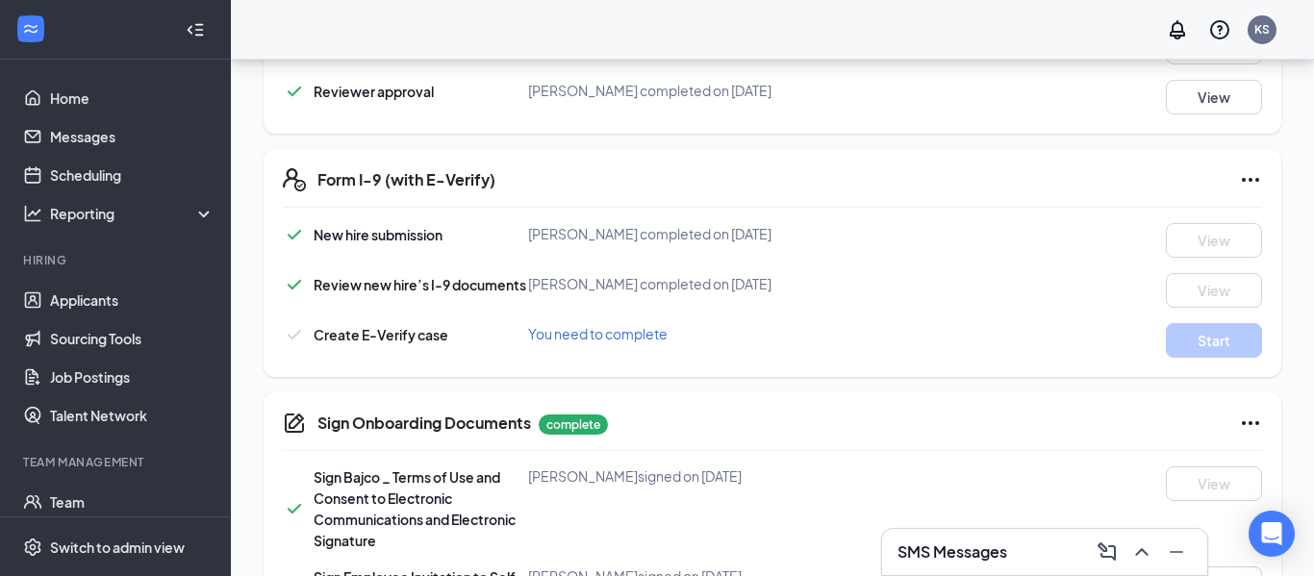
click at [617, 335] on span "You need to complete" at bounding box center [597, 333] width 139 height 17
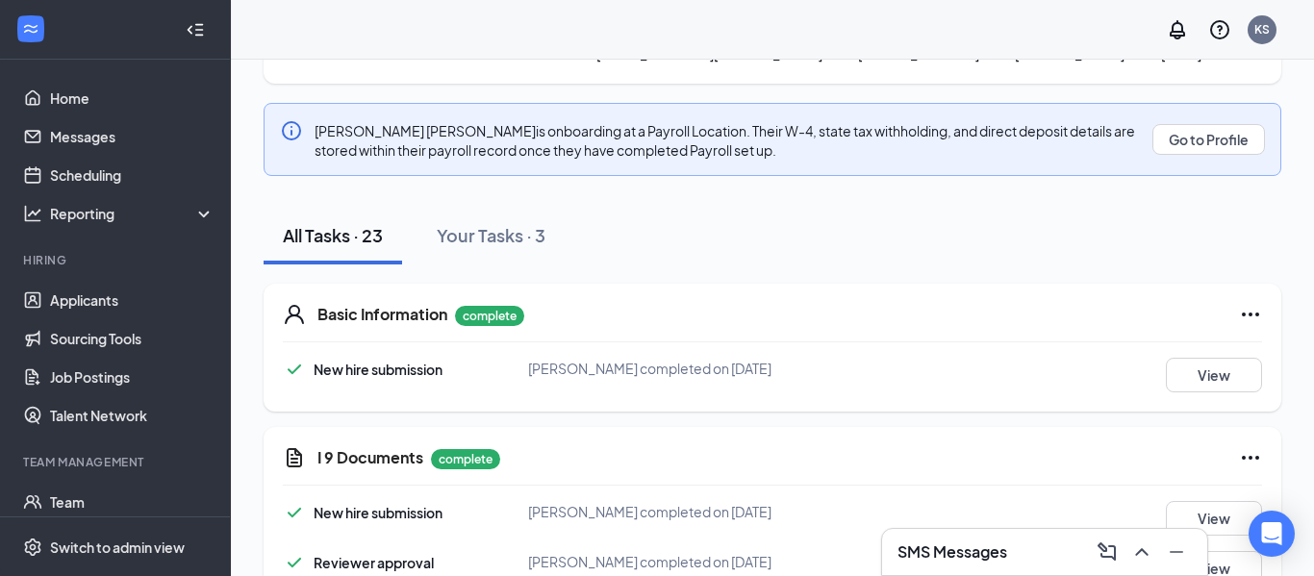
scroll to position [0, 0]
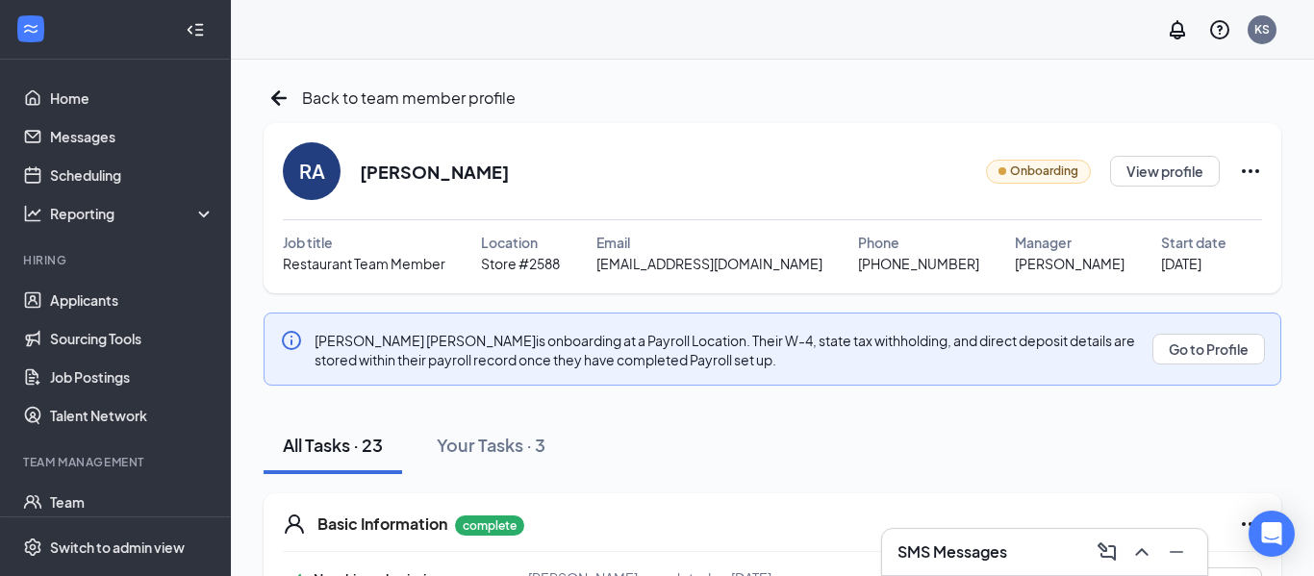
click at [1249, 163] on icon "Ellipses" at bounding box center [1250, 171] width 23 height 23
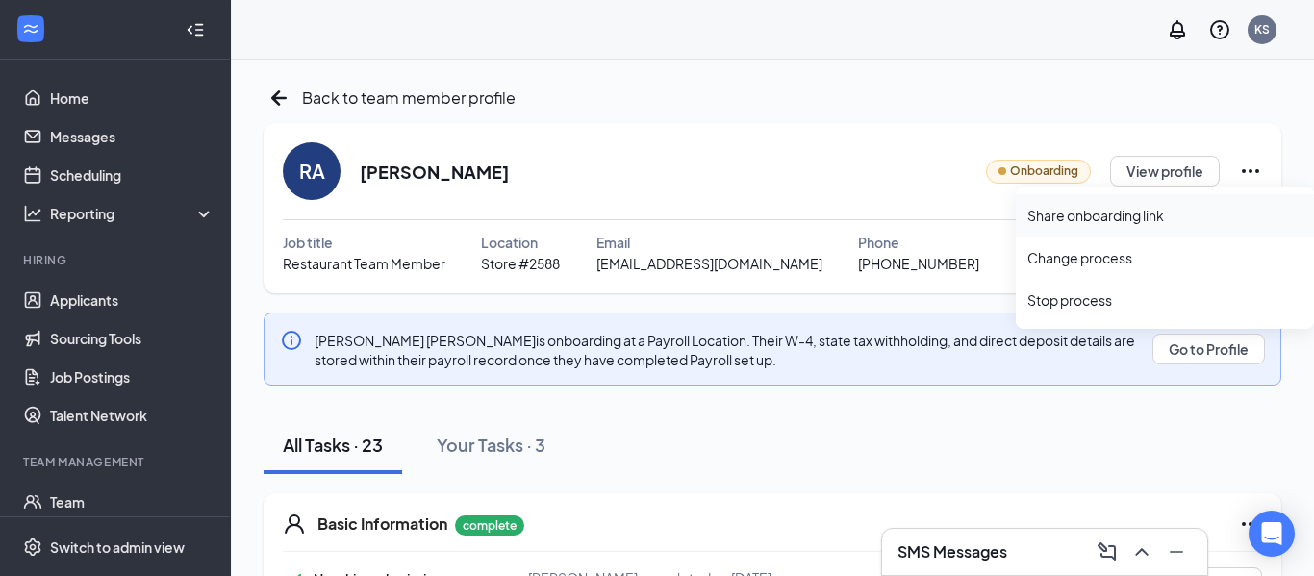
click at [1097, 209] on div "Share onboarding link" at bounding box center [1164, 215] width 275 height 19
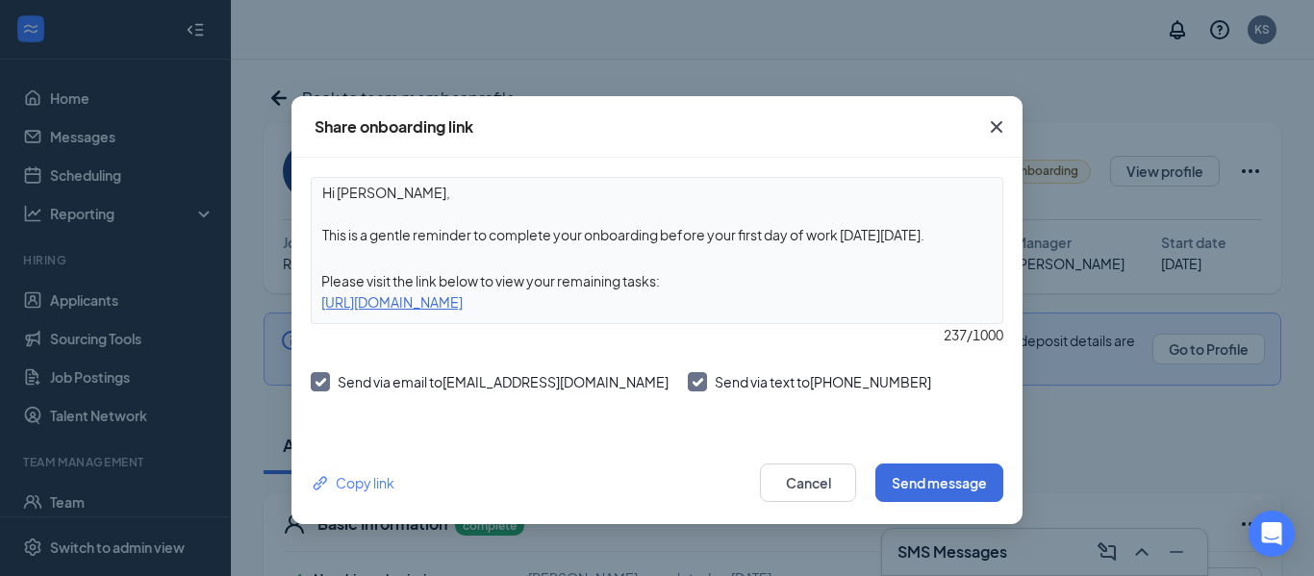
click at [688, 385] on input "Send via text to [PHONE_NUMBER]" at bounding box center [694, 378] width 13 height 13
checkbox input "false"
click at [970, 484] on button "Send message" at bounding box center [939, 483] width 128 height 38
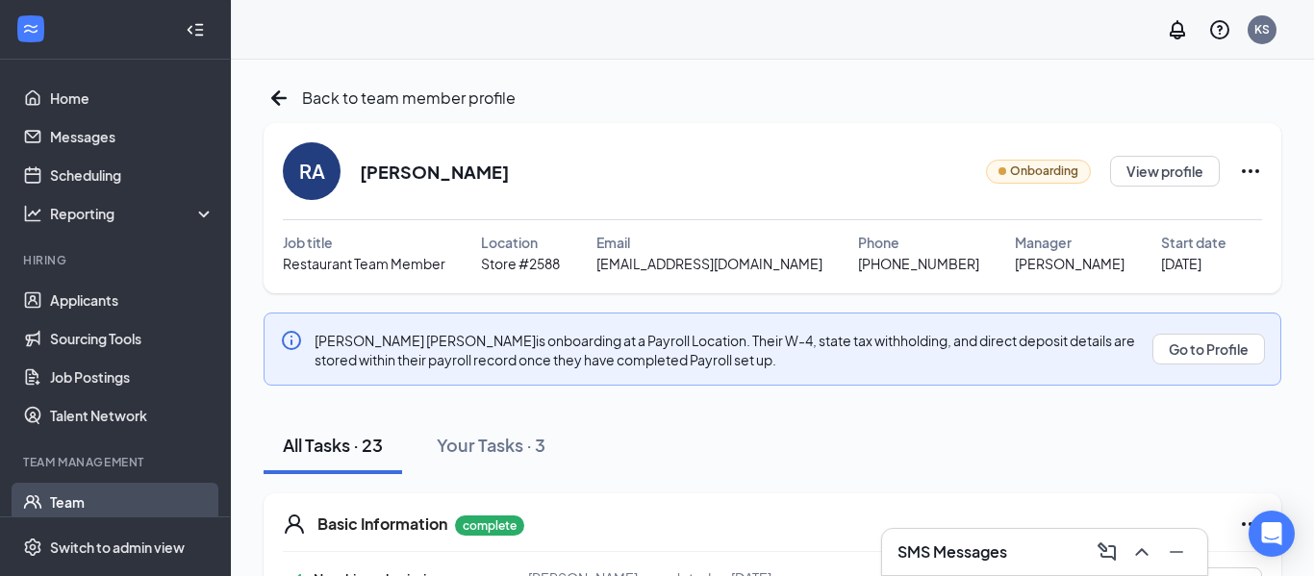
click at [117, 509] on link "Team" at bounding box center [132, 502] width 165 height 38
click at [1260, 169] on icon "Ellipses" at bounding box center [1250, 171] width 23 height 23
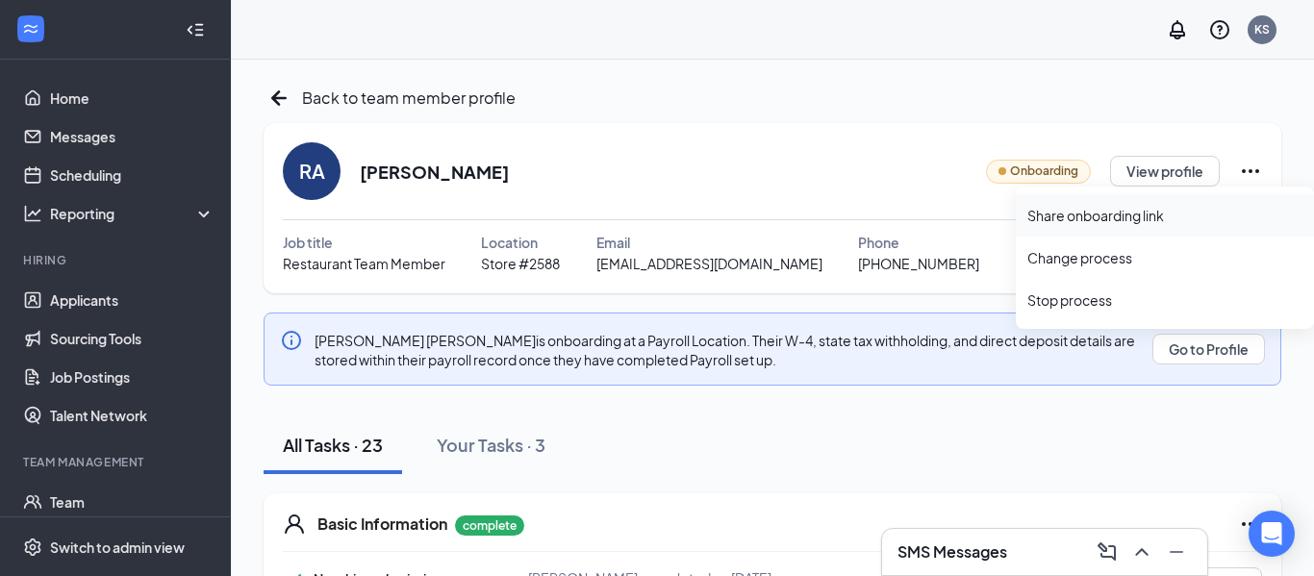
click at [1140, 206] on div "Share onboarding link" at bounding box center [1164, 215] width 275 height 19
type textarea "Hi [PERSON_NAME], This is a gentle reminder to complete your onboarding before …"
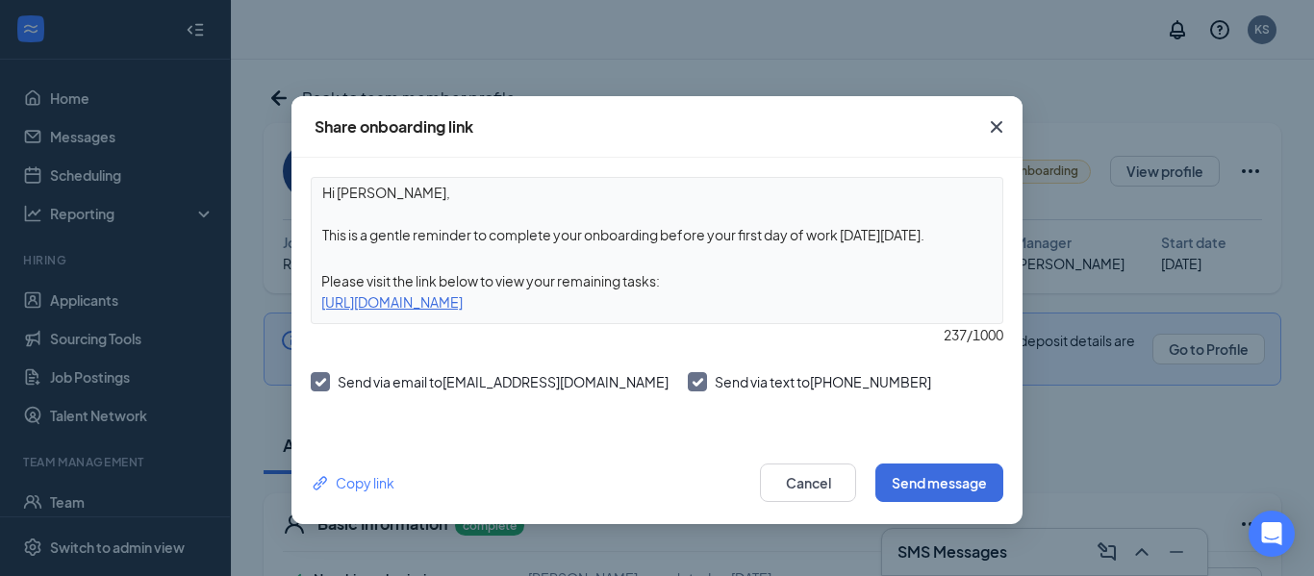
click at [688, 383] on input "Send via text to [PHONE_NUMBER]" at bounding box center [694, 378] width 13 height 13
checkbox input "false"
click at [964, 489] on button "Send message" at bounding box center [939, 483] width 128 height 38
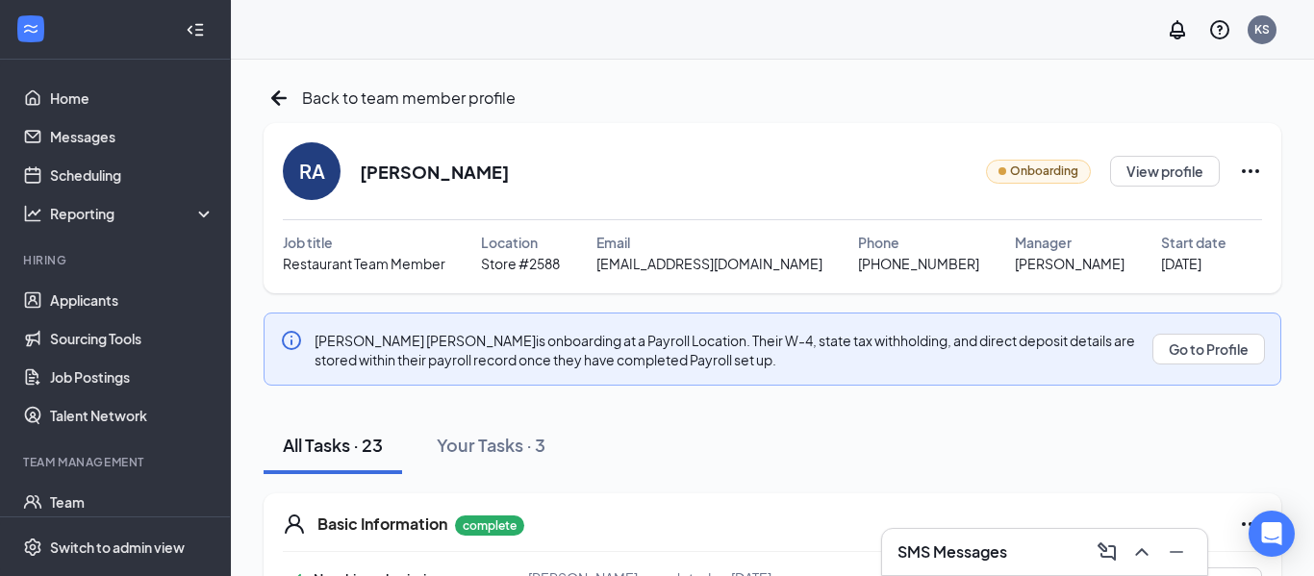
click at [1255, 171] on icon "Ellipses" at bounding box center [1250, 171] width 17 height 4
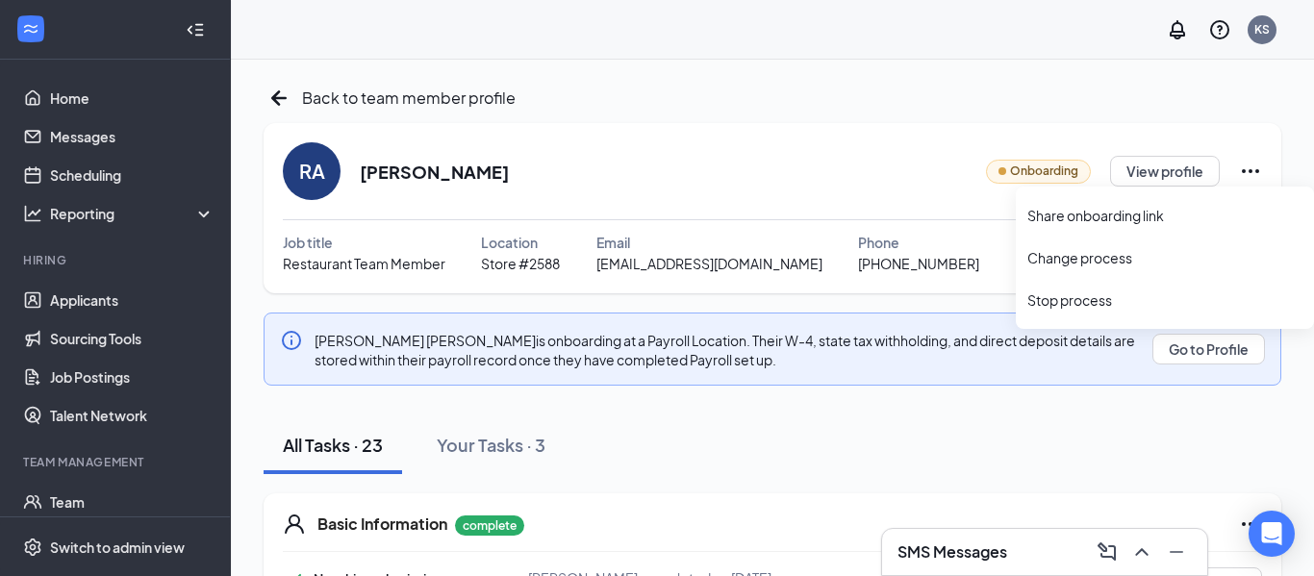
click at [839, 108] on div "Back to team member profile" at bounding box center [773, 98] width 1018 height 31
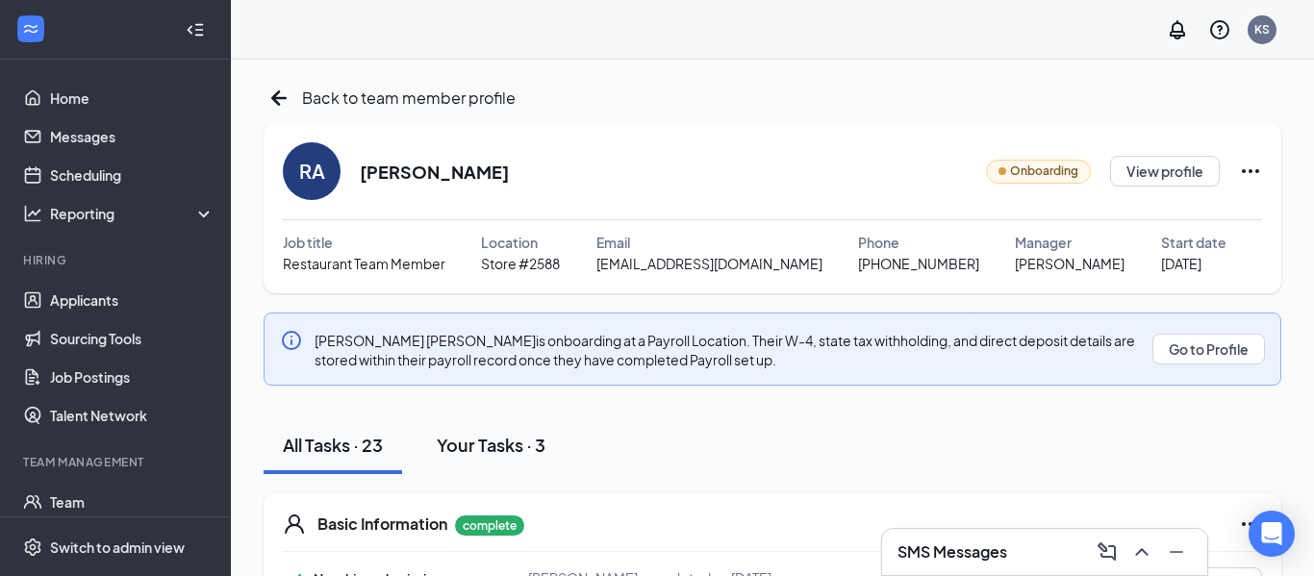
click at [483, 444] on div "Your Tasks · 3" at bounding box center [491, 445] width 109 height 24
